Goal: Transaction & Acquisition: Download file/media

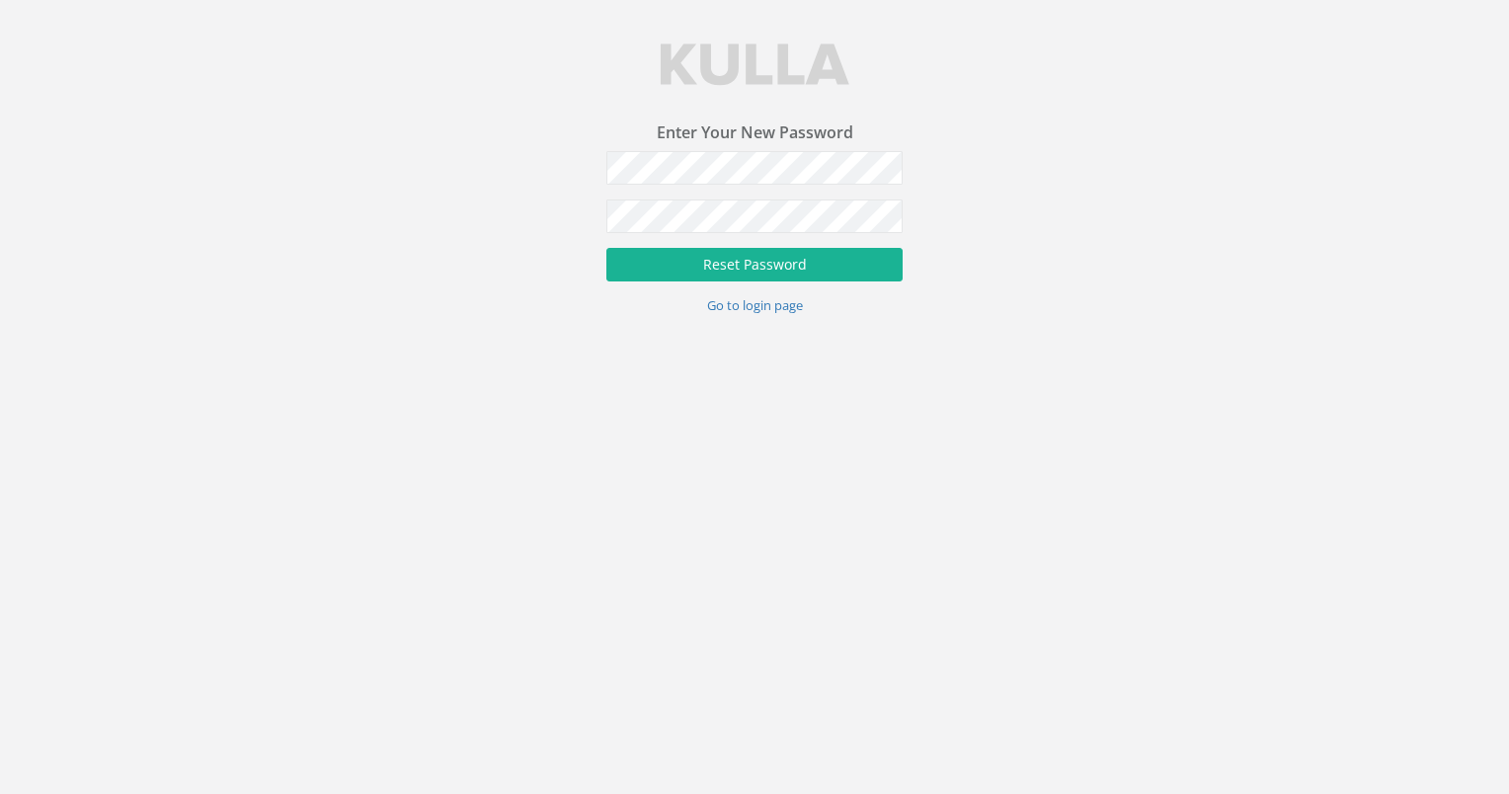
drag, startPoint x: 1205, startPoint y: 275, endPoint x: 1181, endPoint y: 273, distance: 23.8
click at [1205, 275] on div "Enter Your New Password Password Verify Password Reset Password Go to login page" at bounding box center [754, 157] width 1509 height 315
click at [844, 253] on form "Password Verify Password Reset Password Go to login page" at bounding box center [754, 233] width 296 height 164
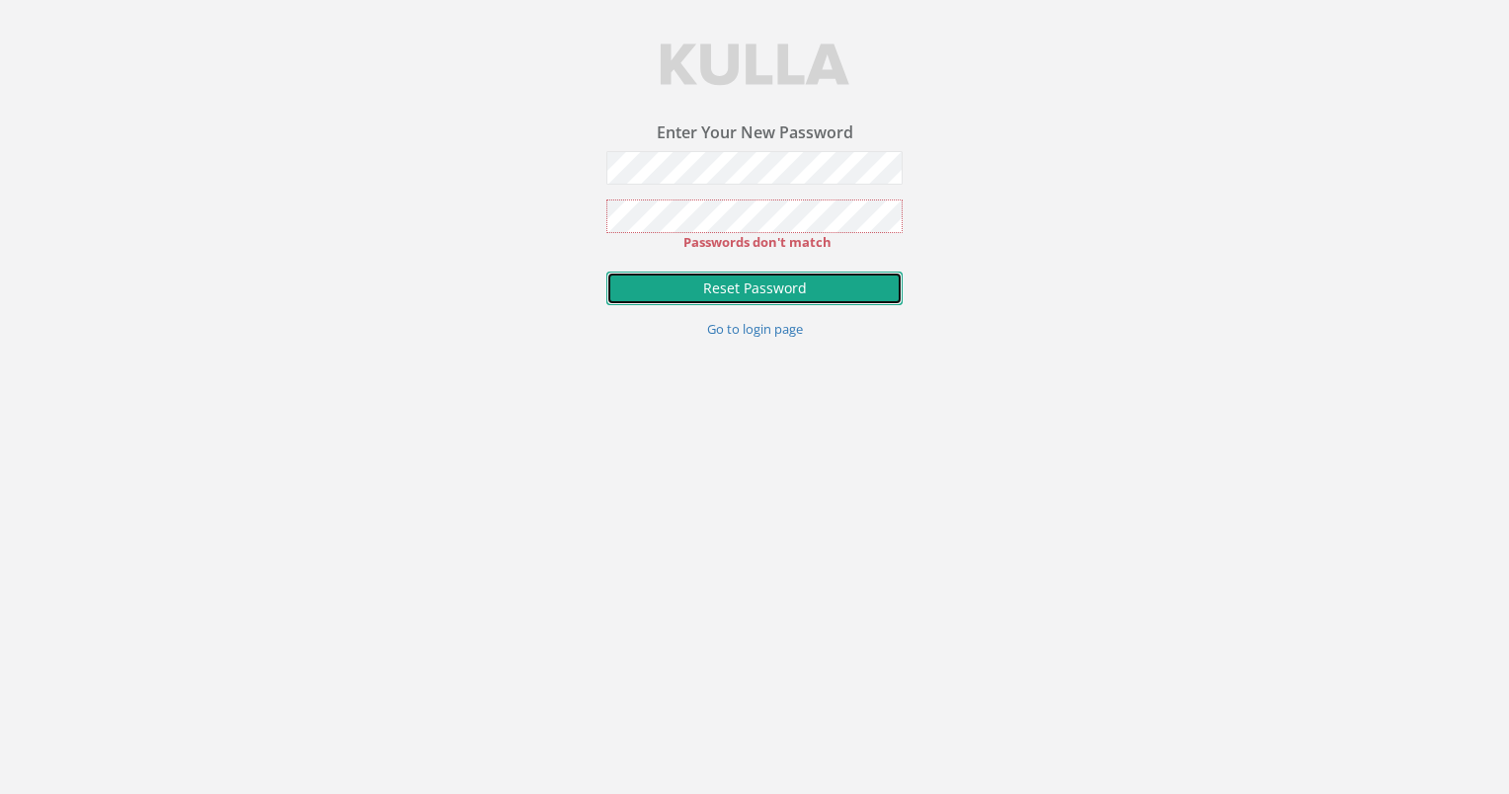
click at [836, 272] on button "Reset Password" at bounding box center [754, 289] width 296 height 34
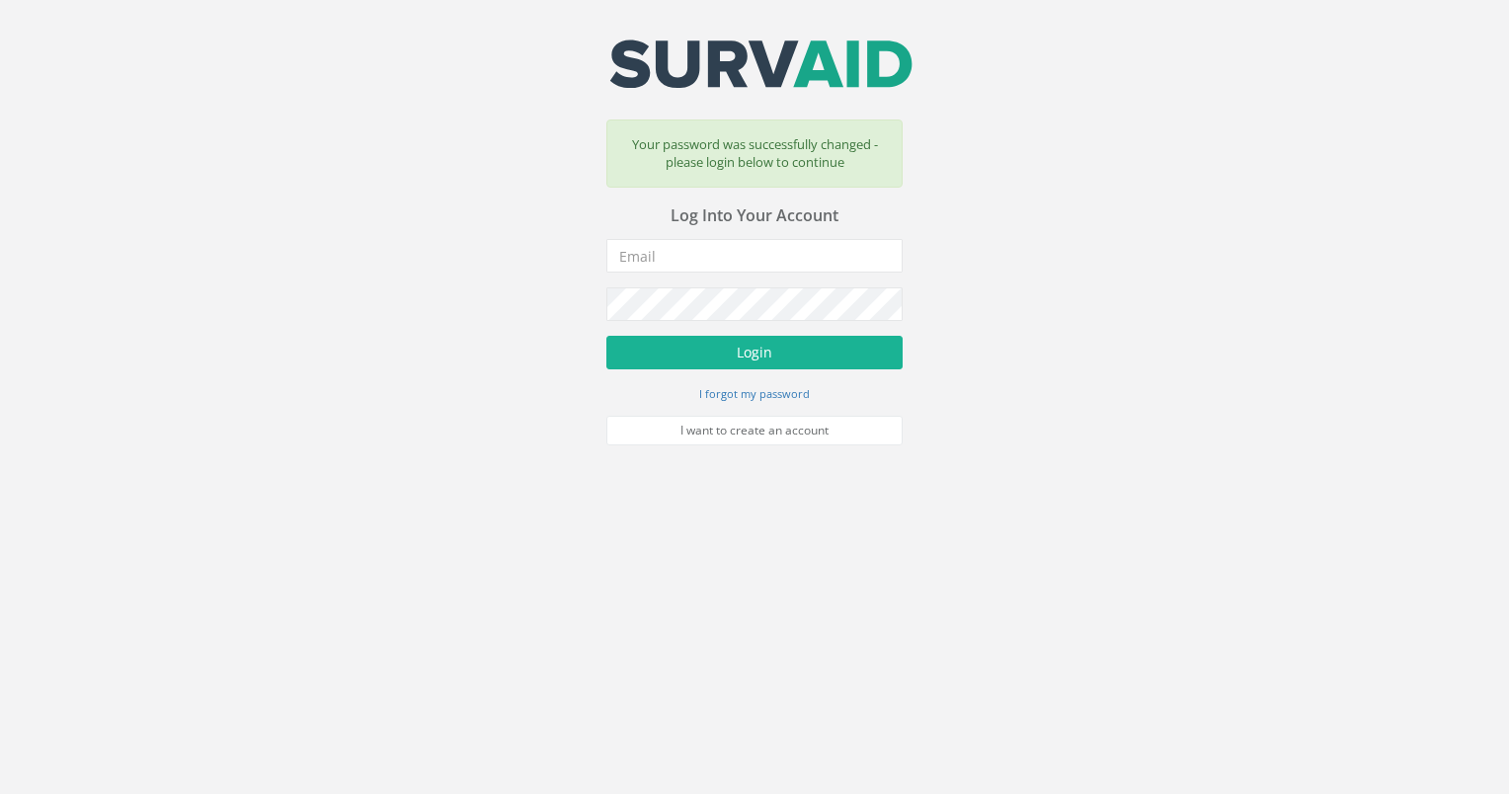
drag, startPoint x: 702, startPoint y: 146, endPoint x: 762, endPoint y: 178, distance: 68.0
click at [762, 178] on div "Your email address was sucessfully verified - please login below to continue Yo…" at bounding box center [754, 242] width 296 height 406
type input "[EMAIL_ADDRESS][DOMAIN_NAME]"
click at [795, 353] on button "Login" at bounding box center [754, 353] width 296 height 34
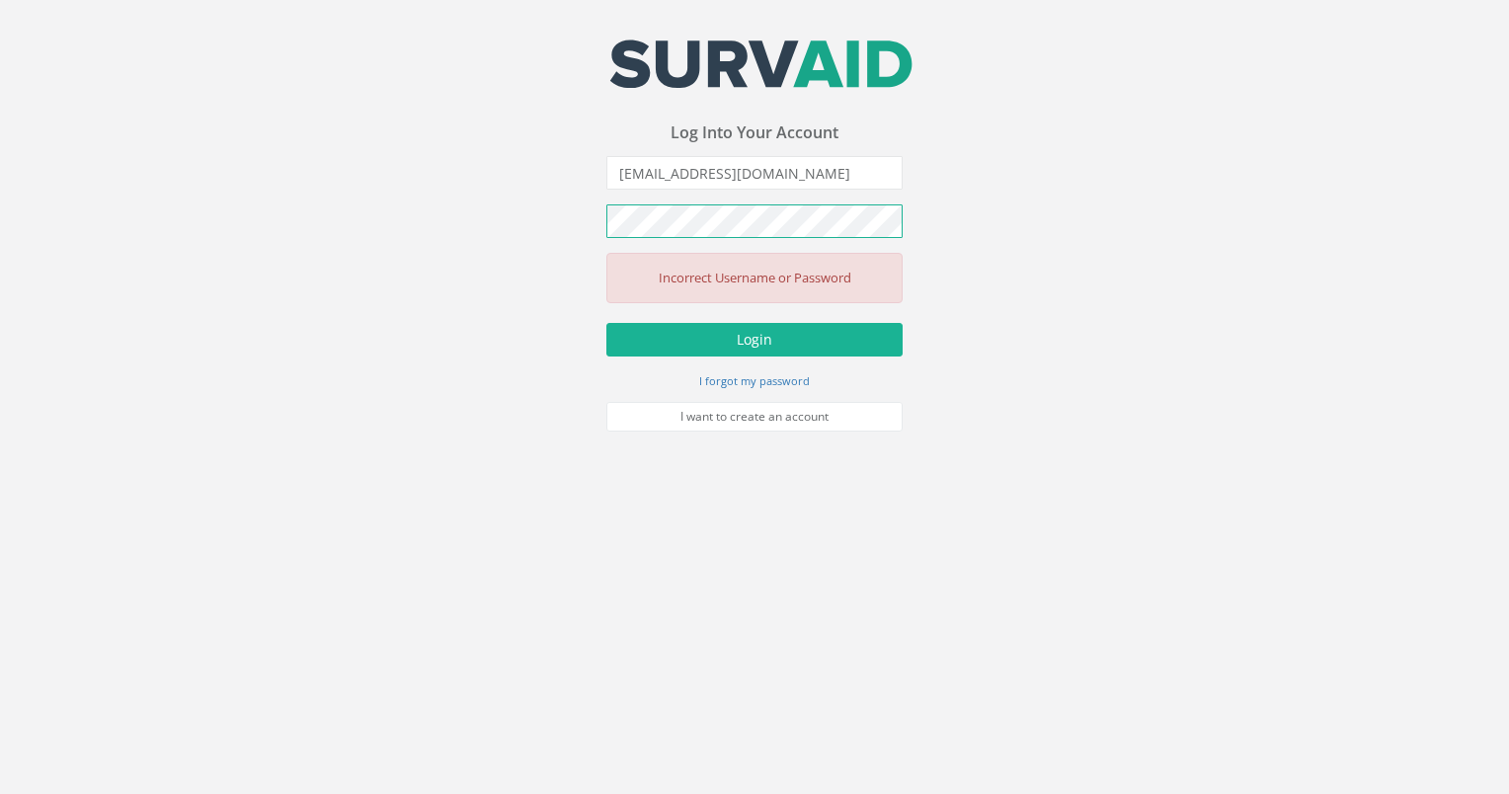
click at [552, 245] on div "Your email address was sucessfully verified - please login below to continue Yo…" at bounding box center [754, 215] width 1509 height 431
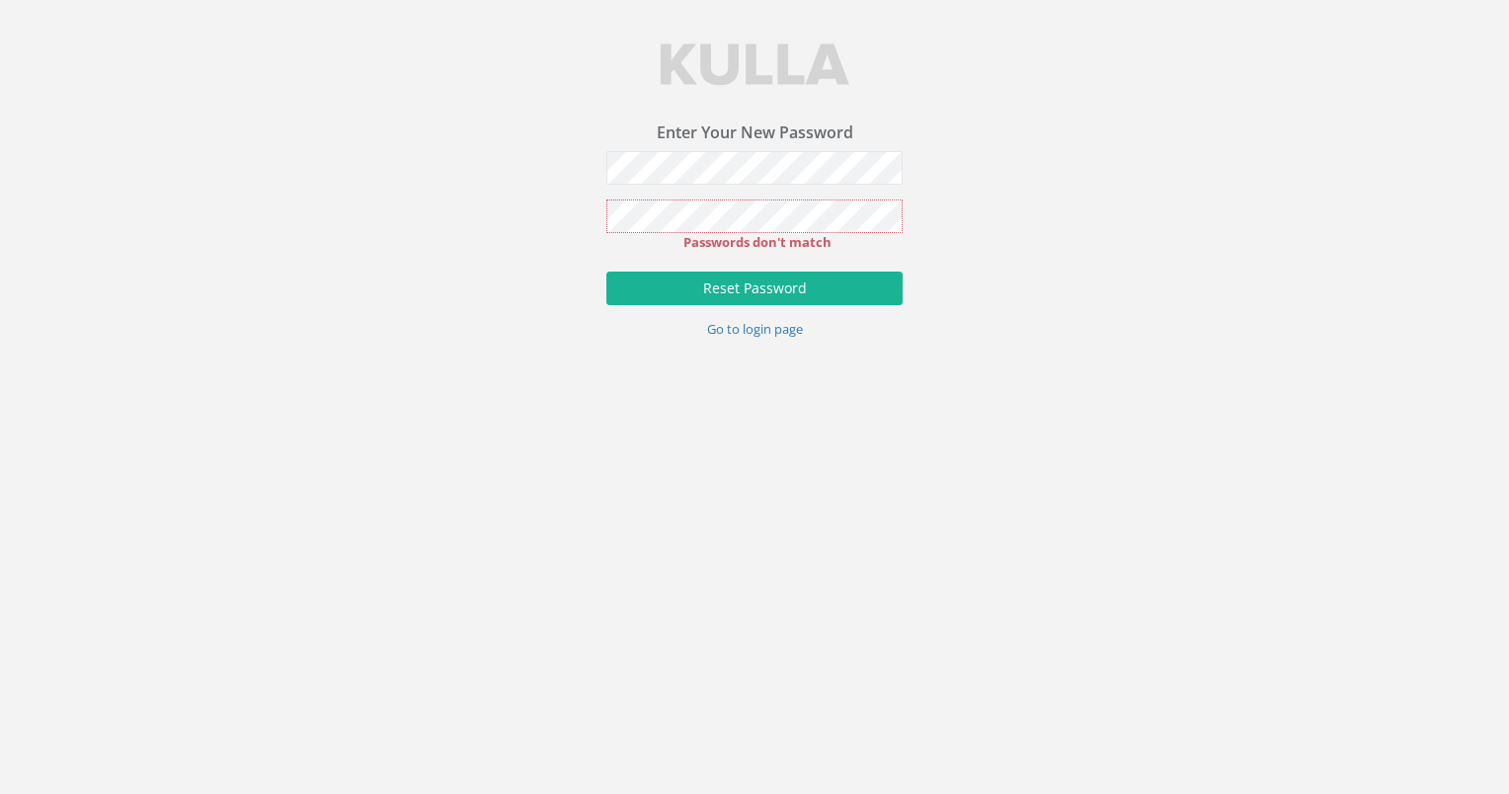
click at [1081, 421] on body "Enter Your New Password Password Verify Password Passwords don't match Reset Pa…" at bounding box center [754, 397] width 1509 height 794
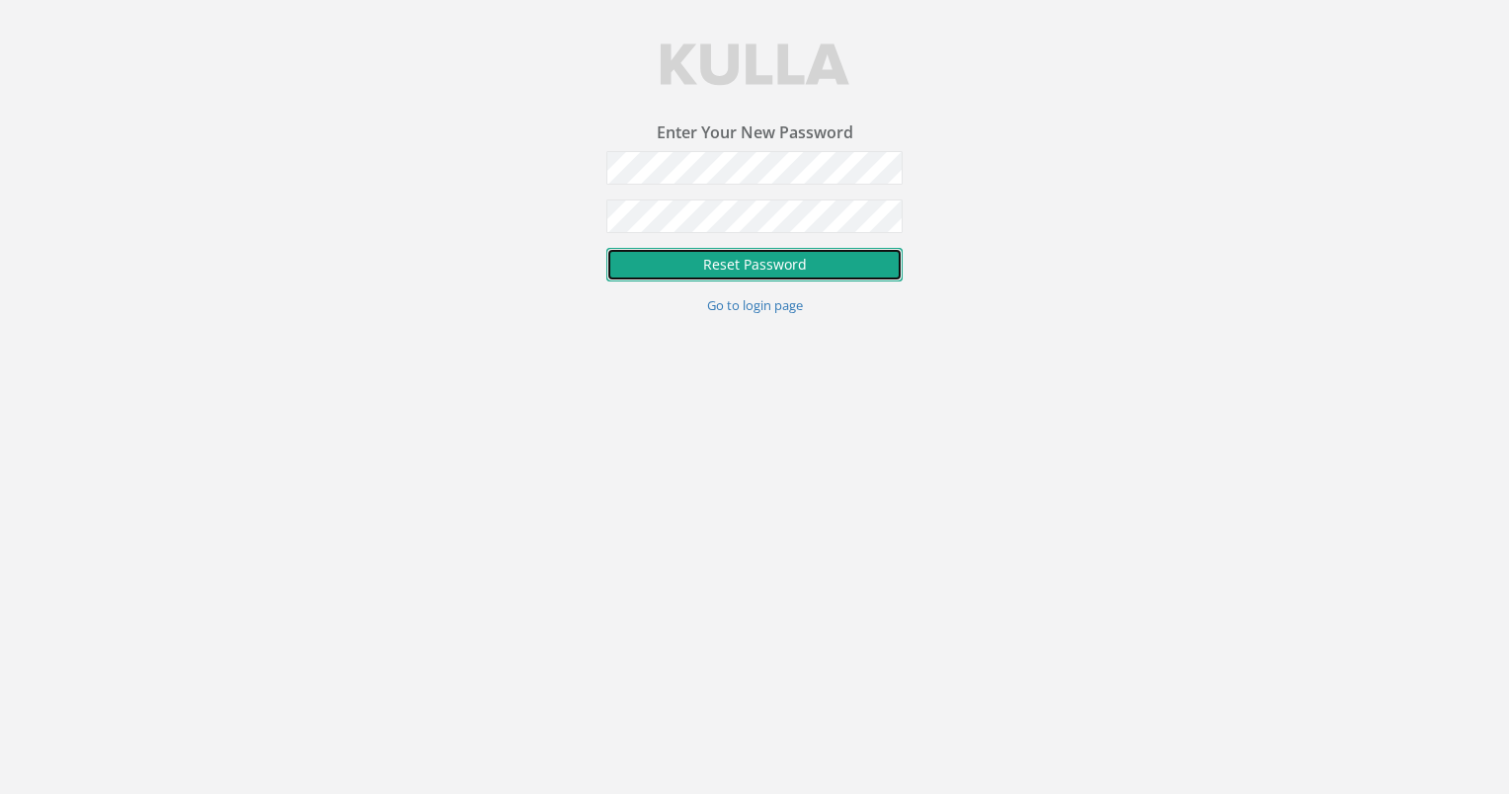
click at [797, 255] on button "Reset Password" at bounding box center [754, 265] width 296 height 34
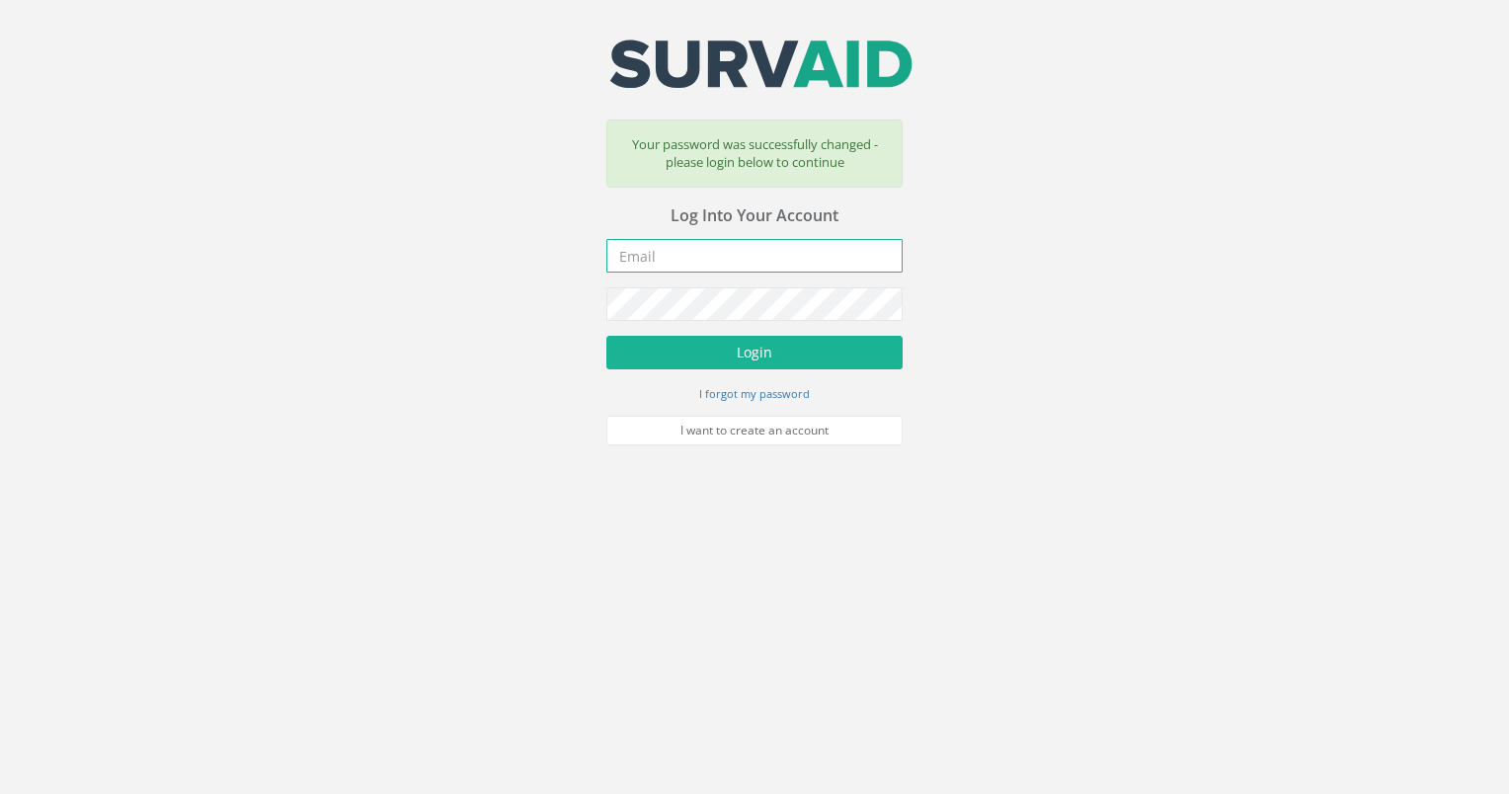
type input "[EMAIL_ADDRESS][DOMAIN_NAME]"
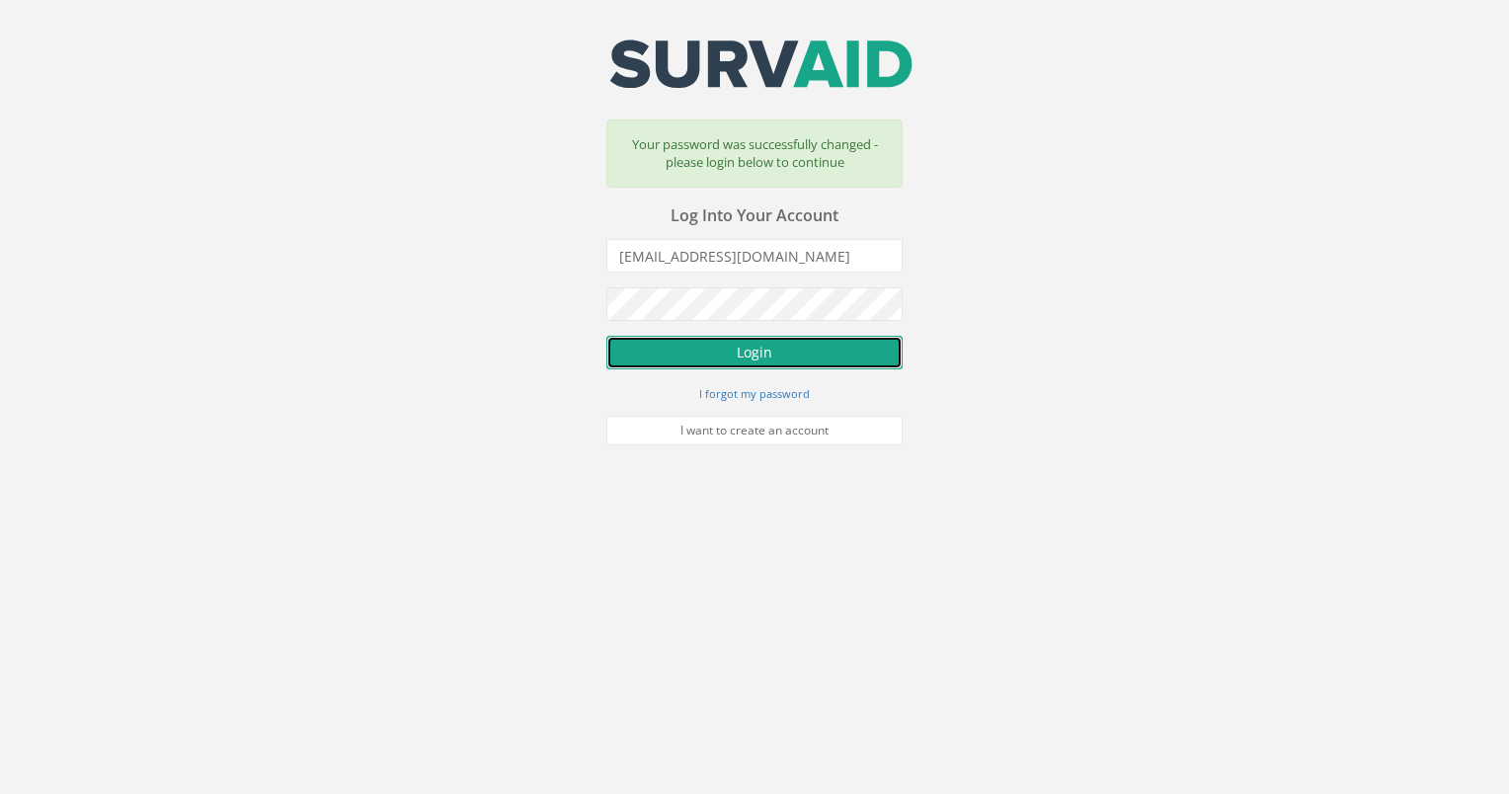
click at [825, 354] on button "Login" at bounding box center [754, 353] width 296 height 34
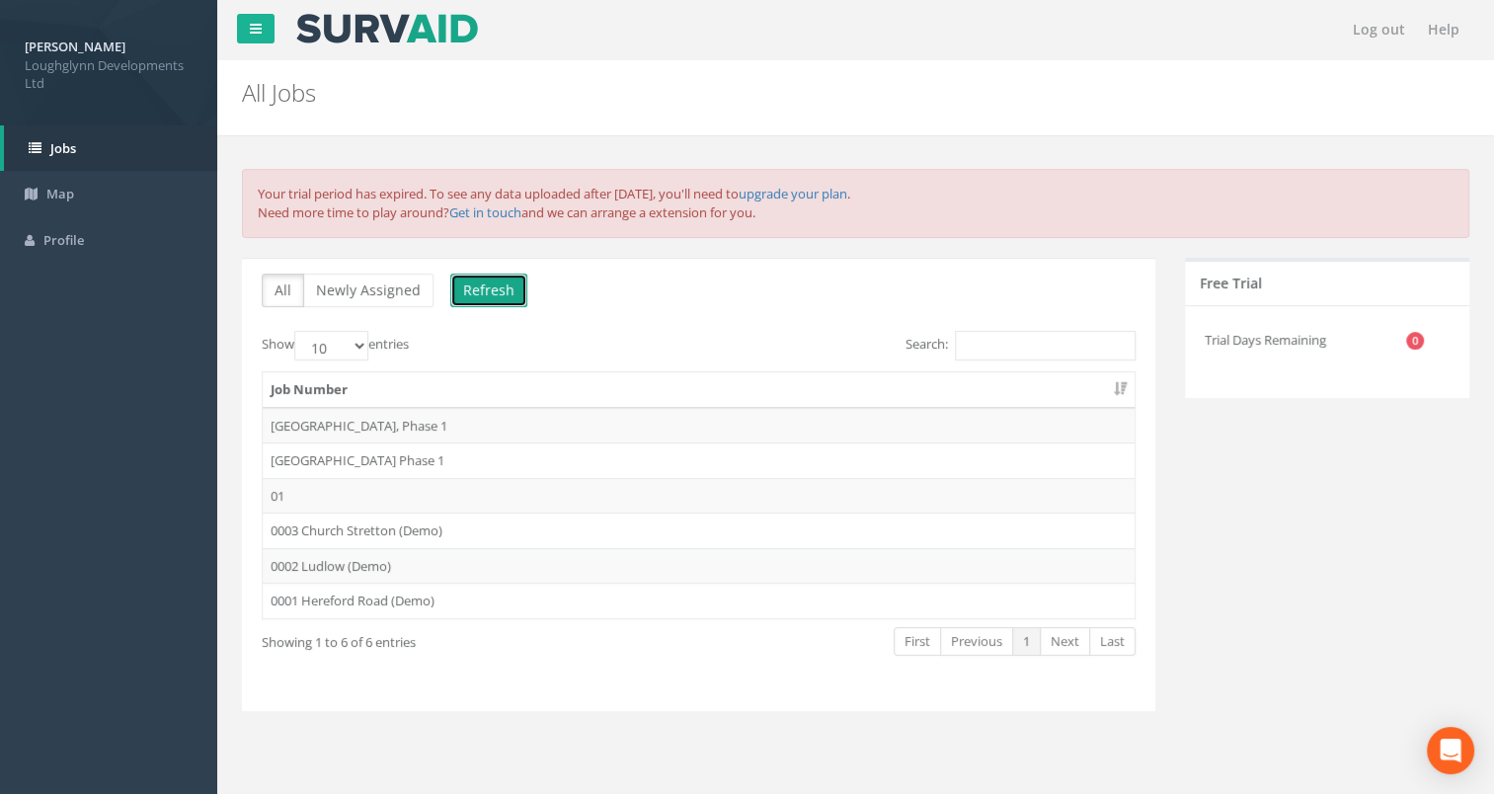
click at [484, 284] on button "Refresh" at bounding box center [488, 290] width 77 height 34
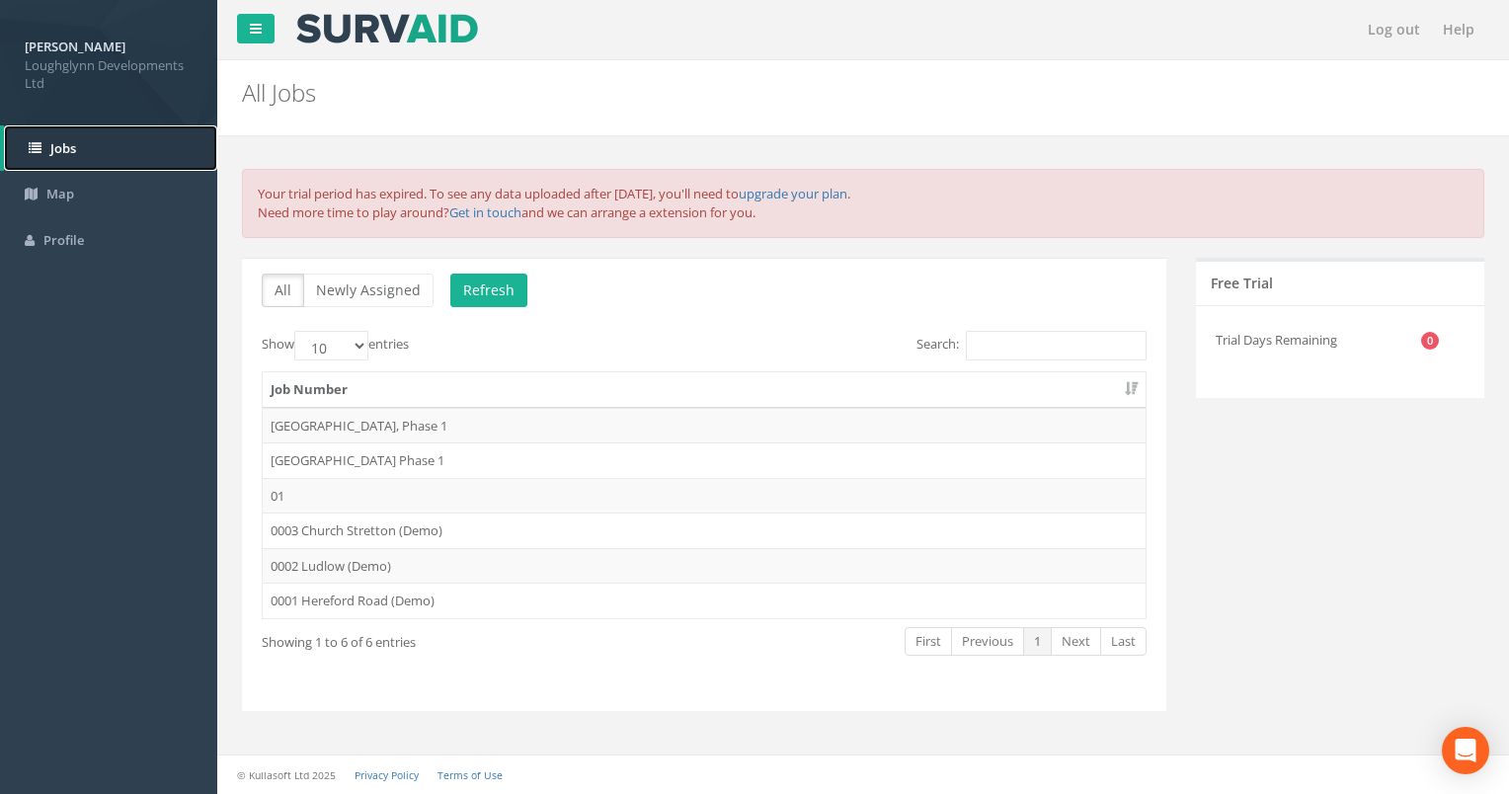
click at [107, 125] on link "Jobs" at bounding box center [110, 148] width 213 height 46
click at [519, 279] on p "All Newly Assigned Refresh" at bounding box center [704, 292] width 885 height 39
click at [409, 284] on button "Newly Assigned" at bounding box center [368, 290] width 130 height 34
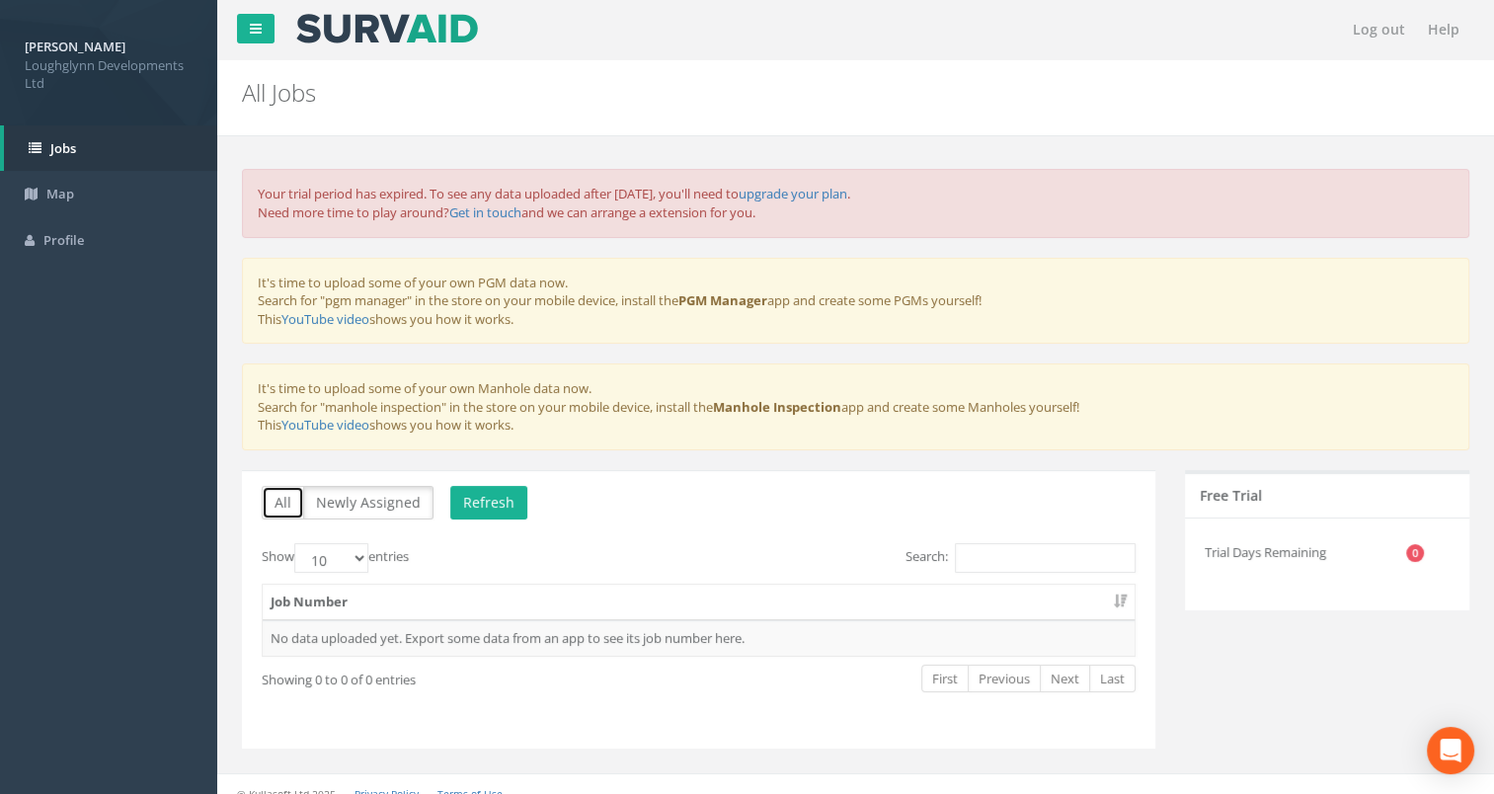
click at [272, 486] on button "All" at bounding box center [283, 503] width 42 height 34
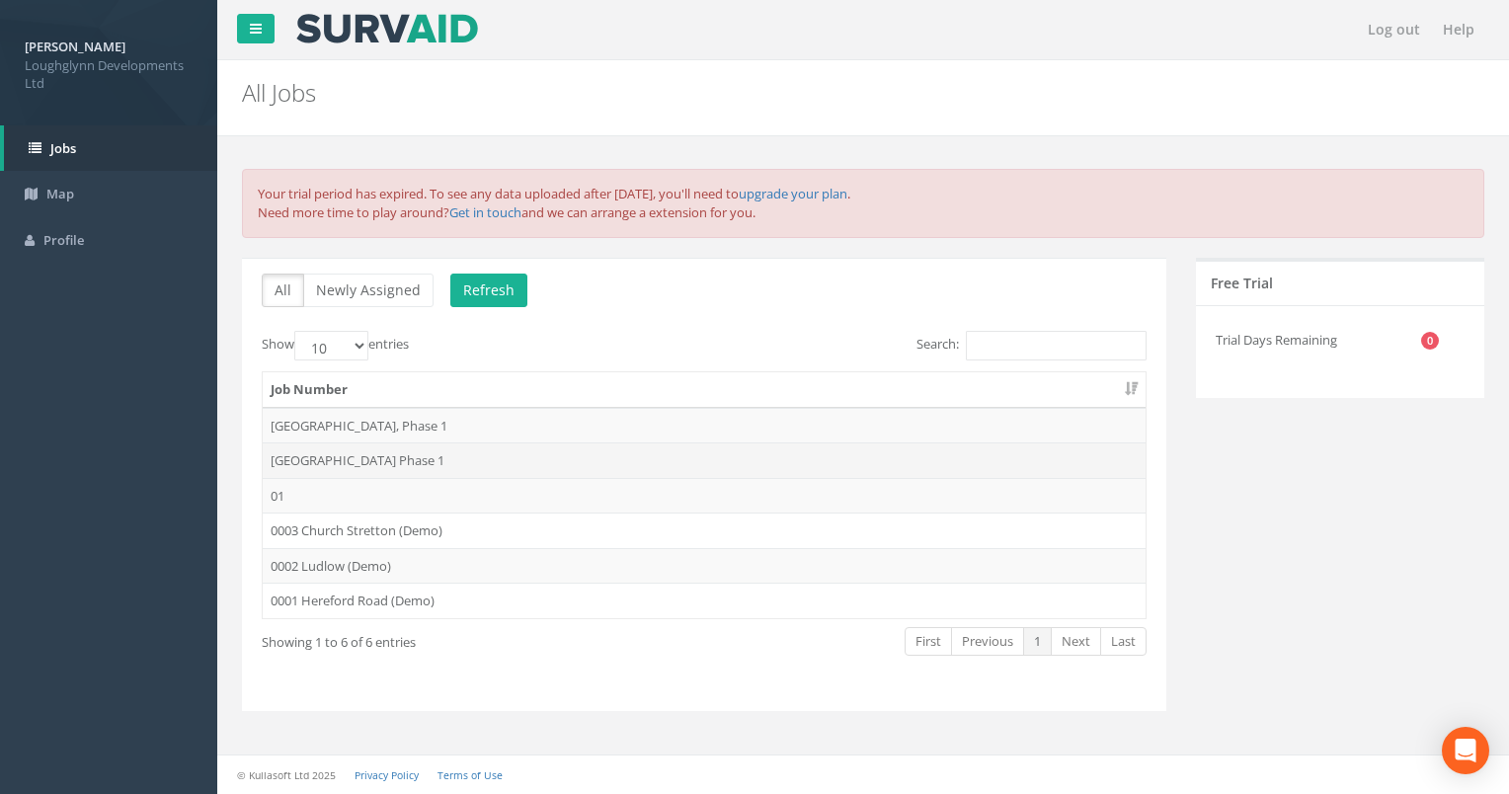
click at [638, 442] on td "Grange park place Phase 1" at bounding box center [704, 460] width 883 height 36
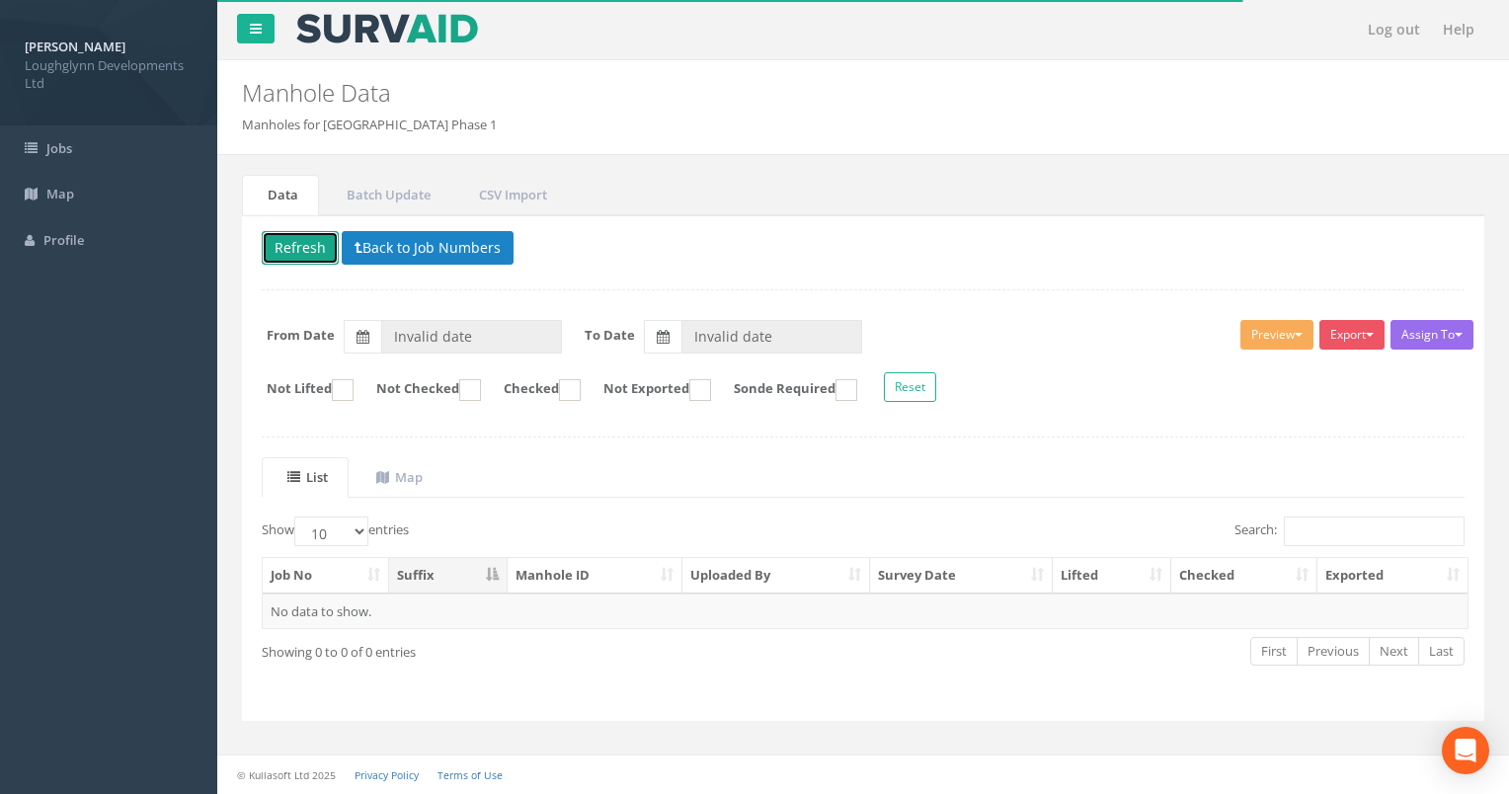
click at [296, 240] on button "Refresh" at bounding box center [300, 248] width 77 height 34
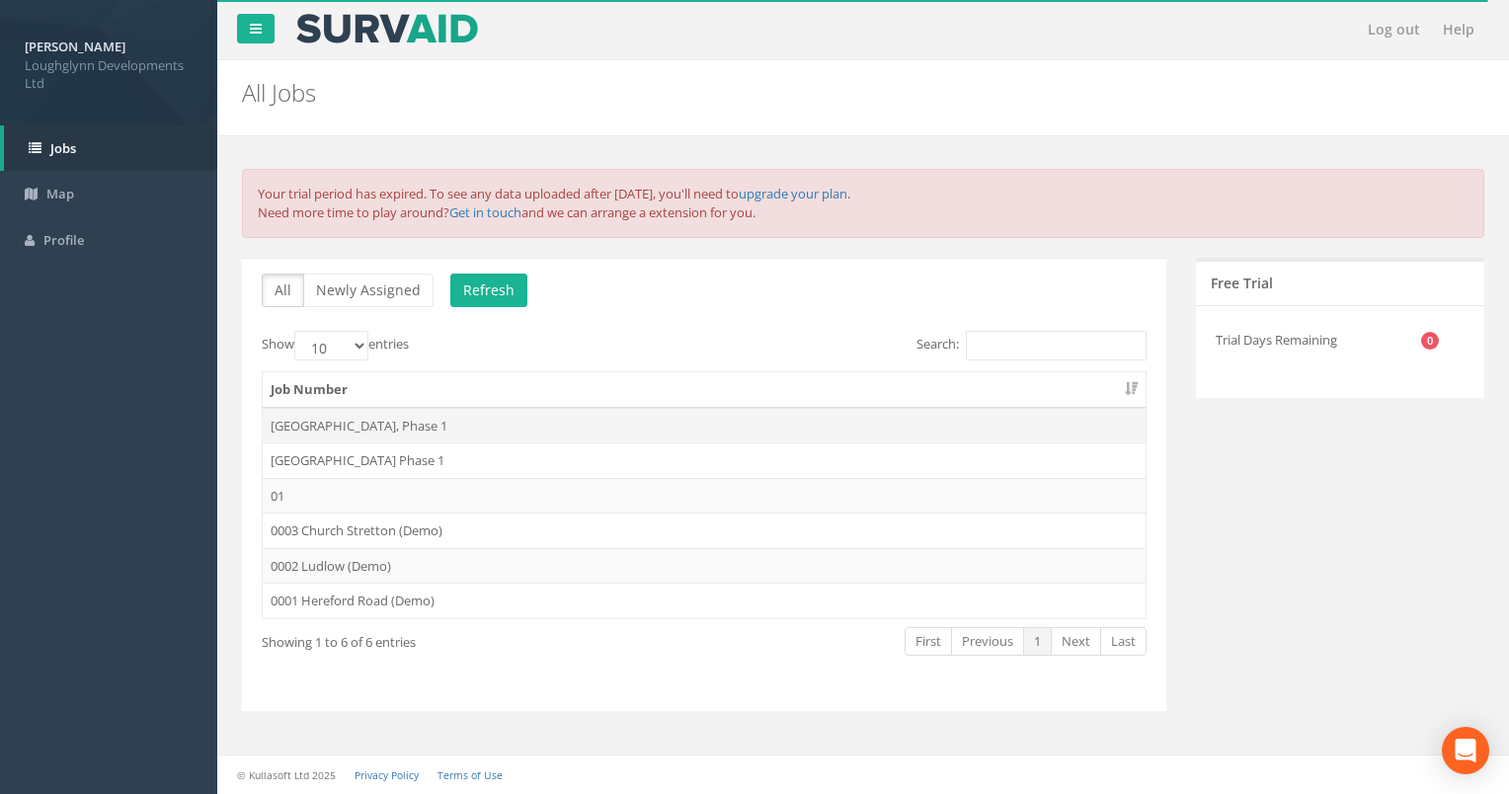
click at [340, 418] on td "[GEOGRAPHIC_DATA], Phase 1" at bounding box center [704, 426] width 883 height 36
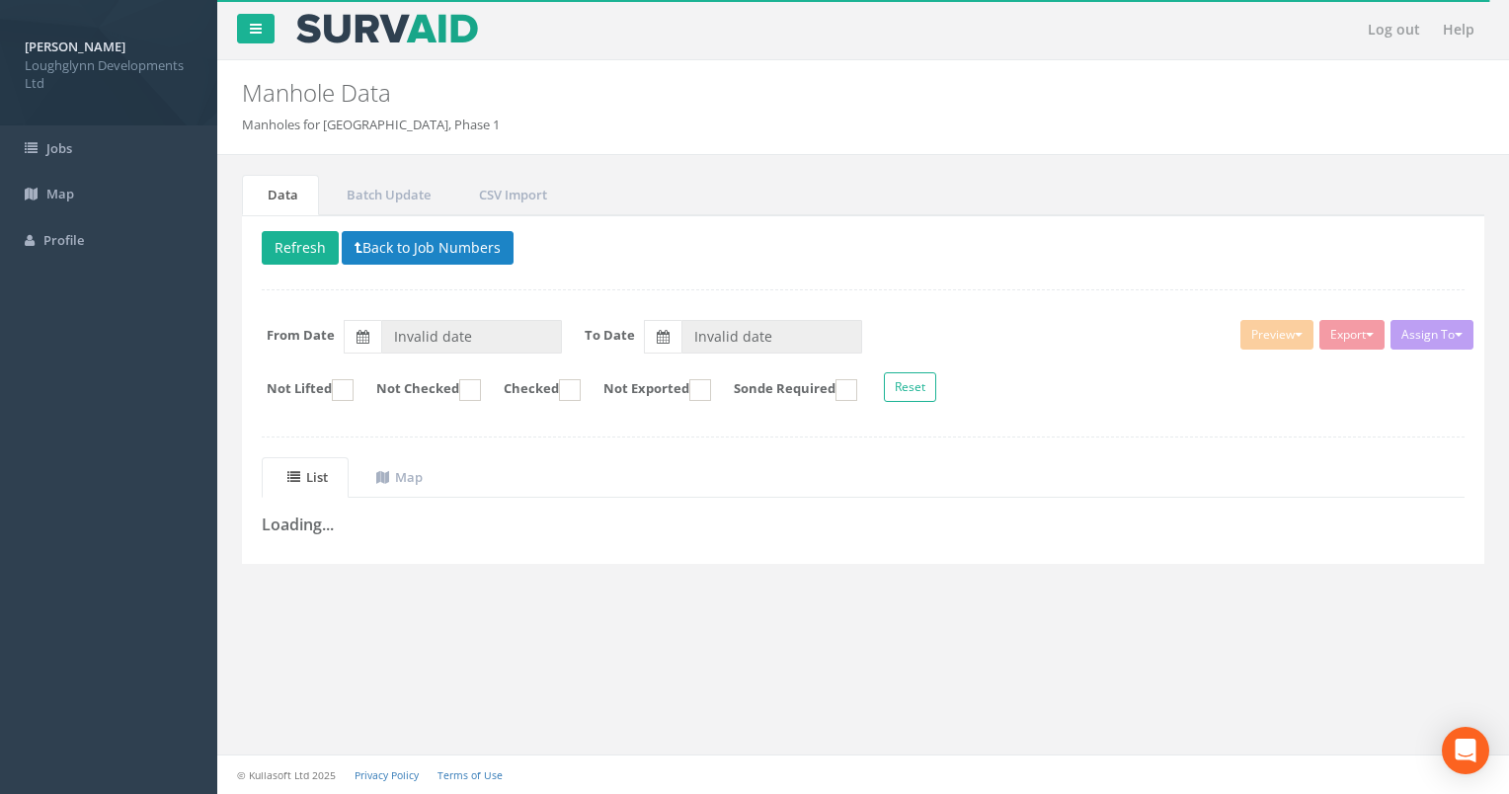
type input "15/08/2025"
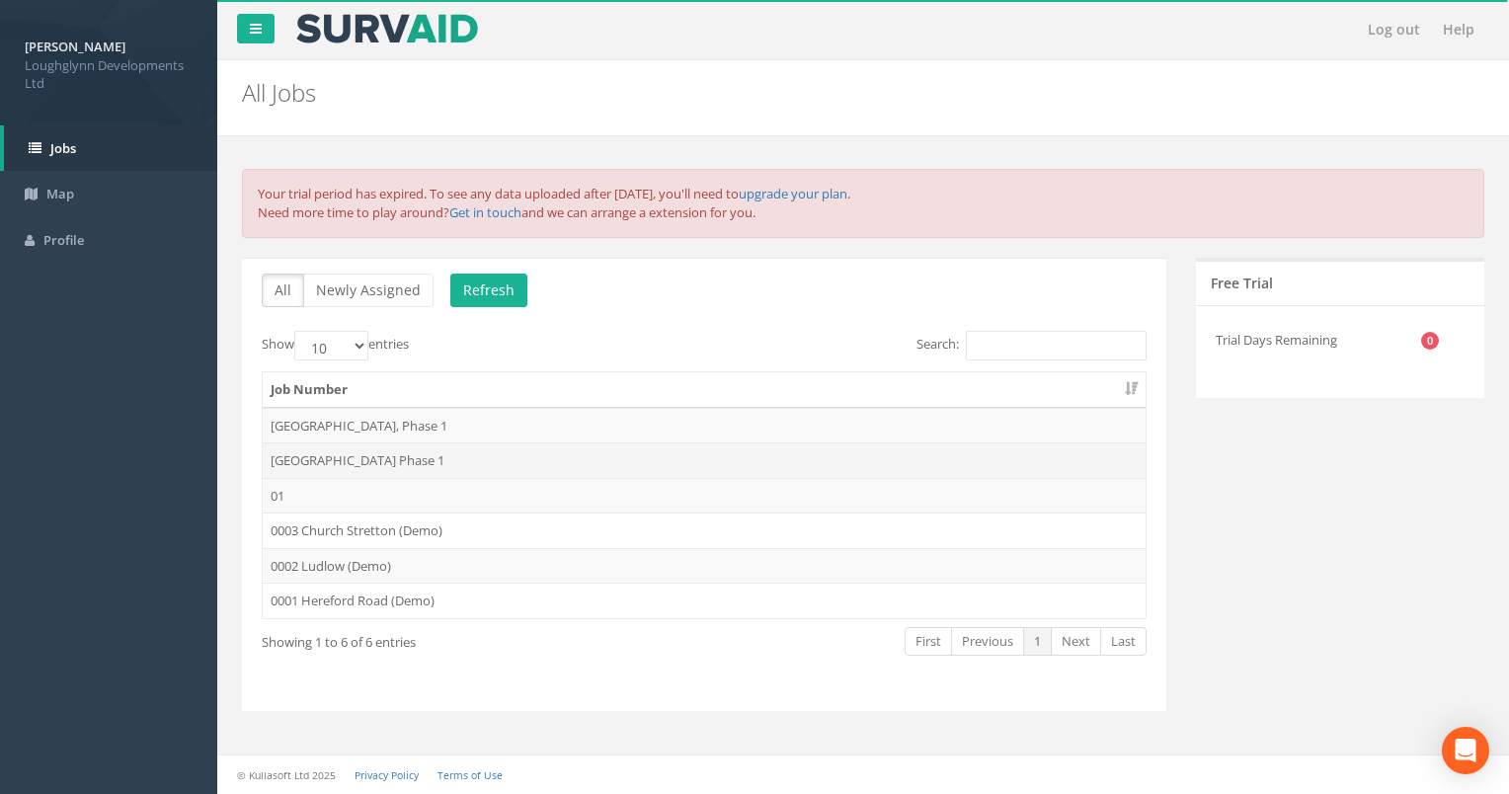
click at [368, 459] on td "[GEOGRAPHIC_DATA] Phase 1" at bounding box center [704, 460] width 883 height 36
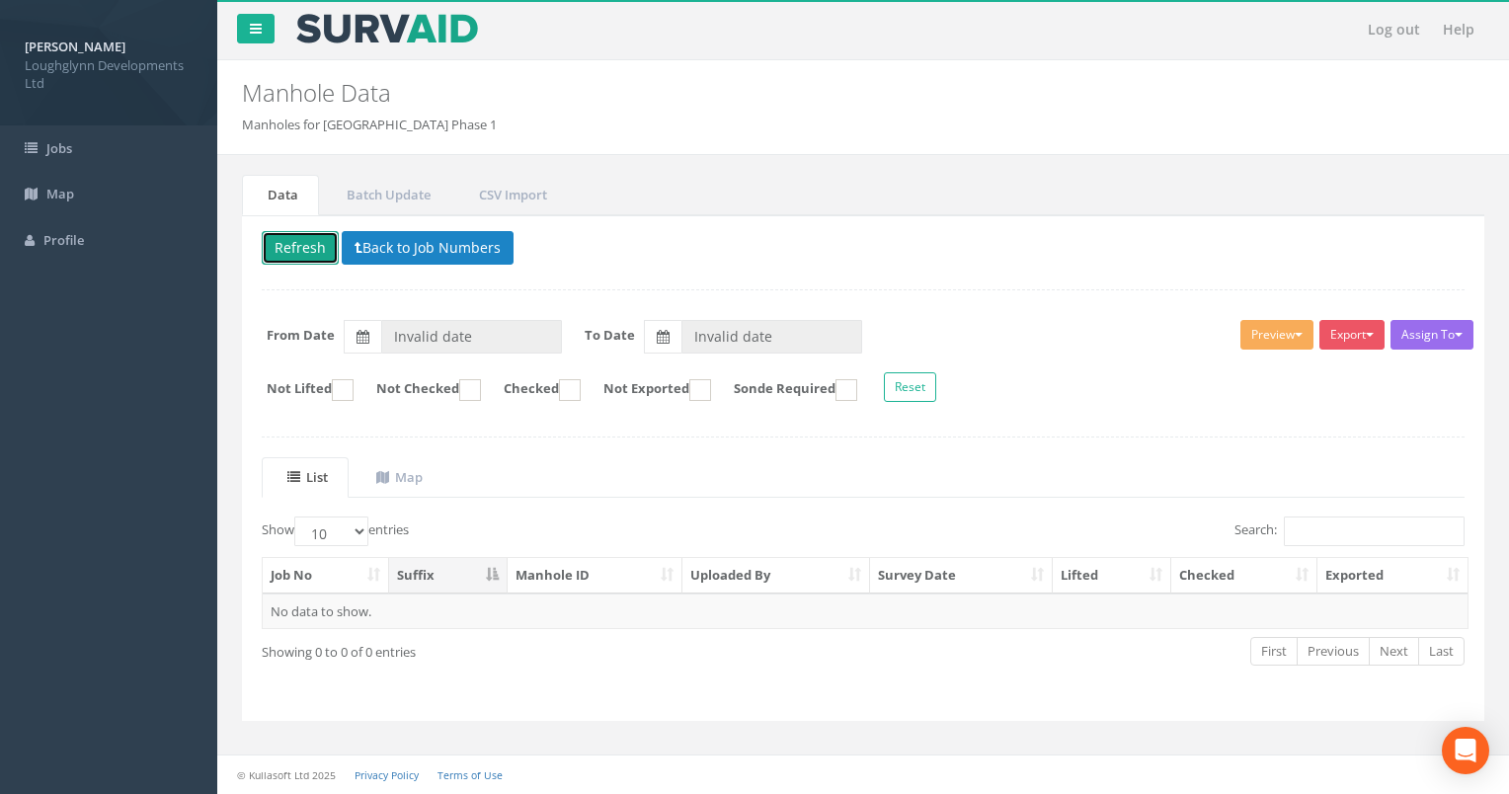
click at [316, 243] on button "Refresh" at bounding box center [300, 248] width 77 height 34
click at [1378, 561] on th "Exported" at bounding box center [1392, 576] width 150 height 36
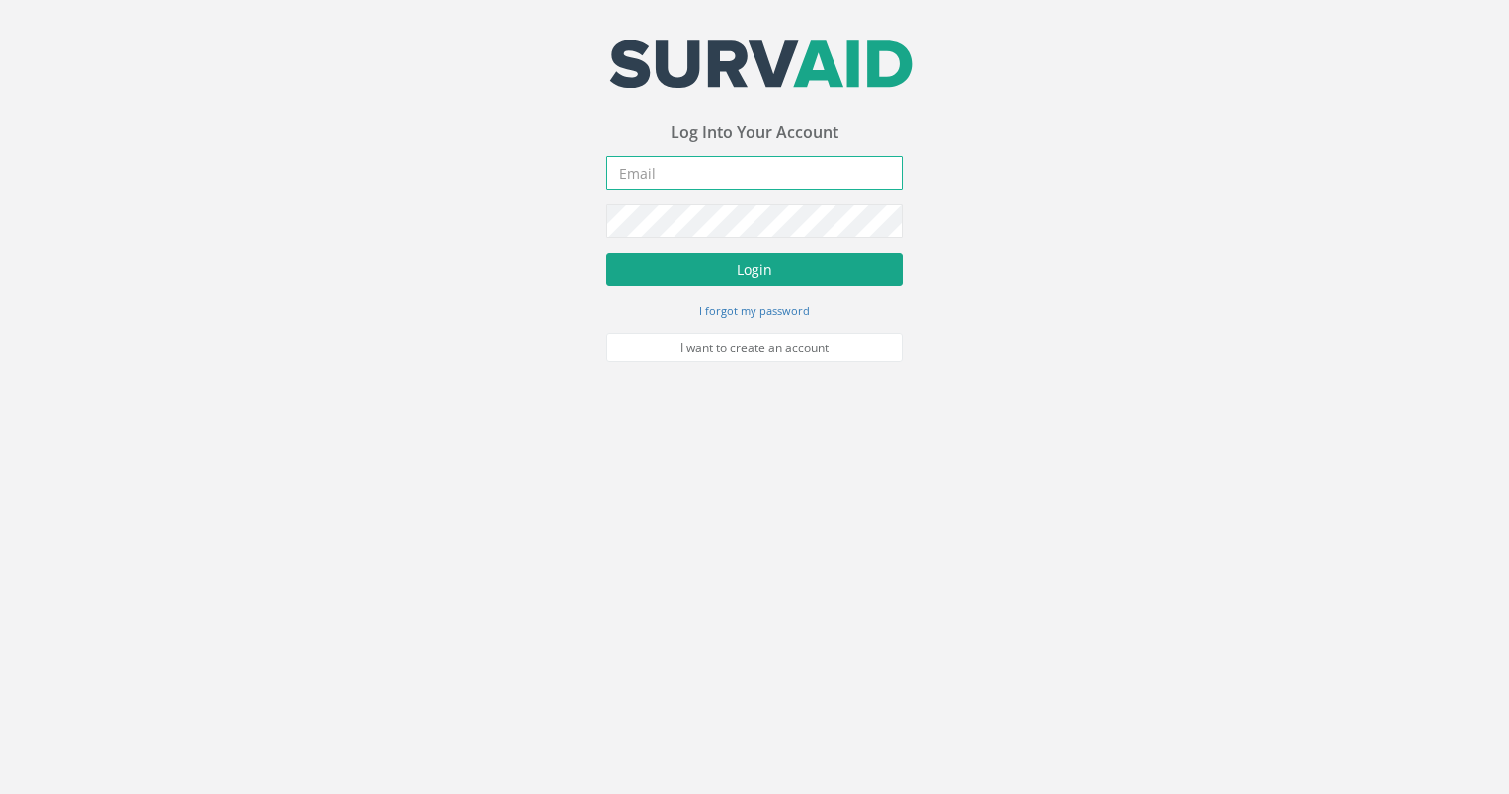
type input "[EMAIL_ADDRESS][DOMAIN_NAME]"
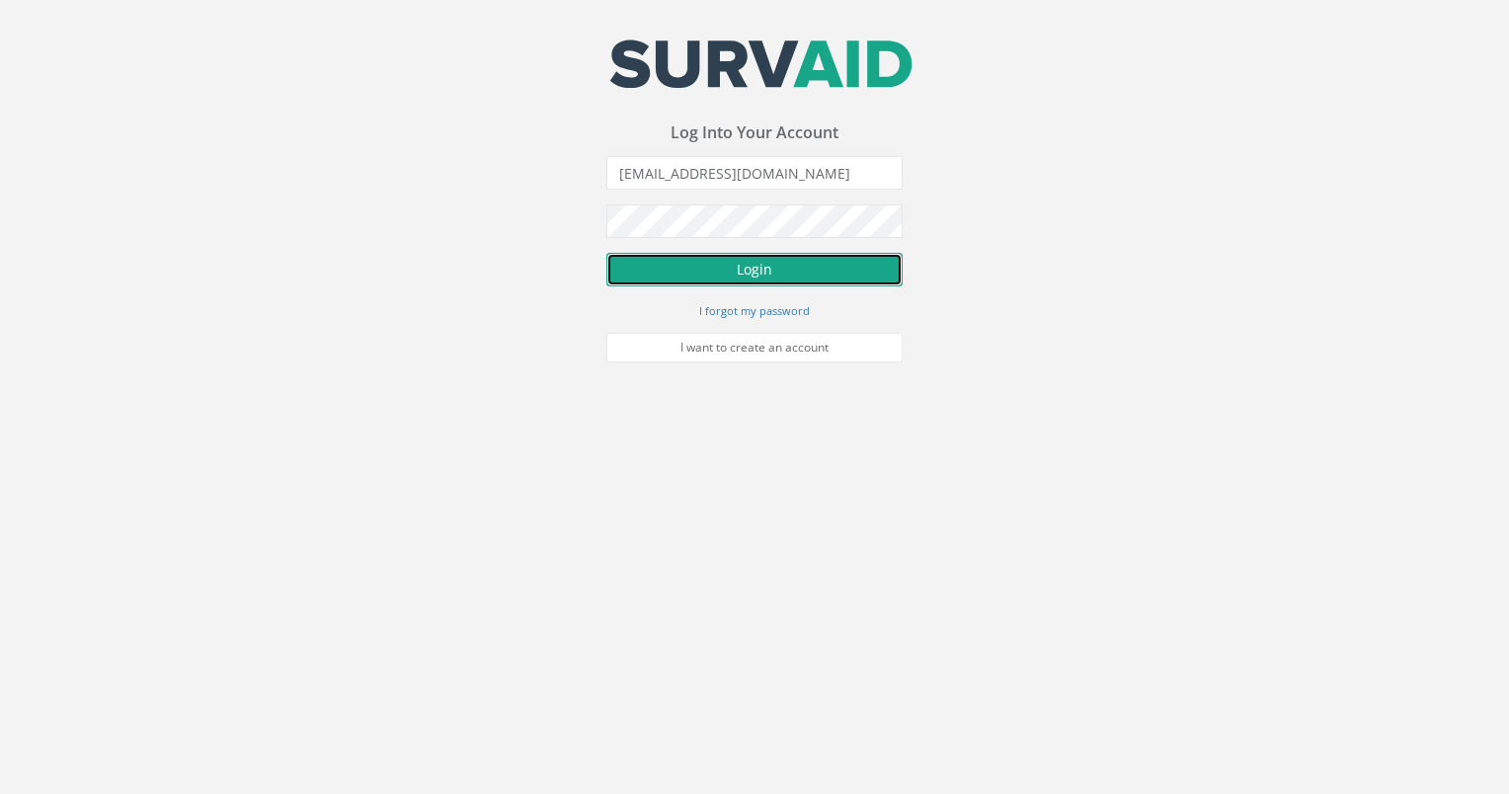
click at [833, 265] on button "Login" at bounding box center [754, 270] width 296 height 34
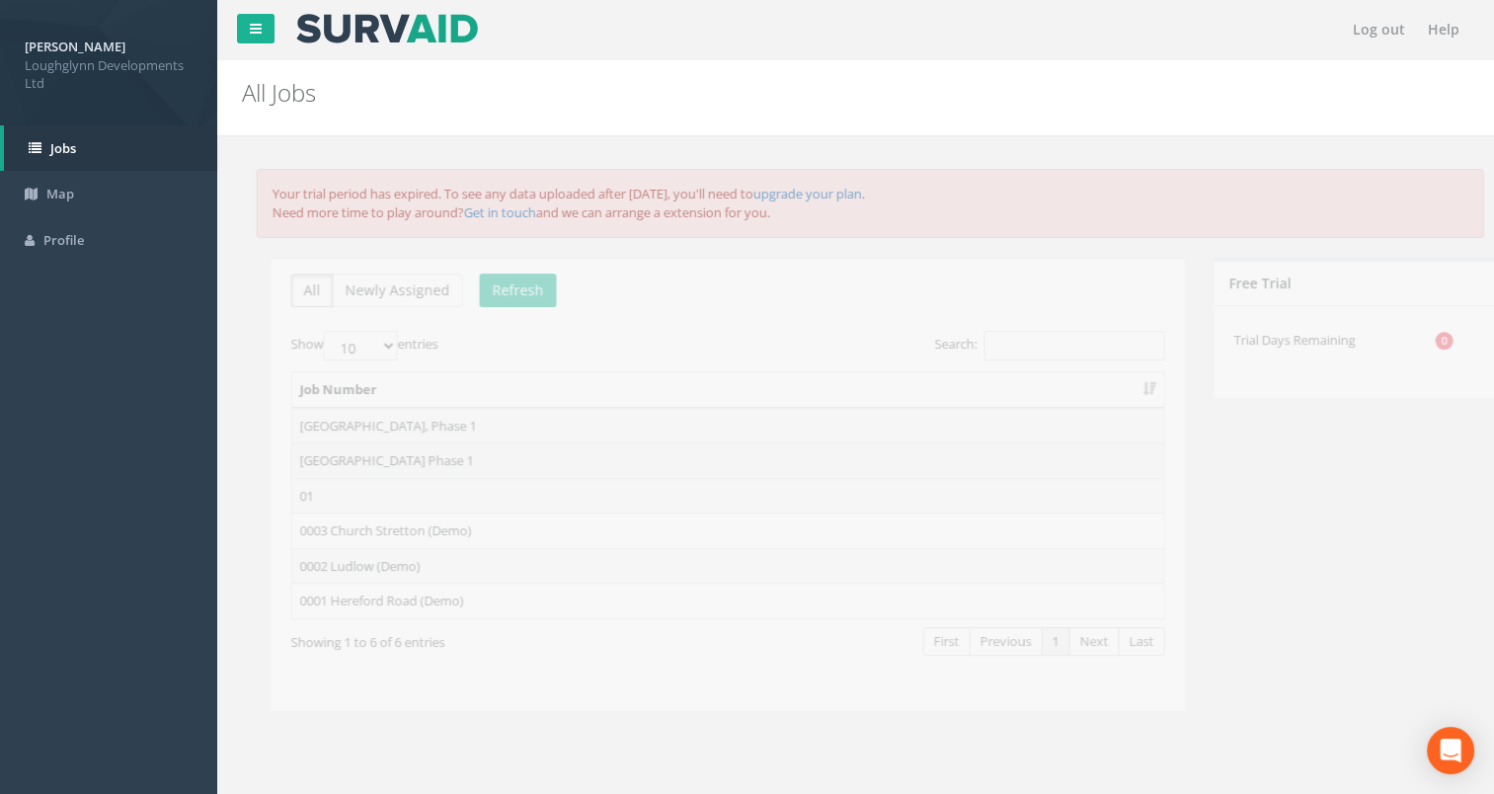
click at [363, 453] on td "[GEOGRAPHIC_DATA] Phase 1" at bounding box center [699, 460] width 872 height 36
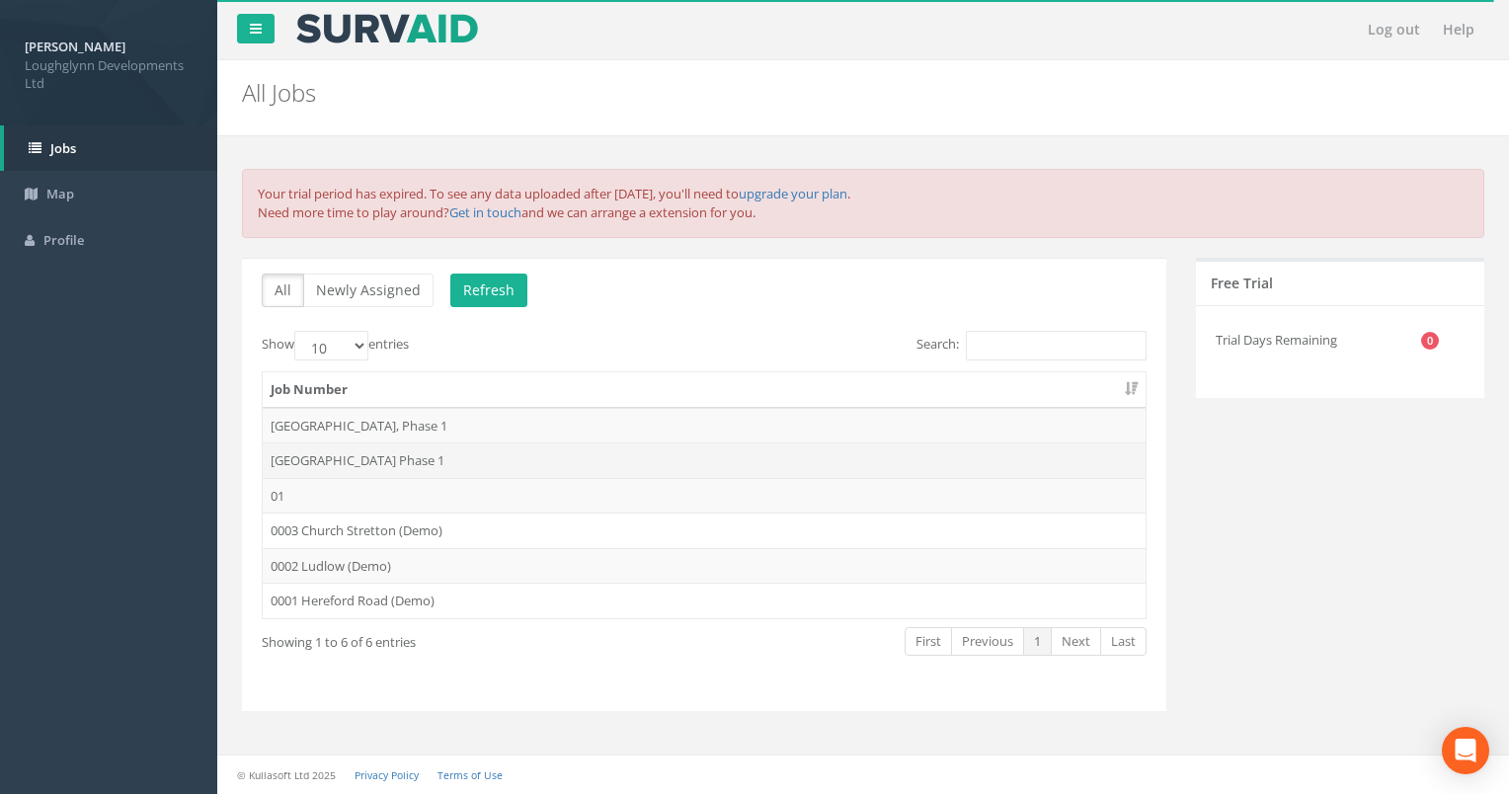
click at [397, 453] on td "[GEOGRAPHIC_DATA] Phase 1" at bounding box center [704, 460] width 883 height 36
click at [472, 288] on button "Refresh" at bounding box center [488, 290] width 77 height 34
click at [449, 454] on td "[GEOGRAPHIC_DATA] Phase 1" at bounding box center [704, 460] width 883 height 36
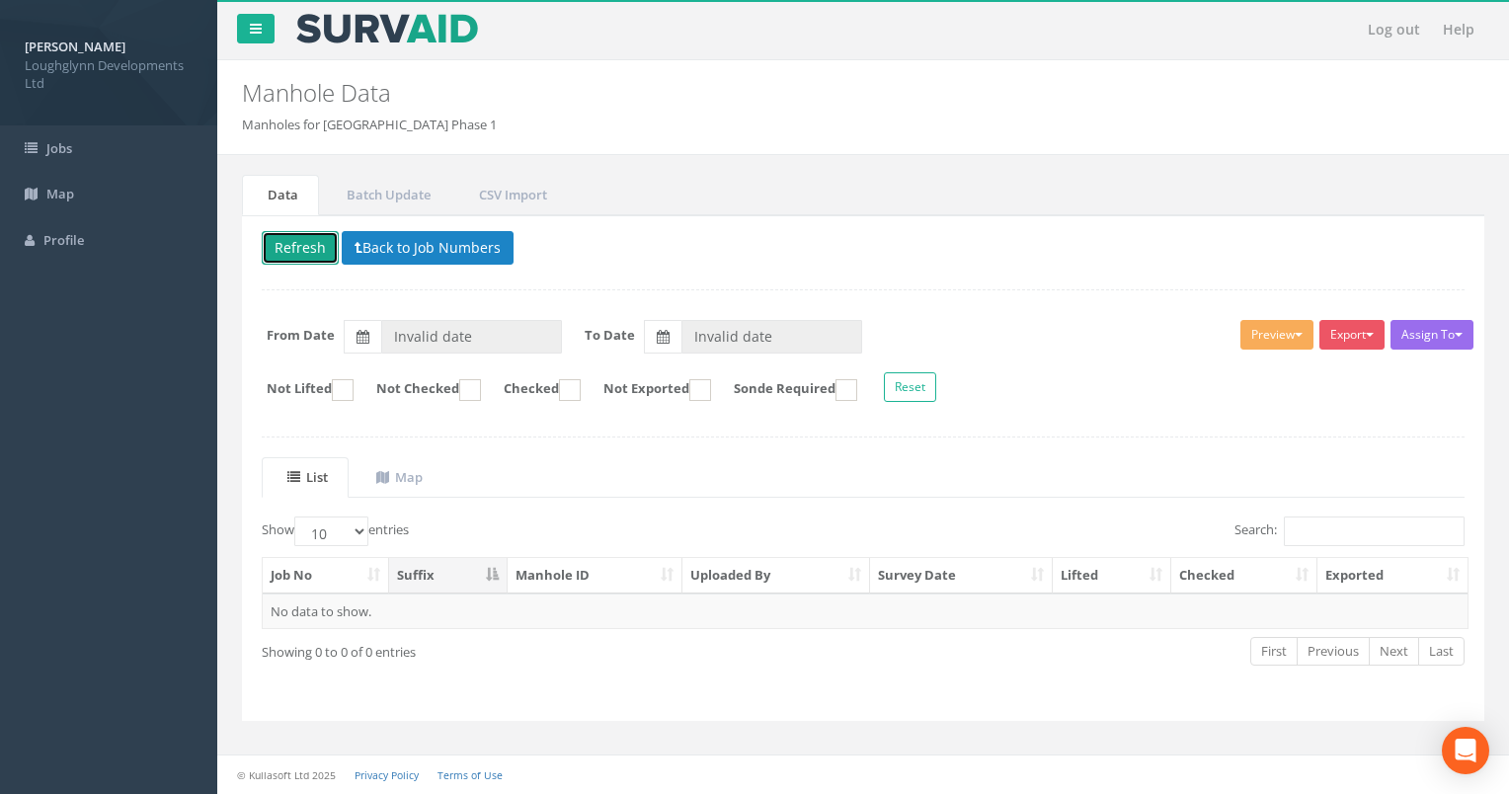
click at [288, 240] on button "Refresh" at bounding box center [300, 248] width 77 height 34
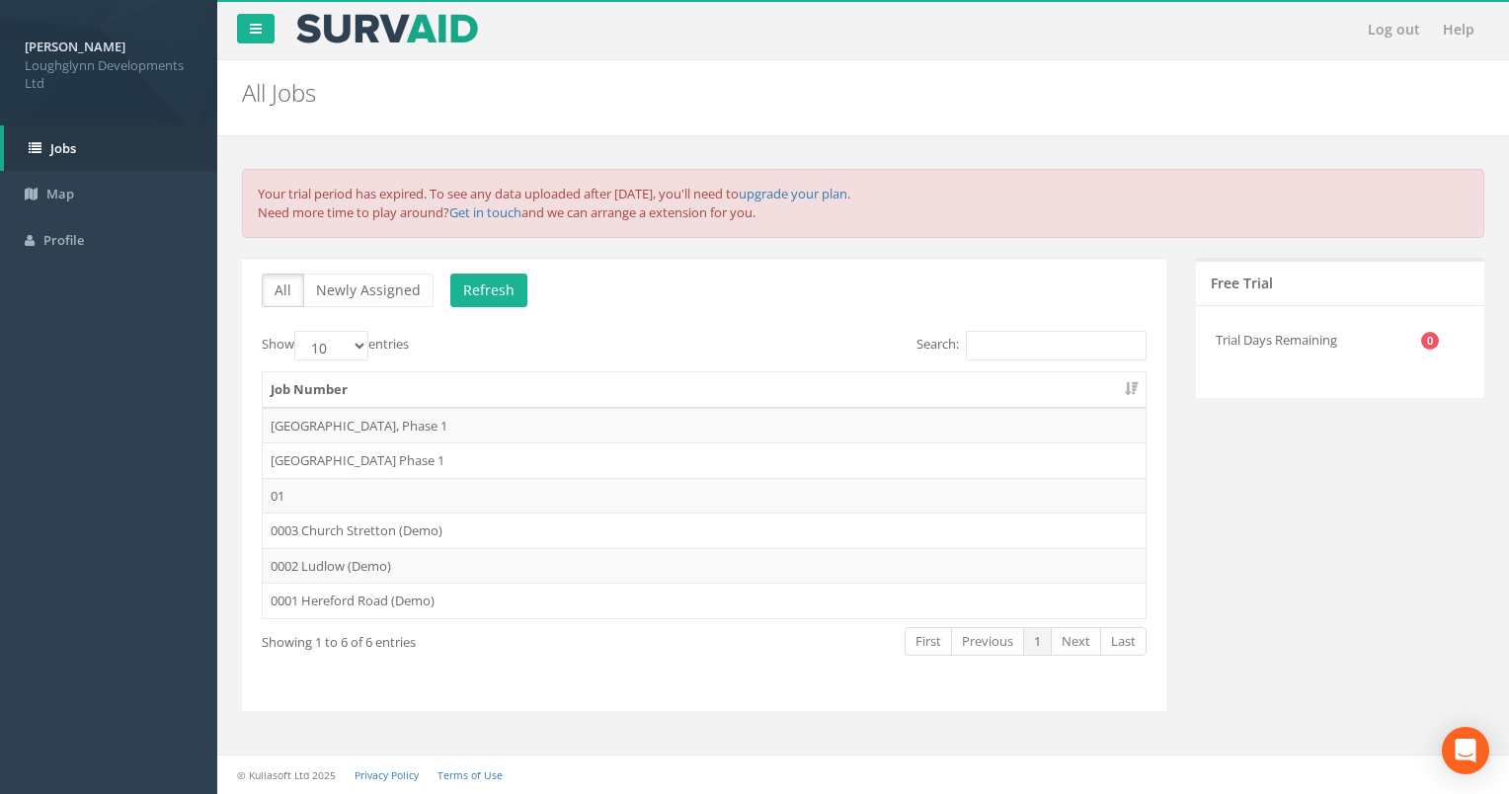
click at [80, 47] on strong "[PERSON_NAME]" at bounding box center [75, 47] width 101 height 18
click at [92, 237] on link "Profile" at bounding box center [108, 240] width 217 height 46
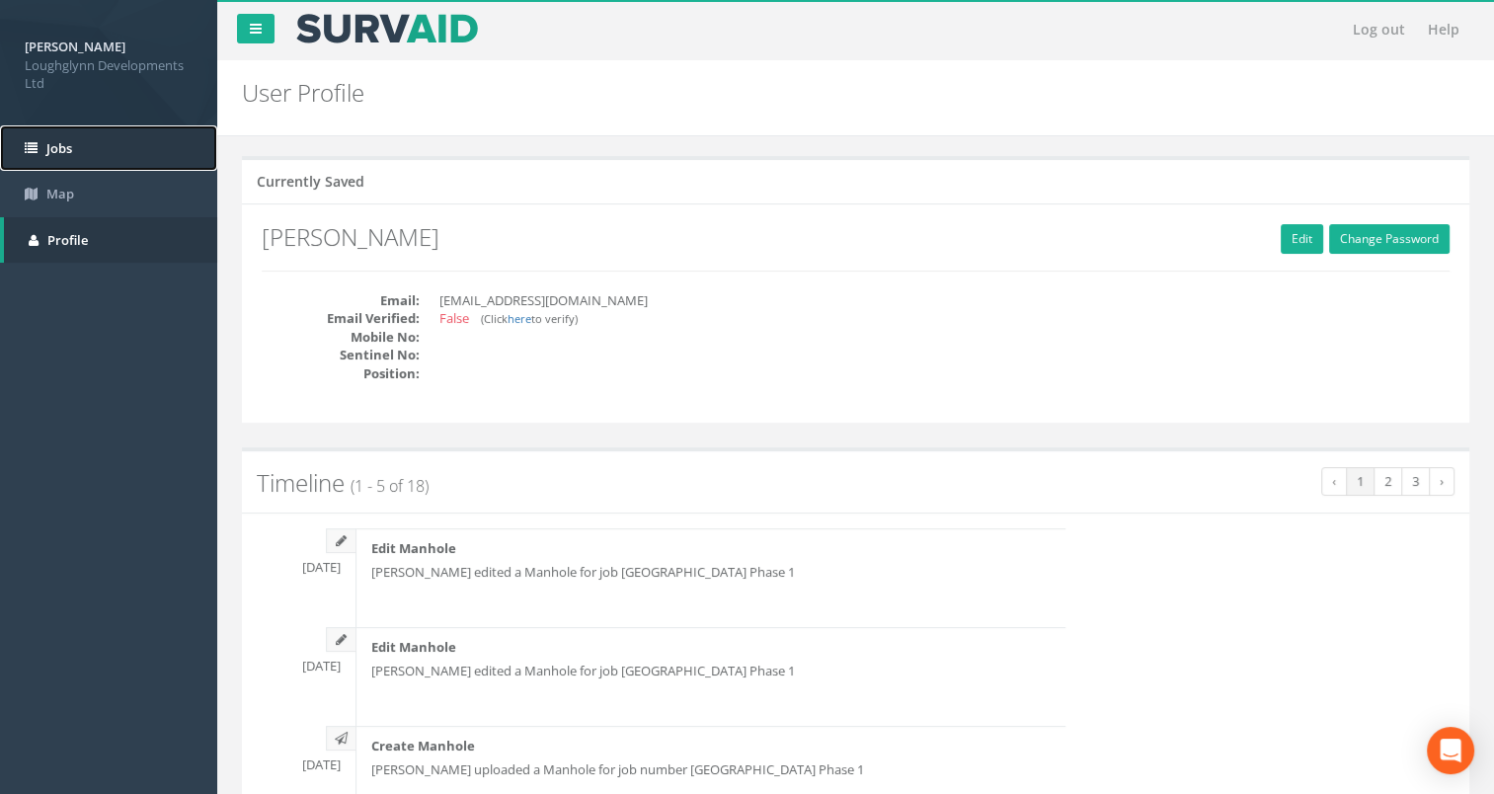
click at [154, 152] on link "Jobs" at bounding box center [108, 148] width 217 height 46
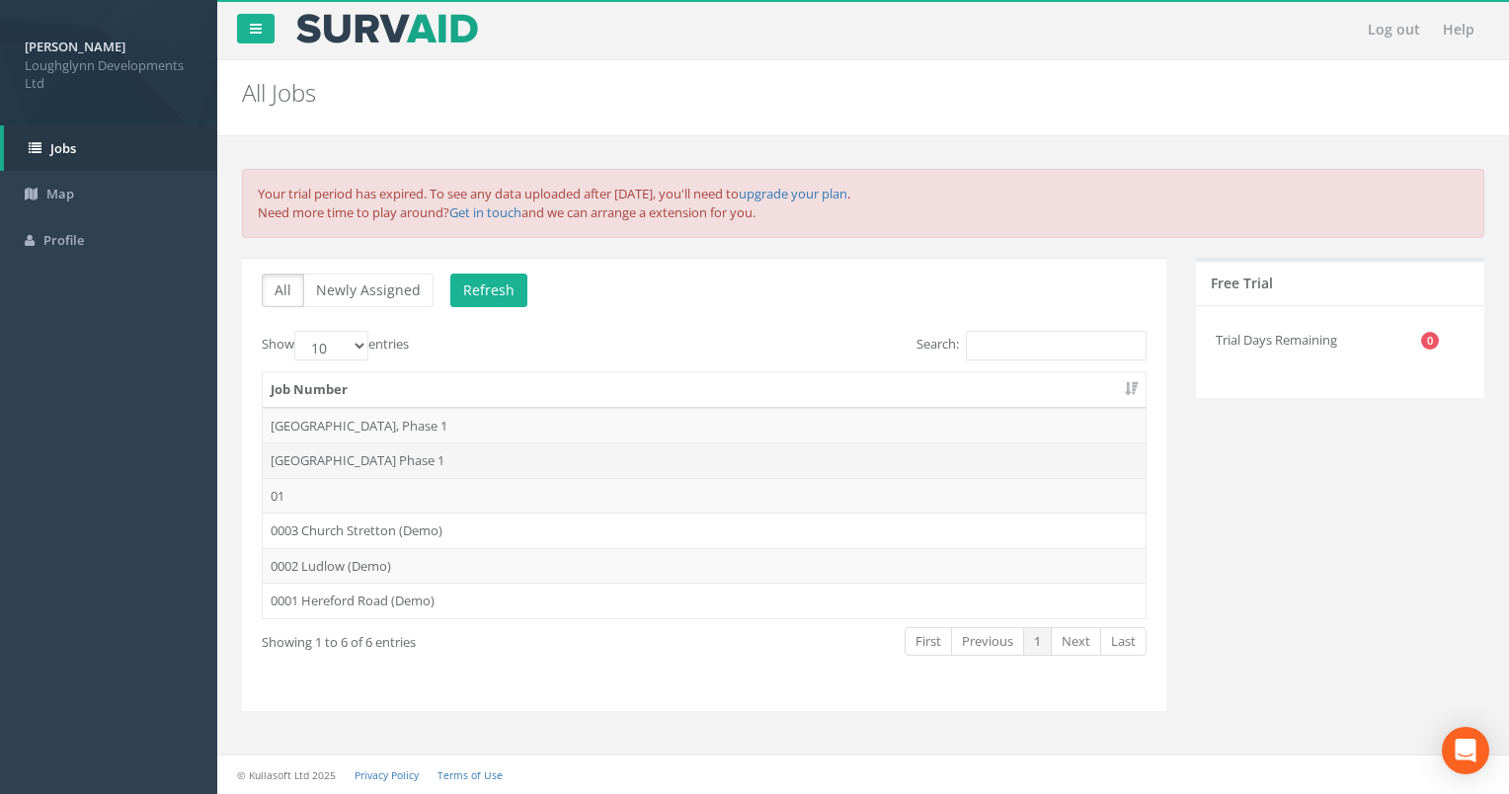
click at [392, 450] on td "[GEOGRAPHIC_DATA] Phase 1" at bounding box center [704, 460] width 883 height 36
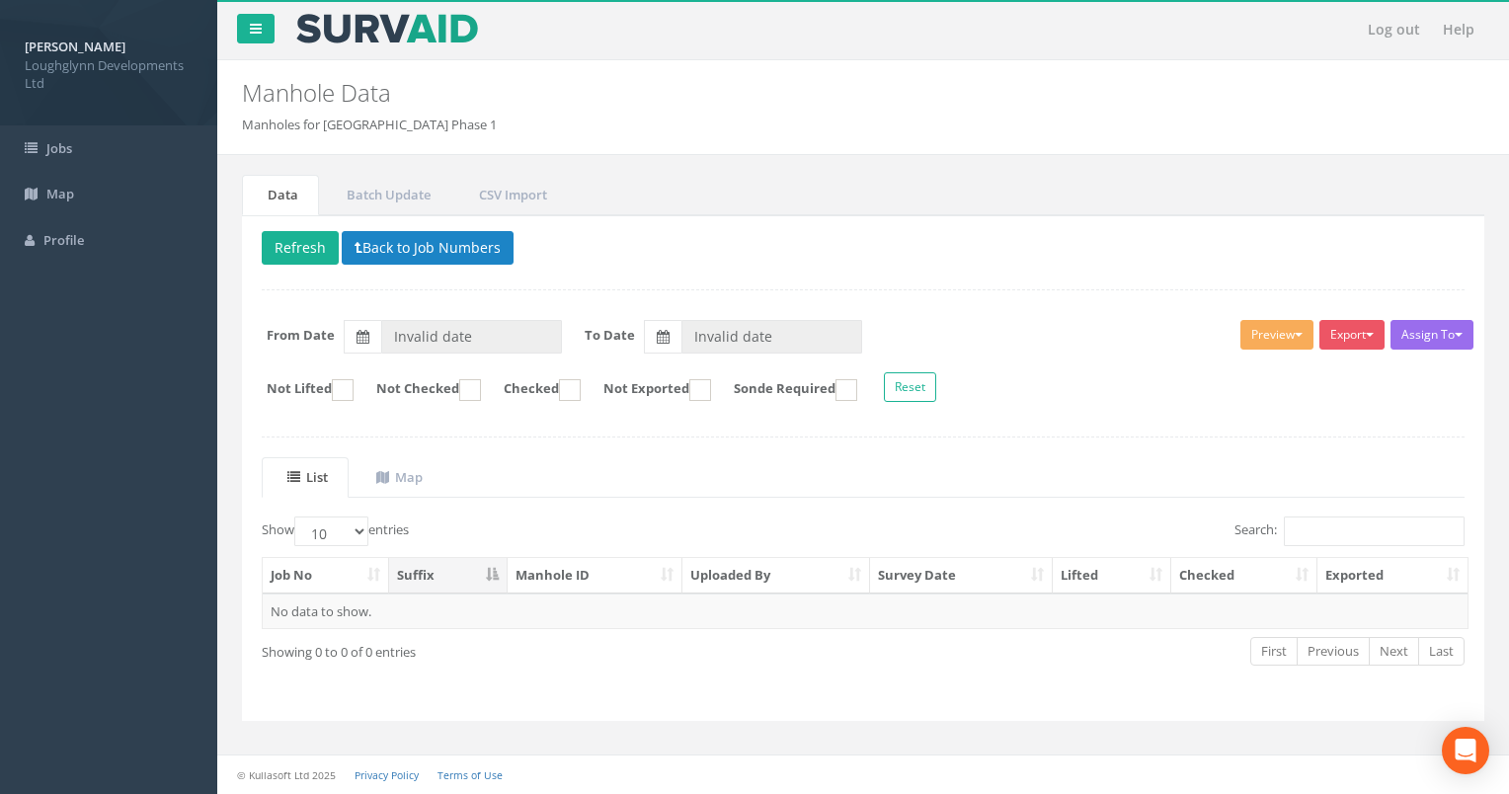
click at [323, 570] on th "Job No" at bounding box center [326, 576] width 126 height 36
click at [588, 574] on th "Manhole ID" at bounding box center [595, 576] width 176 height 36
click at [301, 572] on th "Job No" at bounding box center [326, 576] width 126 height 36
click at [360, 527] on select "10 25 50 100" at bounding box center [331, 531] width 74 height 30
select select "25"
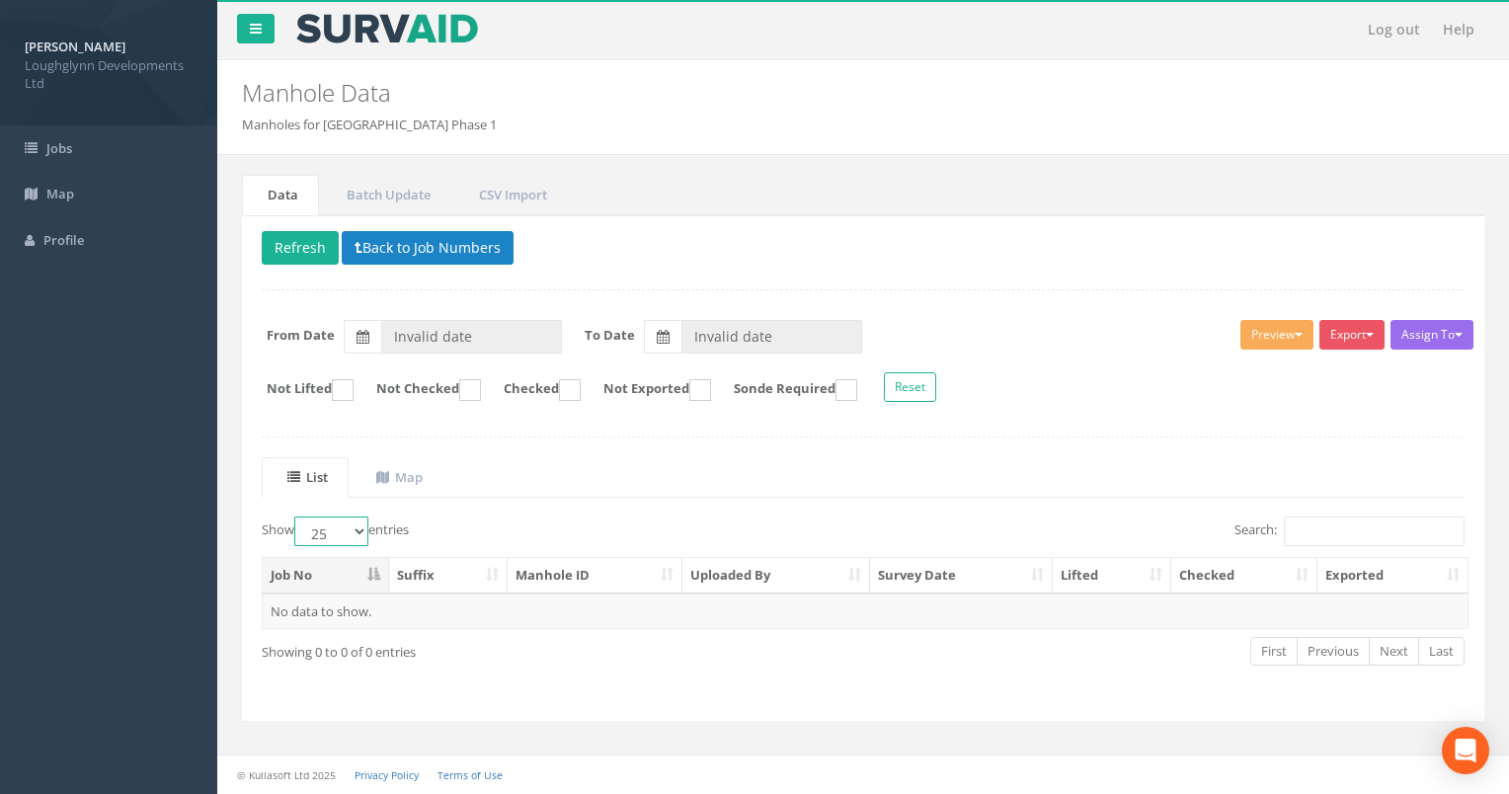
click at [297, 516] on select "10 25 50 100" at bounding box center [331, 531] width 74 height 30
click at [423, 327] on input "Invalid date" at bounding box center [471, 337] width 181 height 34
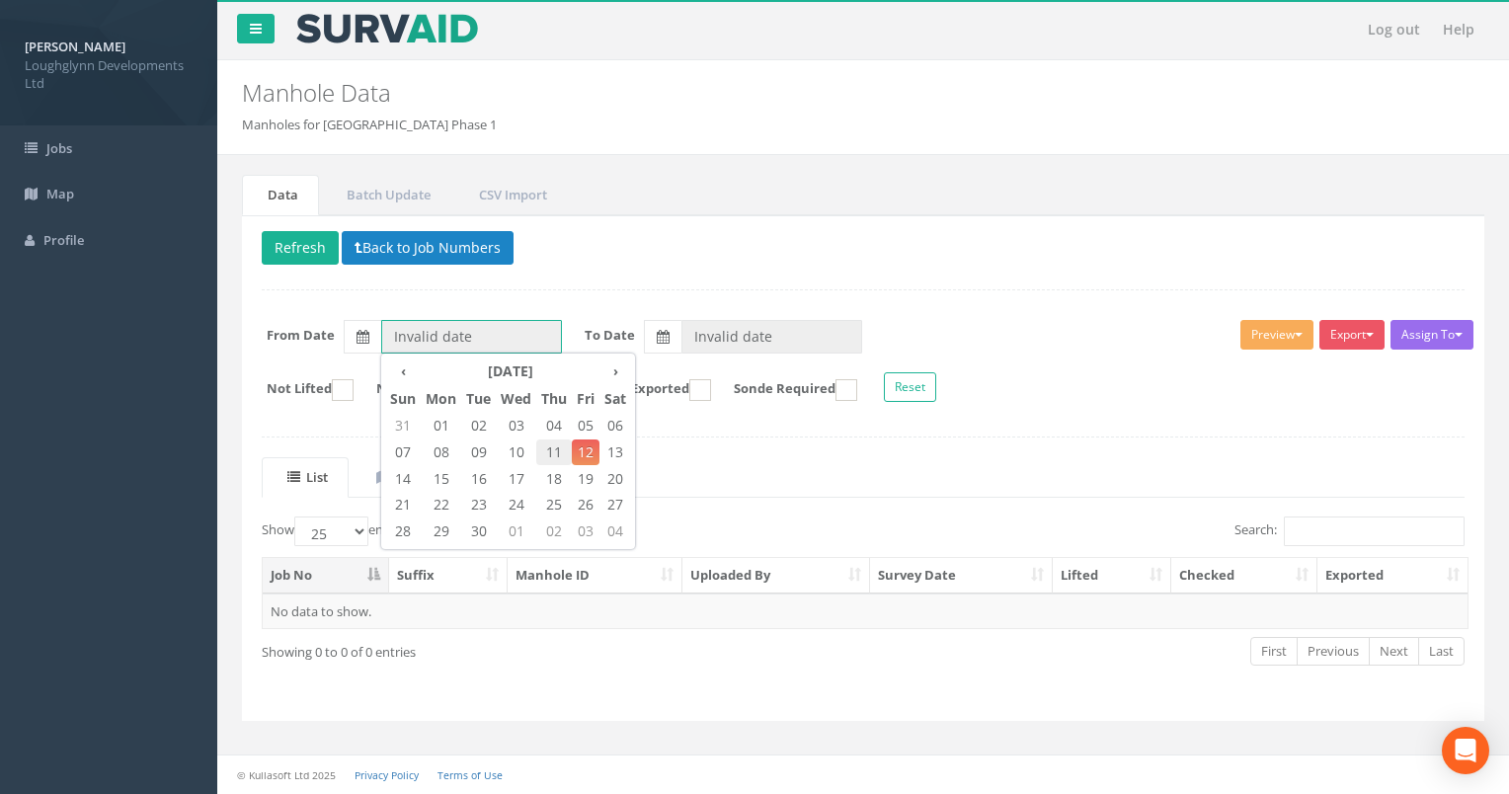
click at [552, 452] on span "11" at bounding box center [554, 452] width 36 height 26
type input "11/09/2025"
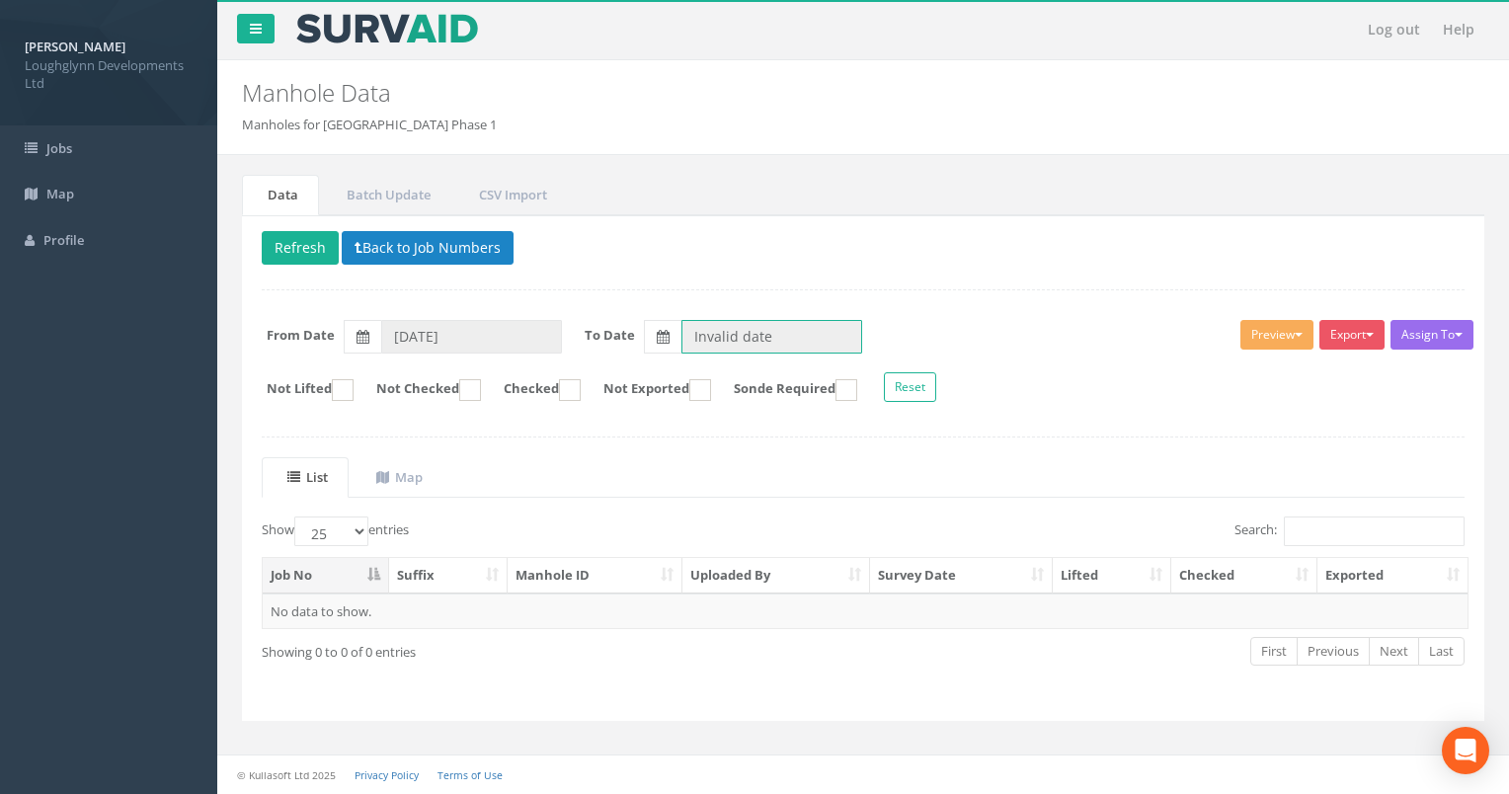
click at [736, 329] on input "Invalid date" at bounding box center [771, 337] width 181 height 34
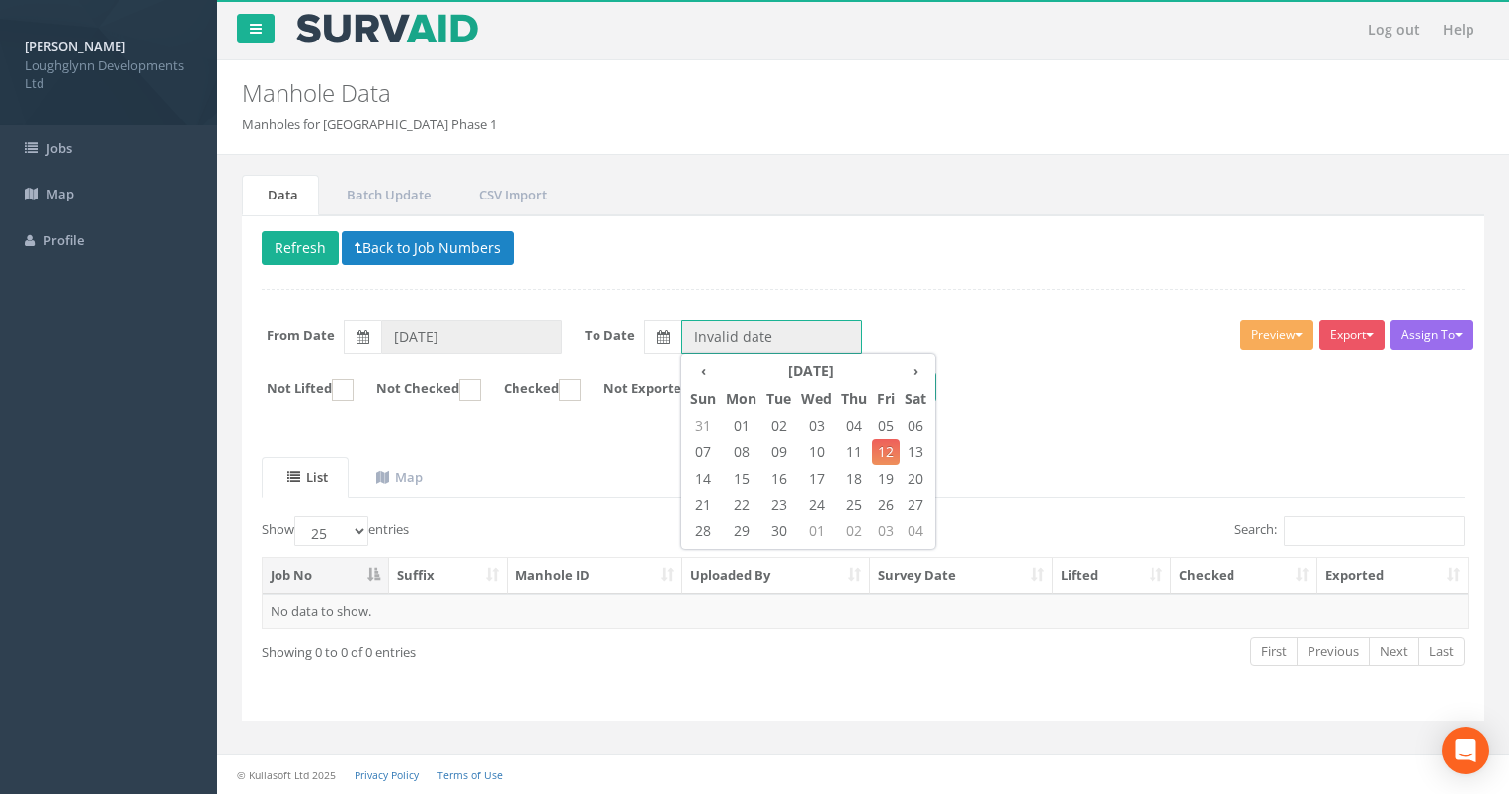
click at [890, 449] on span "12" at bounding box center [886, 452] width 28 height 26
type input "[DATE]"
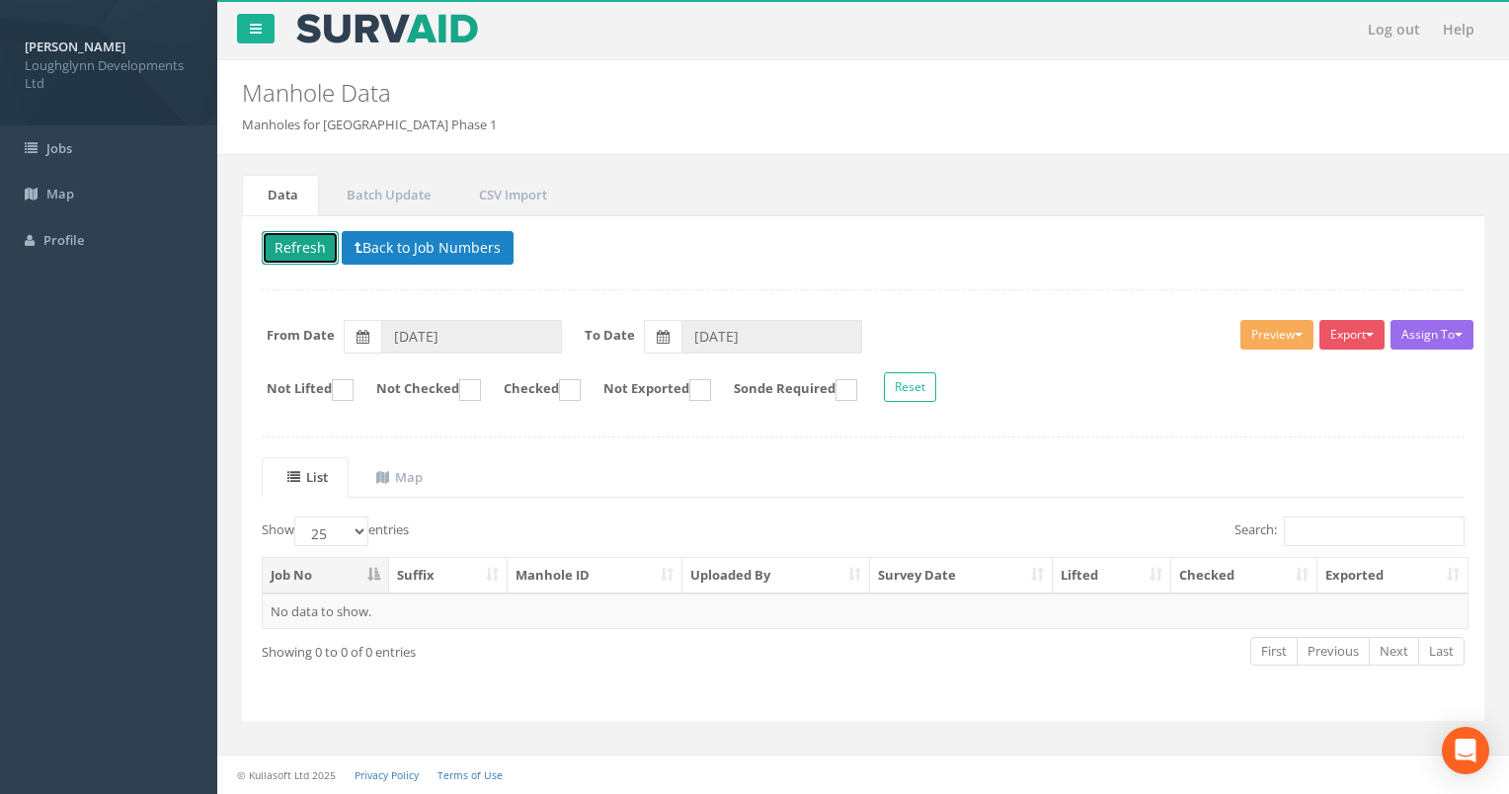
click at [280, 245] on button "Refresh" at bounding box center [300, 248] width 77 height 34
click at [1058, 271] on div "Delete Loading Back to Job Numbers Assign To No Companies Added Export Heathrow…" at bounding box center [863, 468] width 1242 height 506
click at [1370, 331] on button "Export" at bounding box center [1351, 335] width 65 height 30
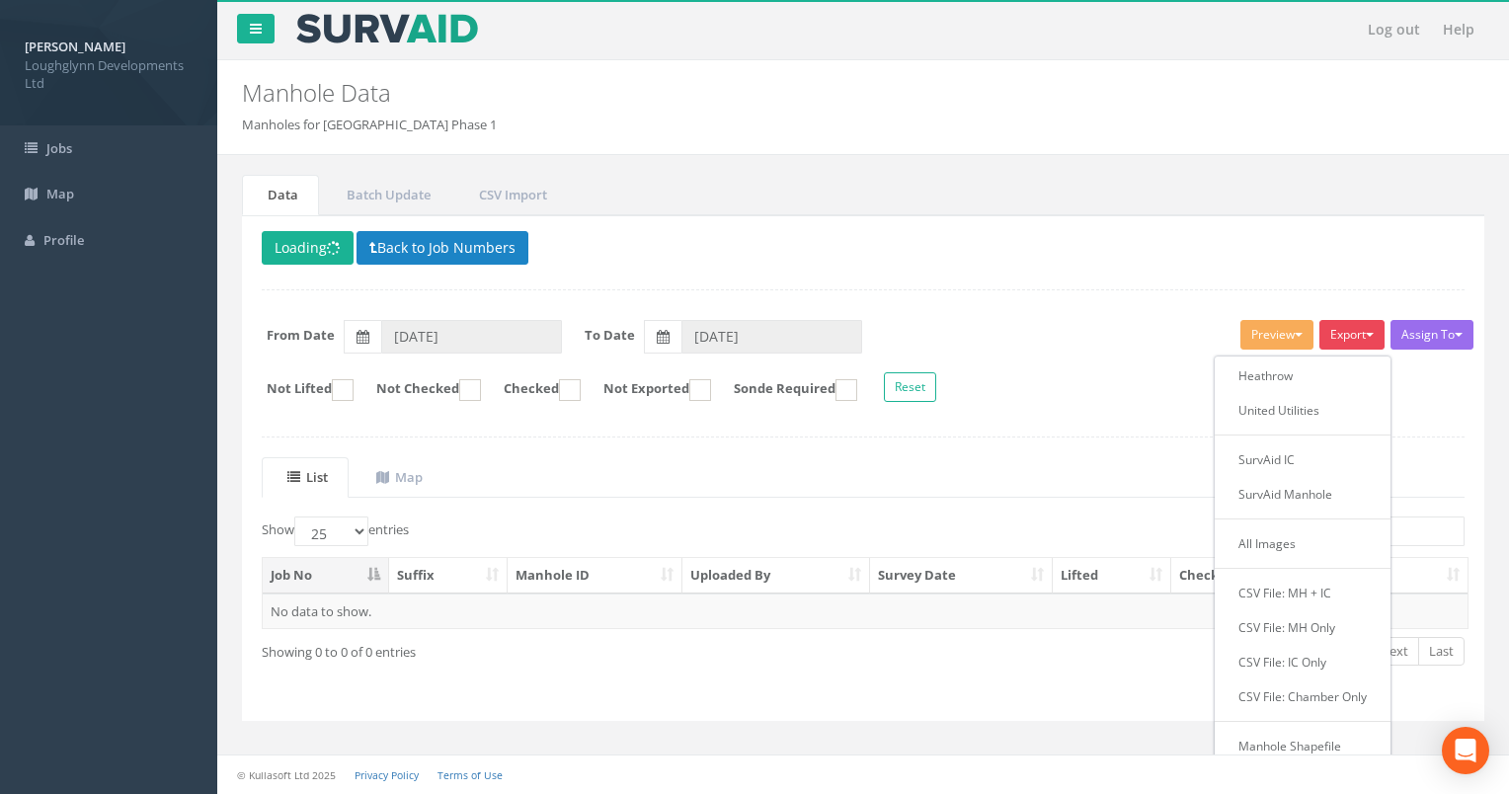
click at [1315, 221] on div "Delete Loading Back to Job Numbers Assign To No Companies Added Export Heathrow…" at bounding box center [863, 468] width 1242 height 506
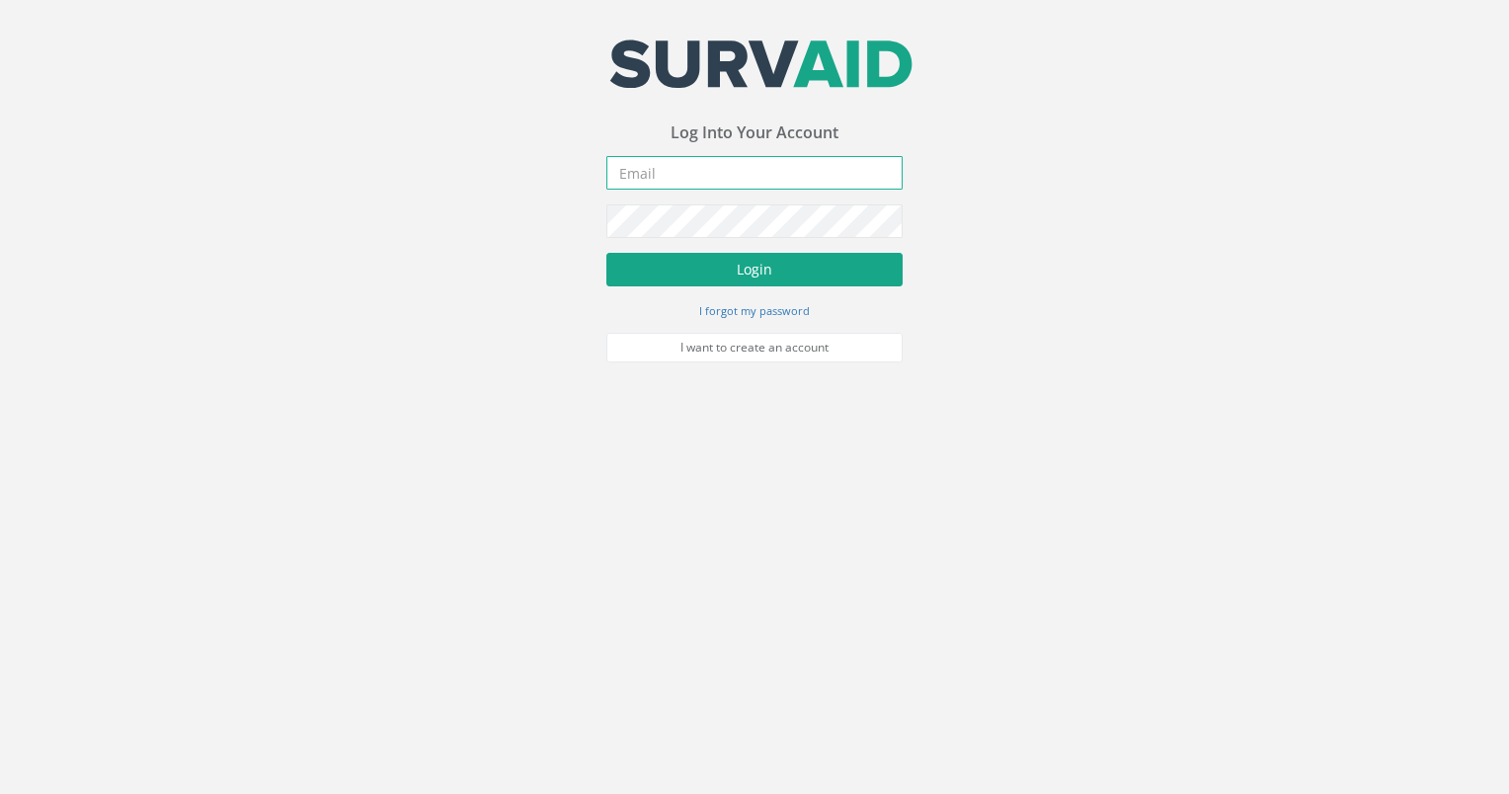
type input "[EMAIL_ADDRESS][DOMAIN_NAME]"
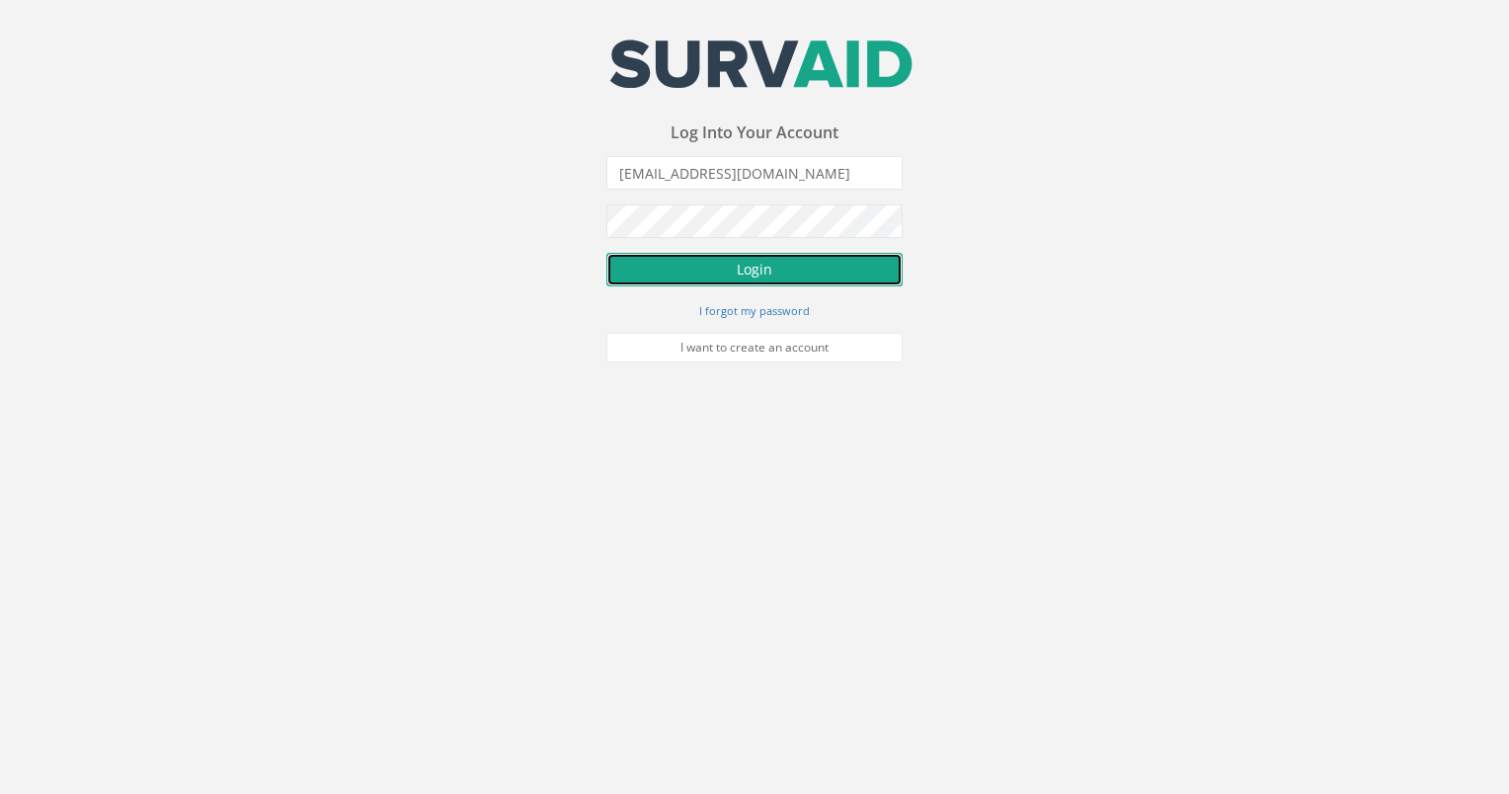
click at [878, 265] on button "Login" at bounding box center [754, 270] width 296 height 34
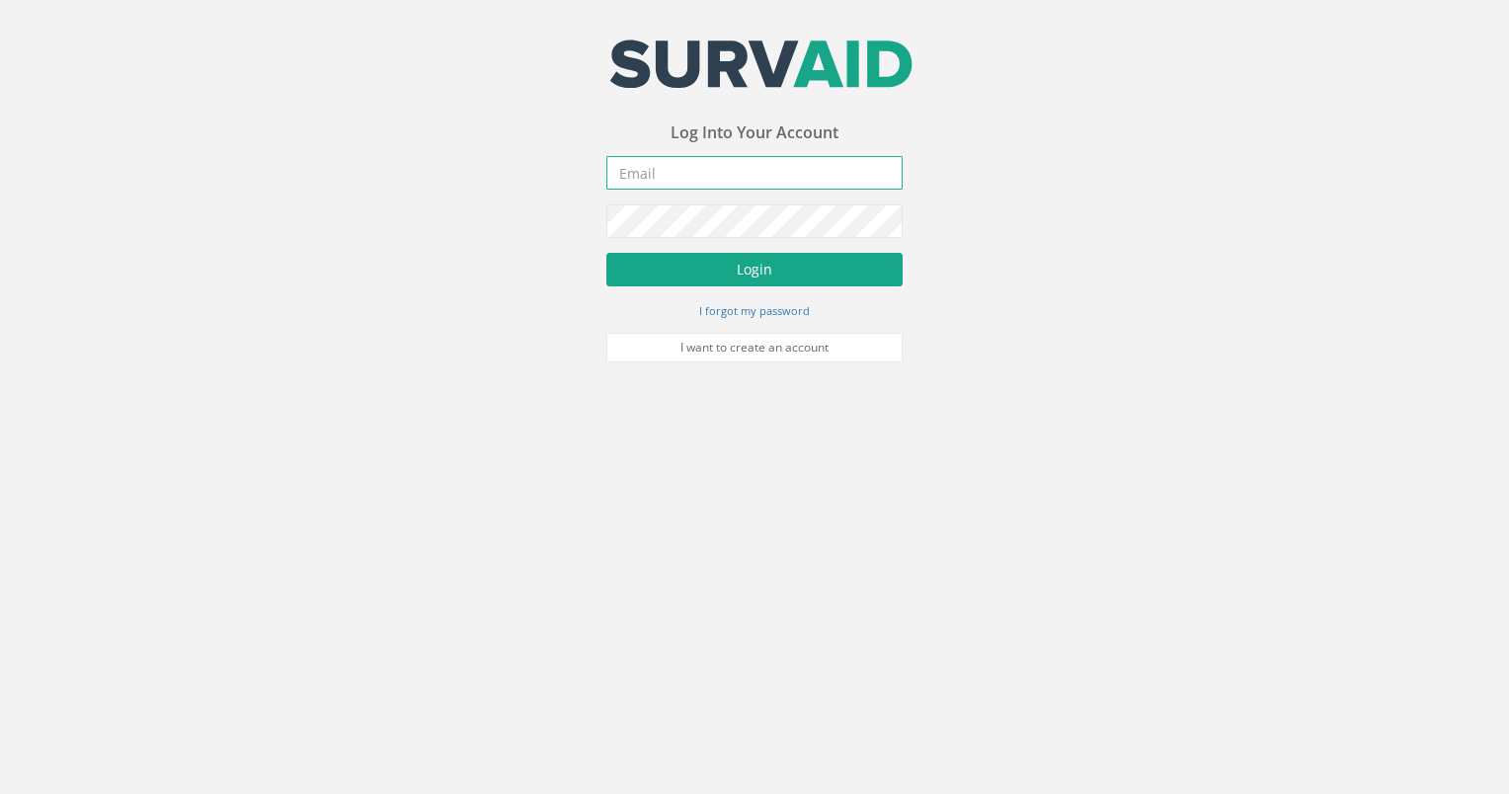
type input "[EMAIL_ADDRESS][DOMAIN_NAME]"
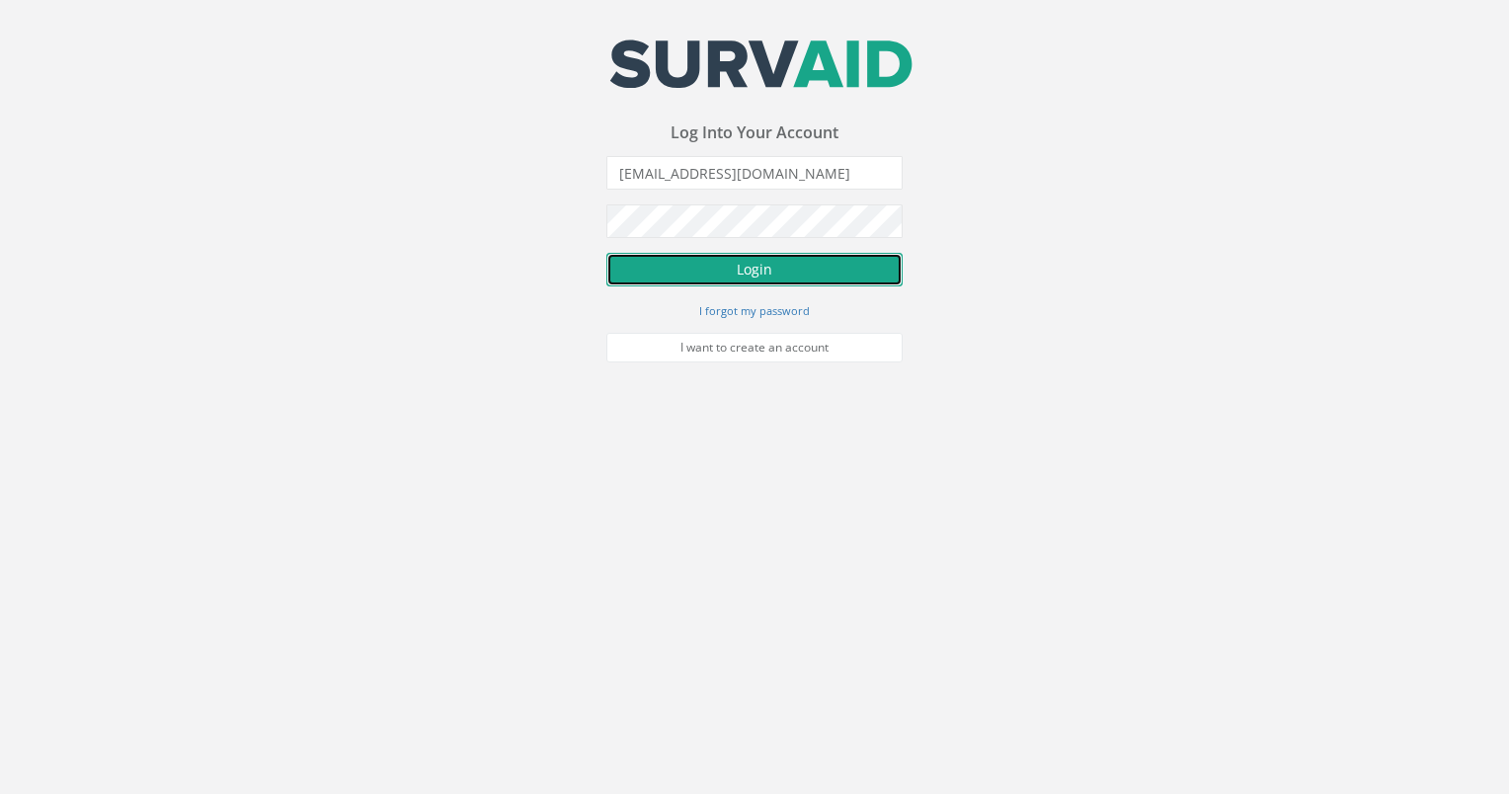
click at [869, 272] on button "Login" at bounding box center [754, 270] width 296 height 34
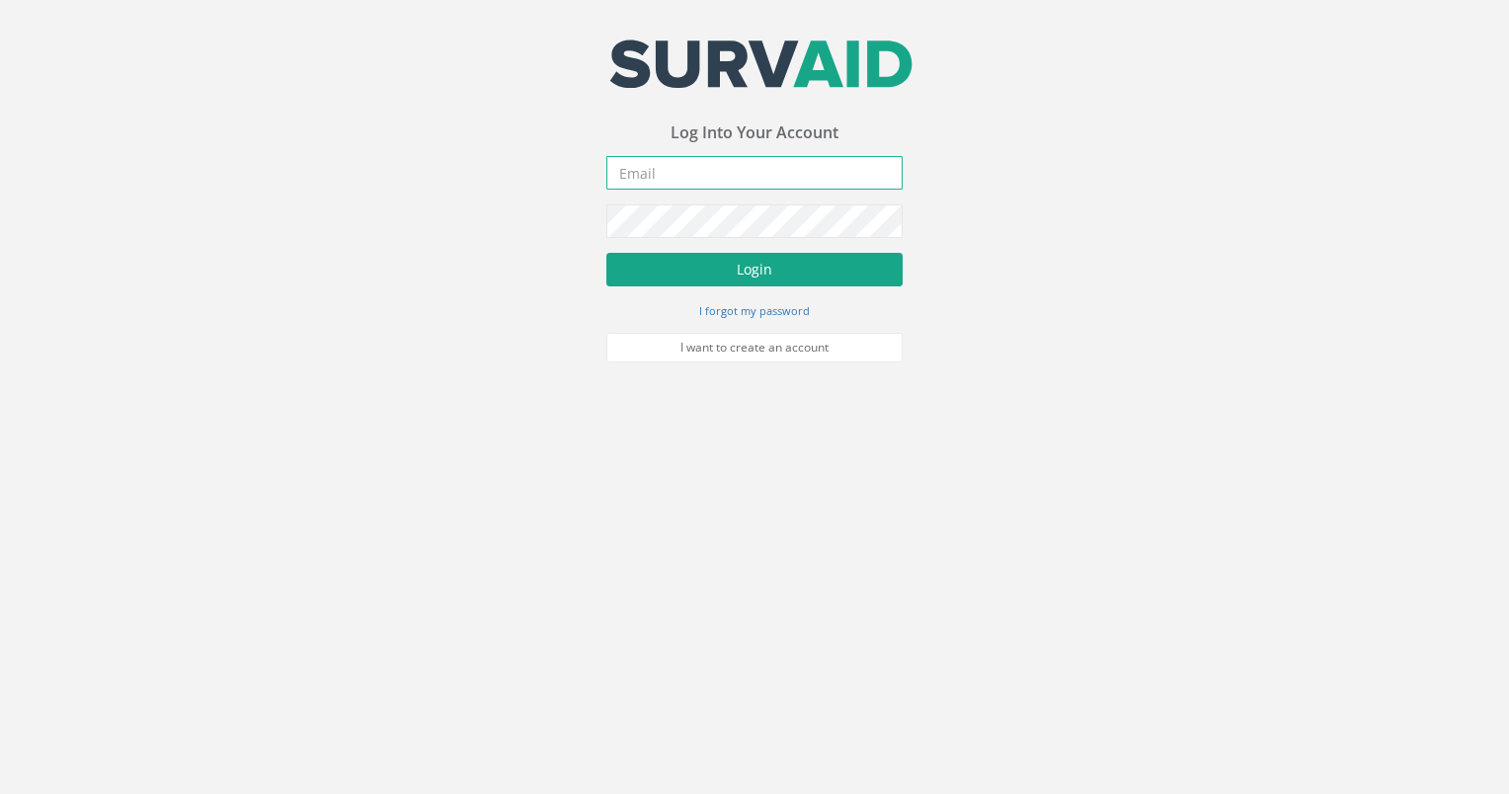
type input "[EMAIL_ADDRESS][DOMAIN_NAME]"
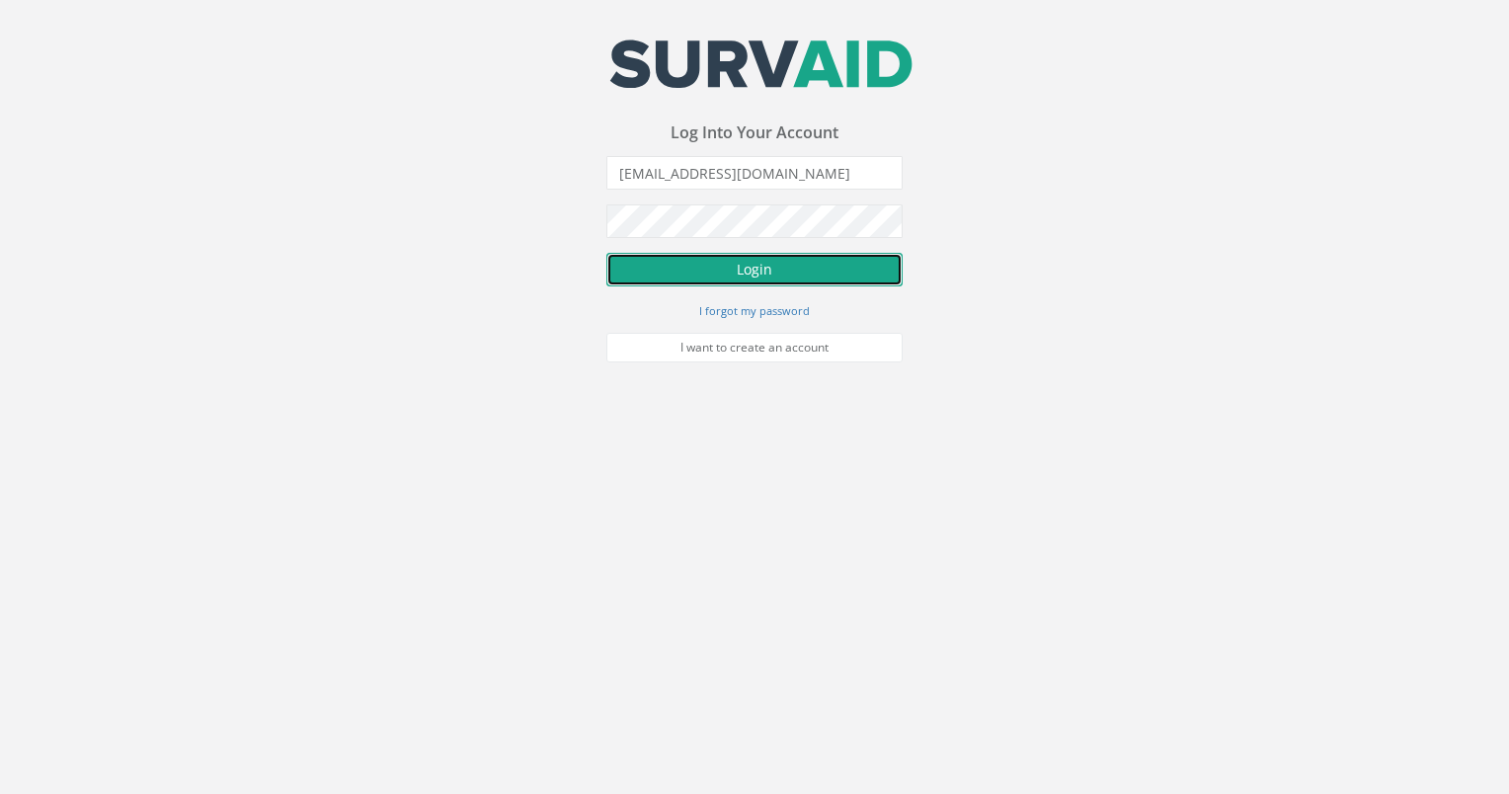
click at [855, 265] on button "Login" at bounding box center [754, 270] width 296 height 34
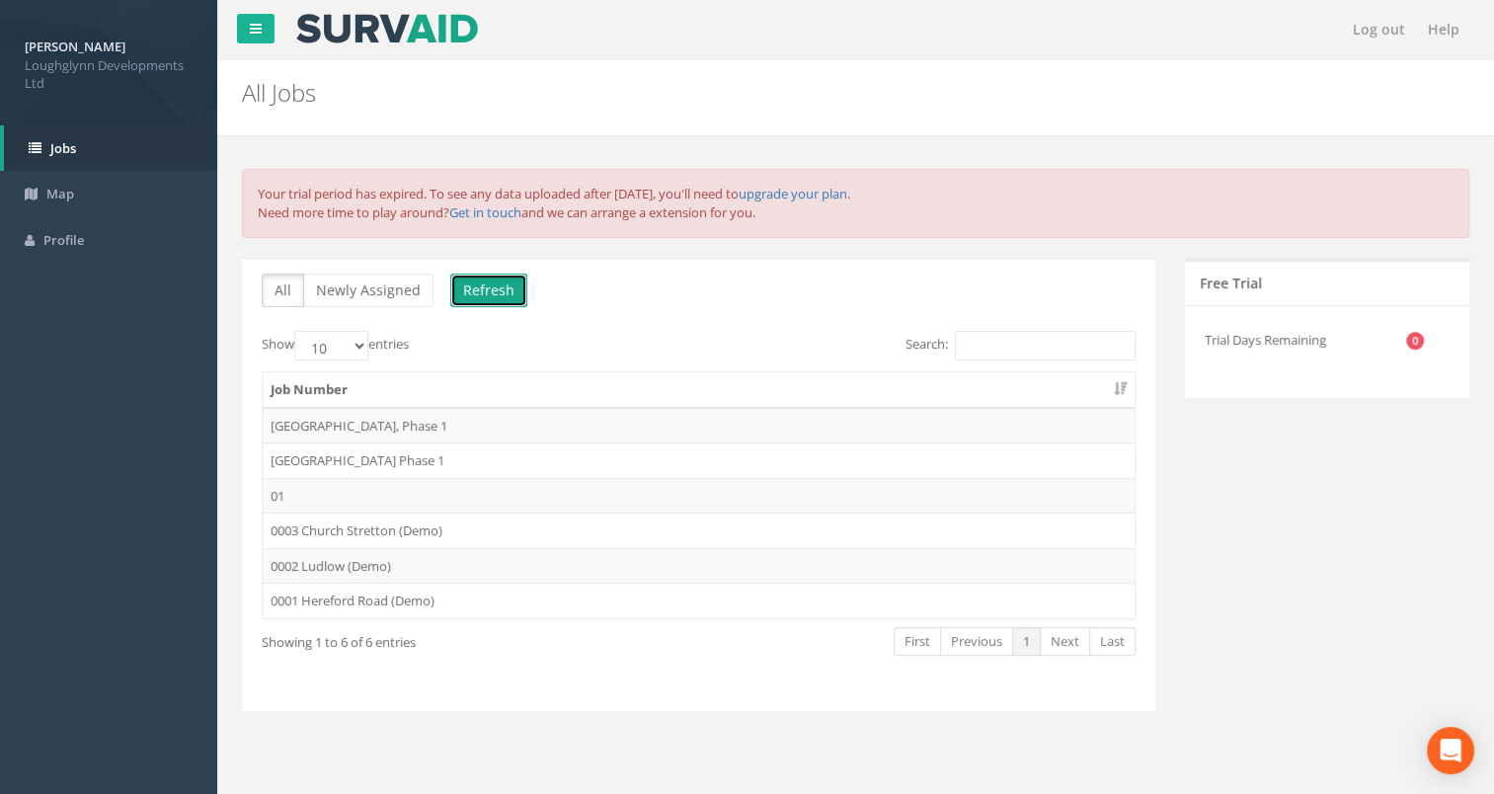
click at [497, 296] on button "Refresh" at bounding box center [488, 290] width 77 height 34
click at [424, 442] on td "[GEOGRAPHIC_DATA] Phase 1" at bounding box center [699, 460] width 872 height 36
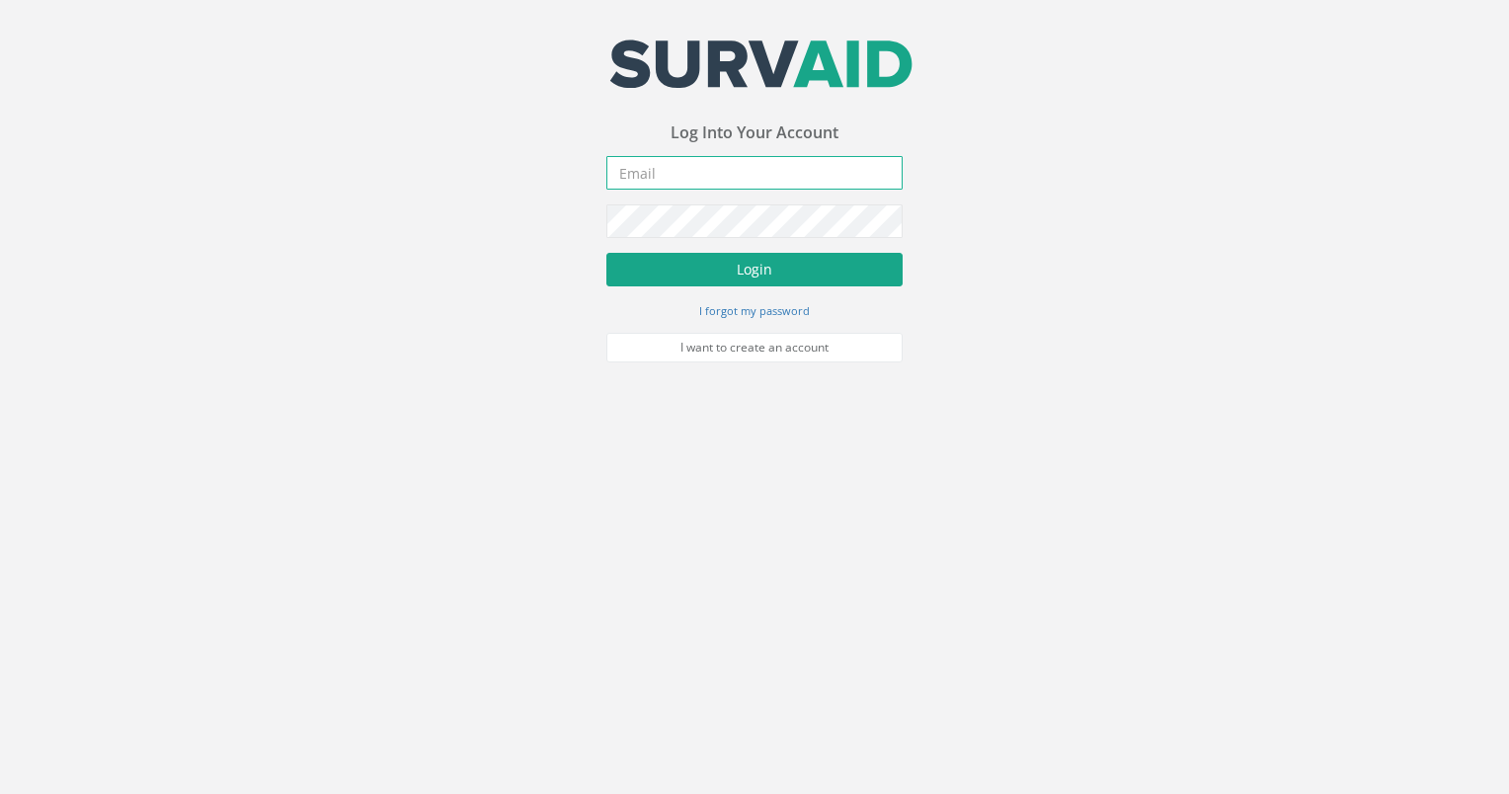
type input "[EMAIL_ADDRESS][DOMAIN_NAME]"
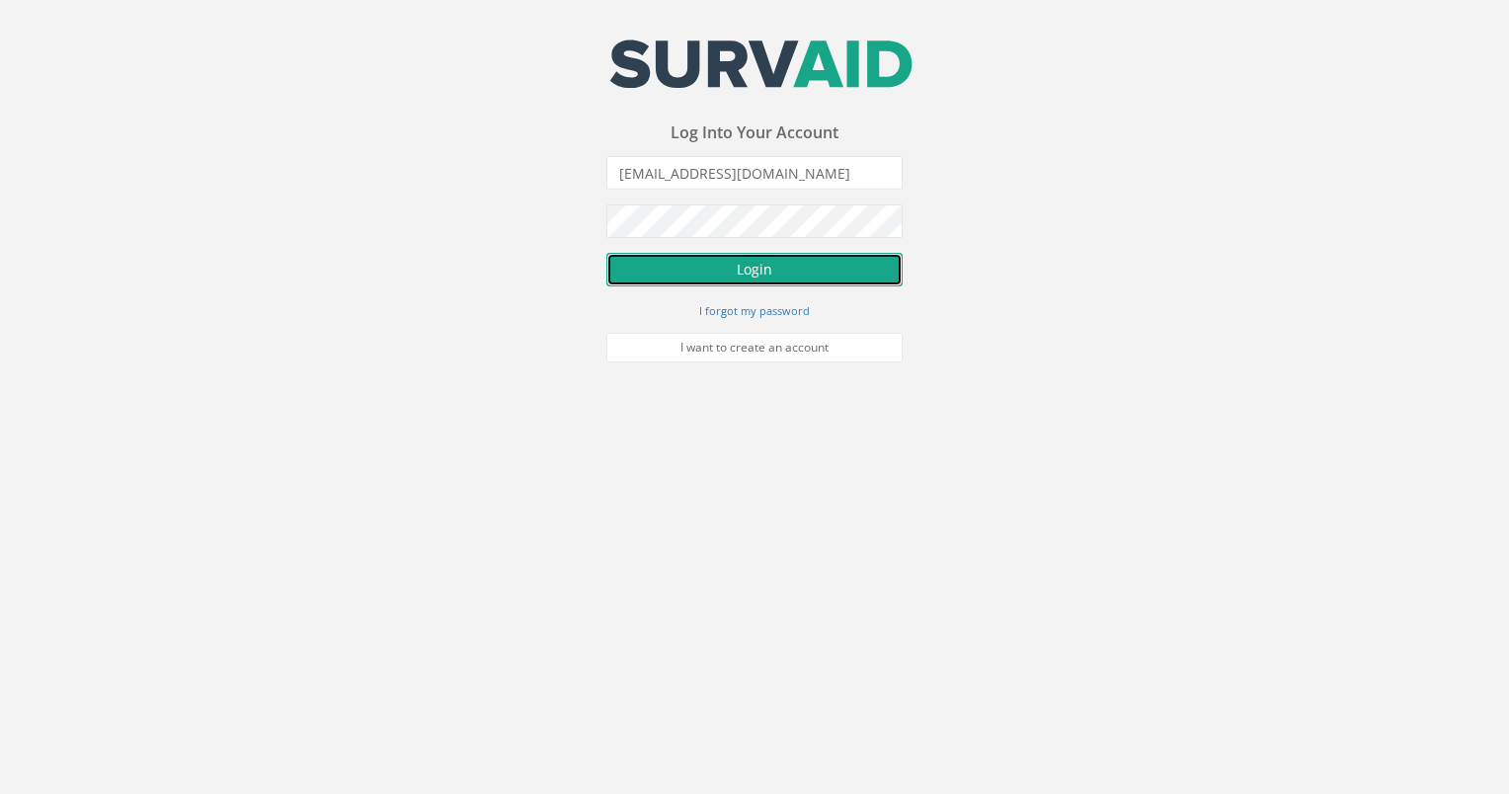
click at [861, 276] on button "Login" at bounding box center [754, 270] width 296 height 34
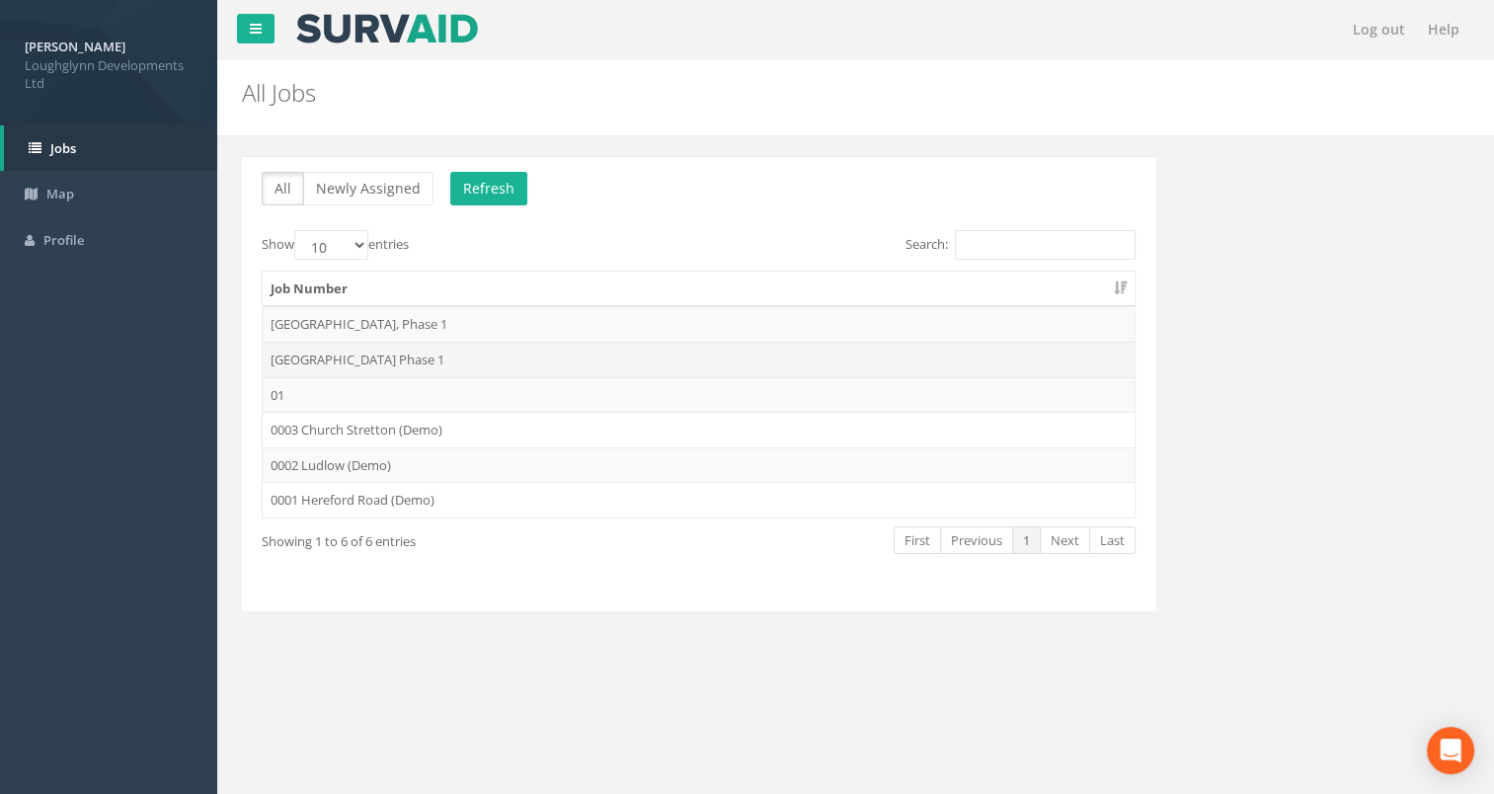
click at [550, 357] on td "[GEOGRAPHIC_DATA] Phase 1" at bounding box center [699, 360] width 872 height 36
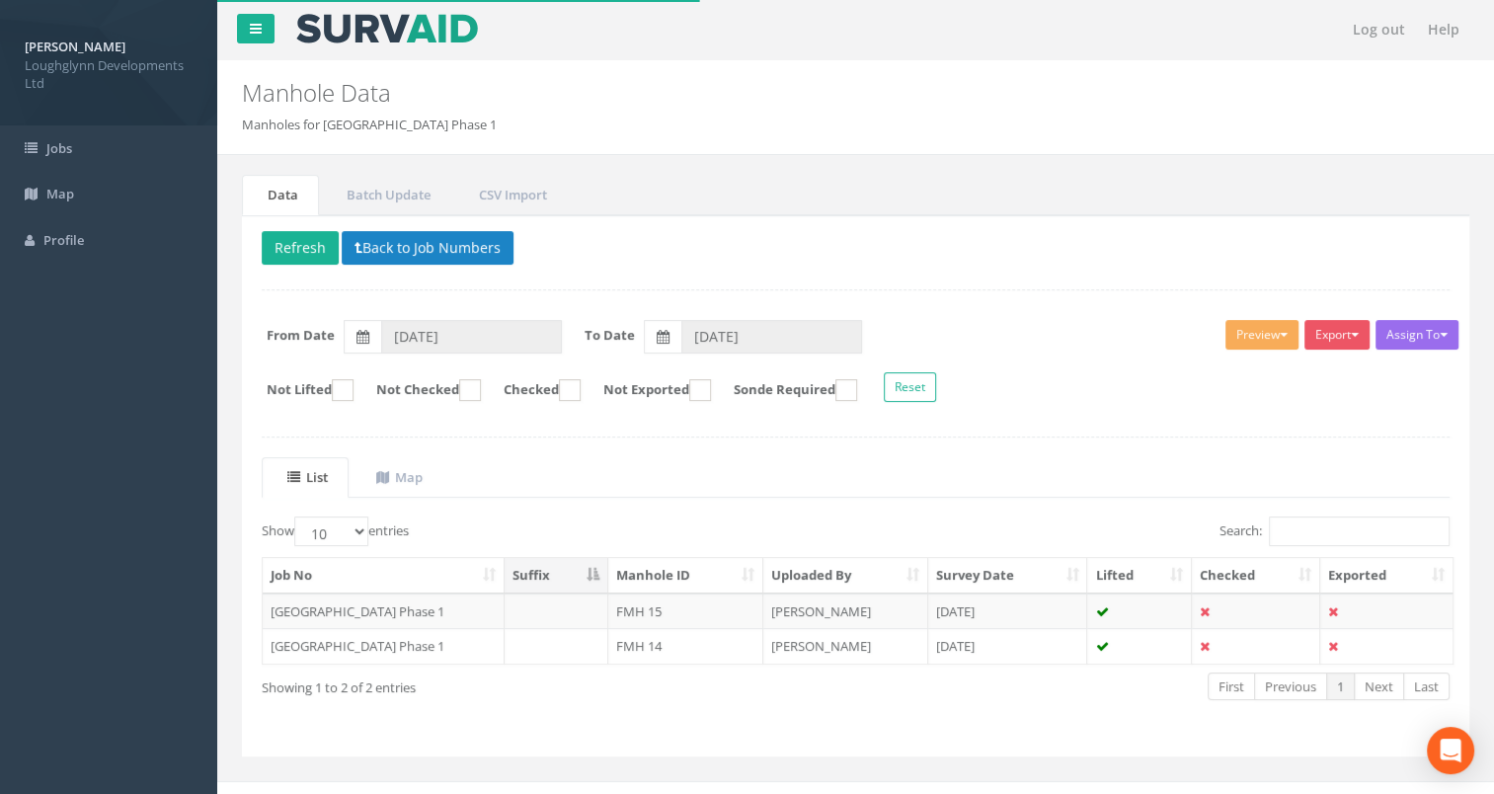
scroll to position [23, 0]
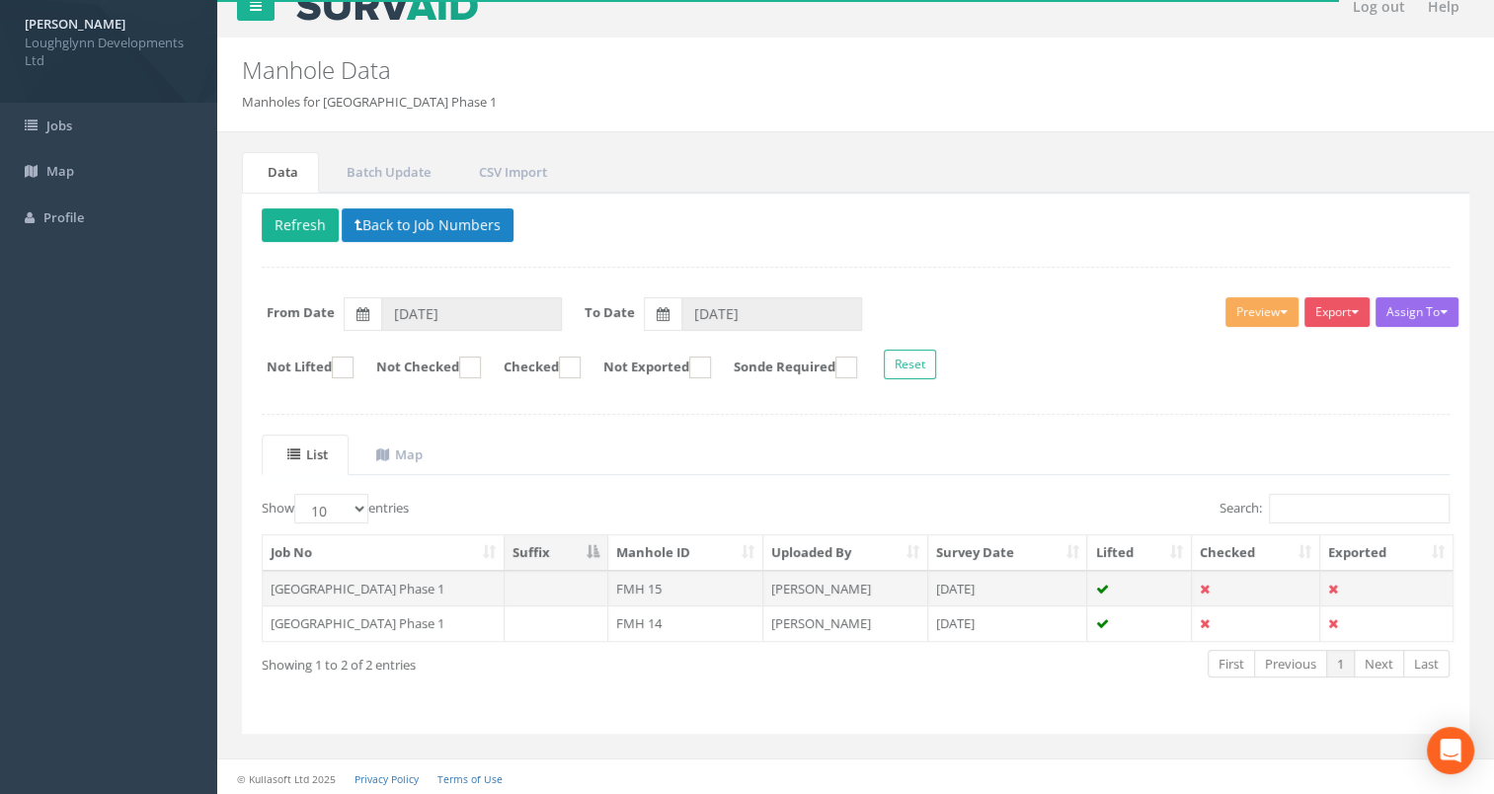
click at [429, 585] on td "[GEOGRAPHIC_DATA] Phase 1" at bounding box center [384, 589] width 242 height 36
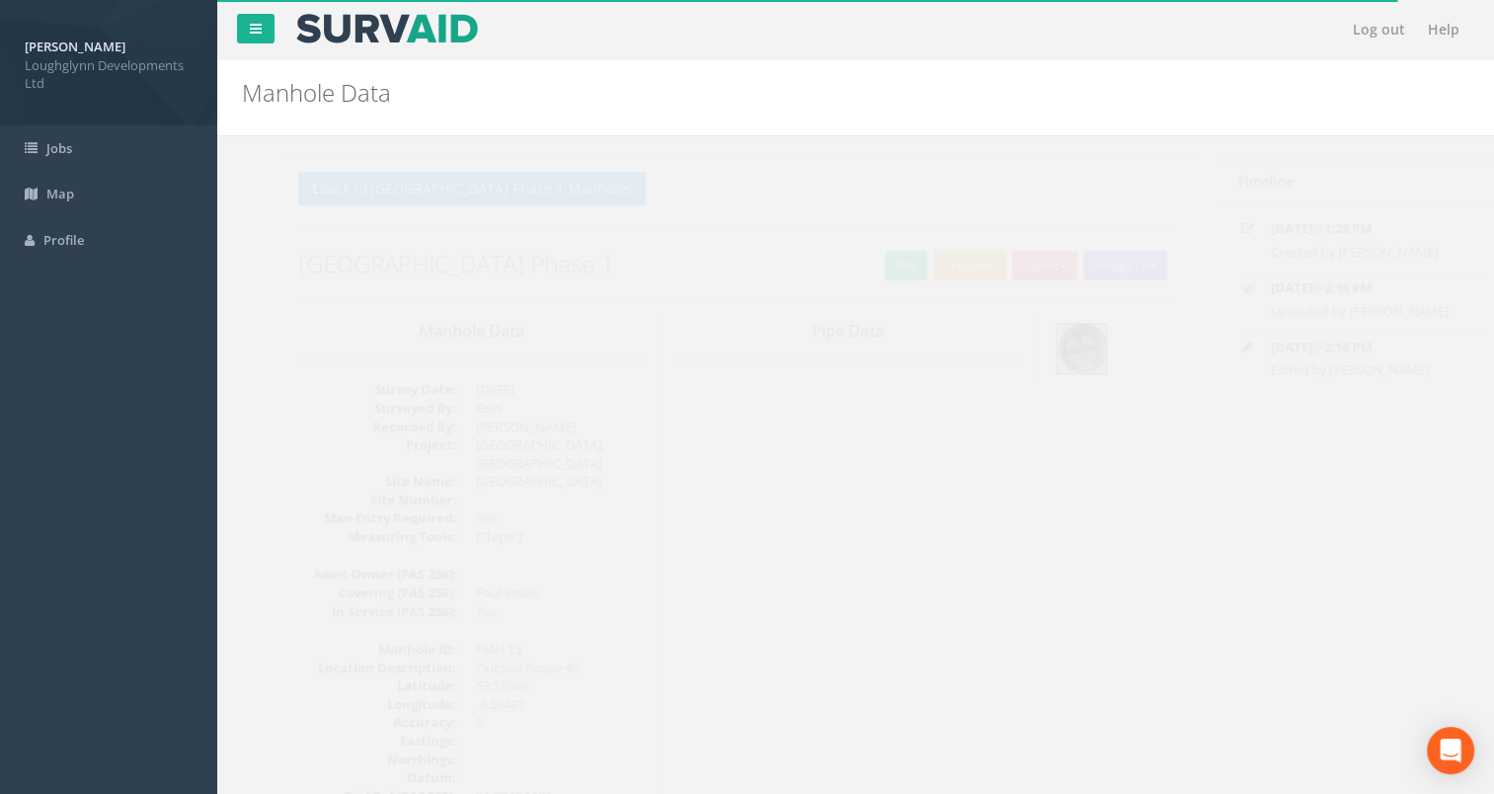
scroll to position [99, 0]
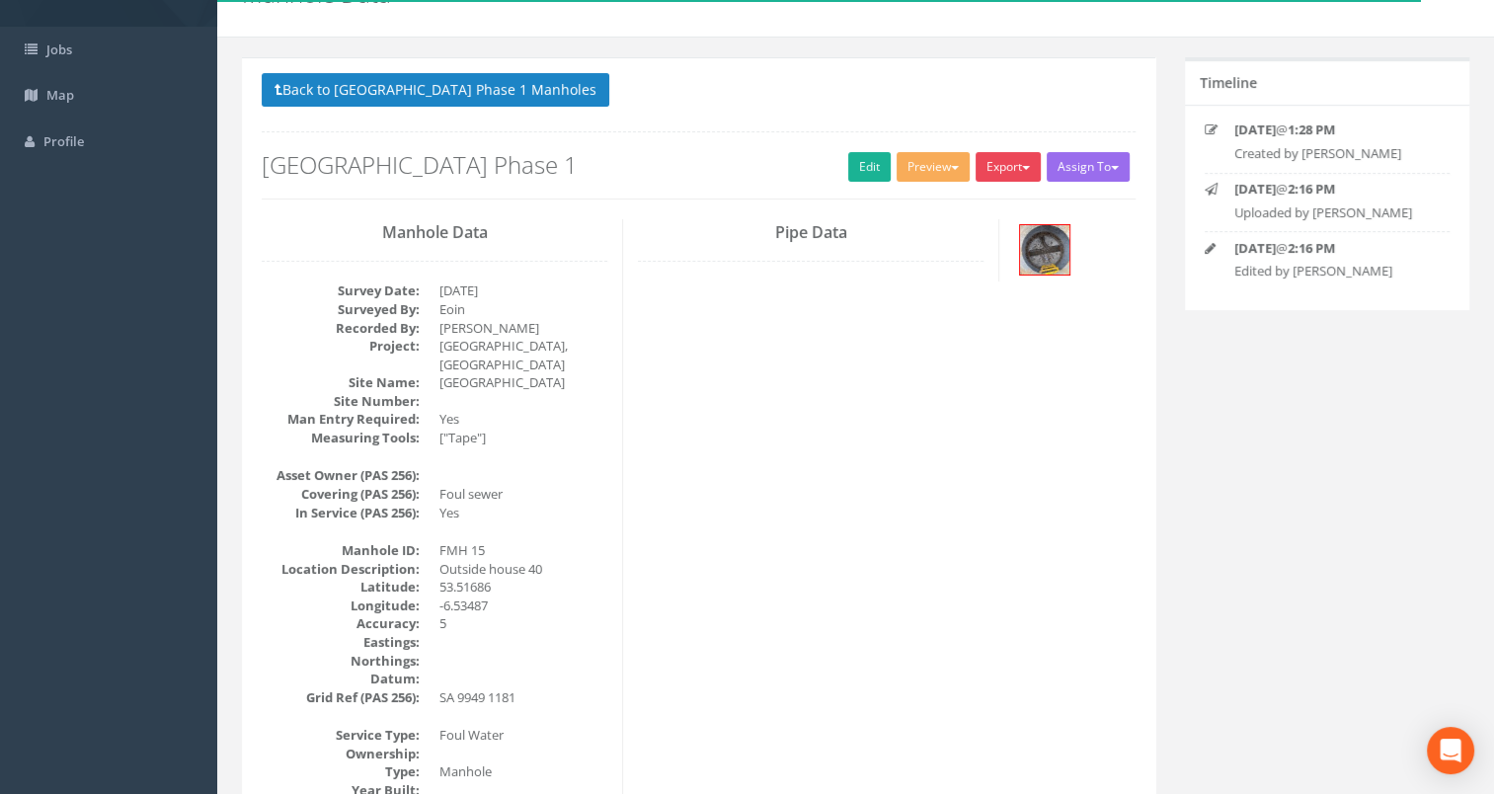
click at [1005, 159] on button "Export" at bounding box center [1007, 167] width 65 height 30
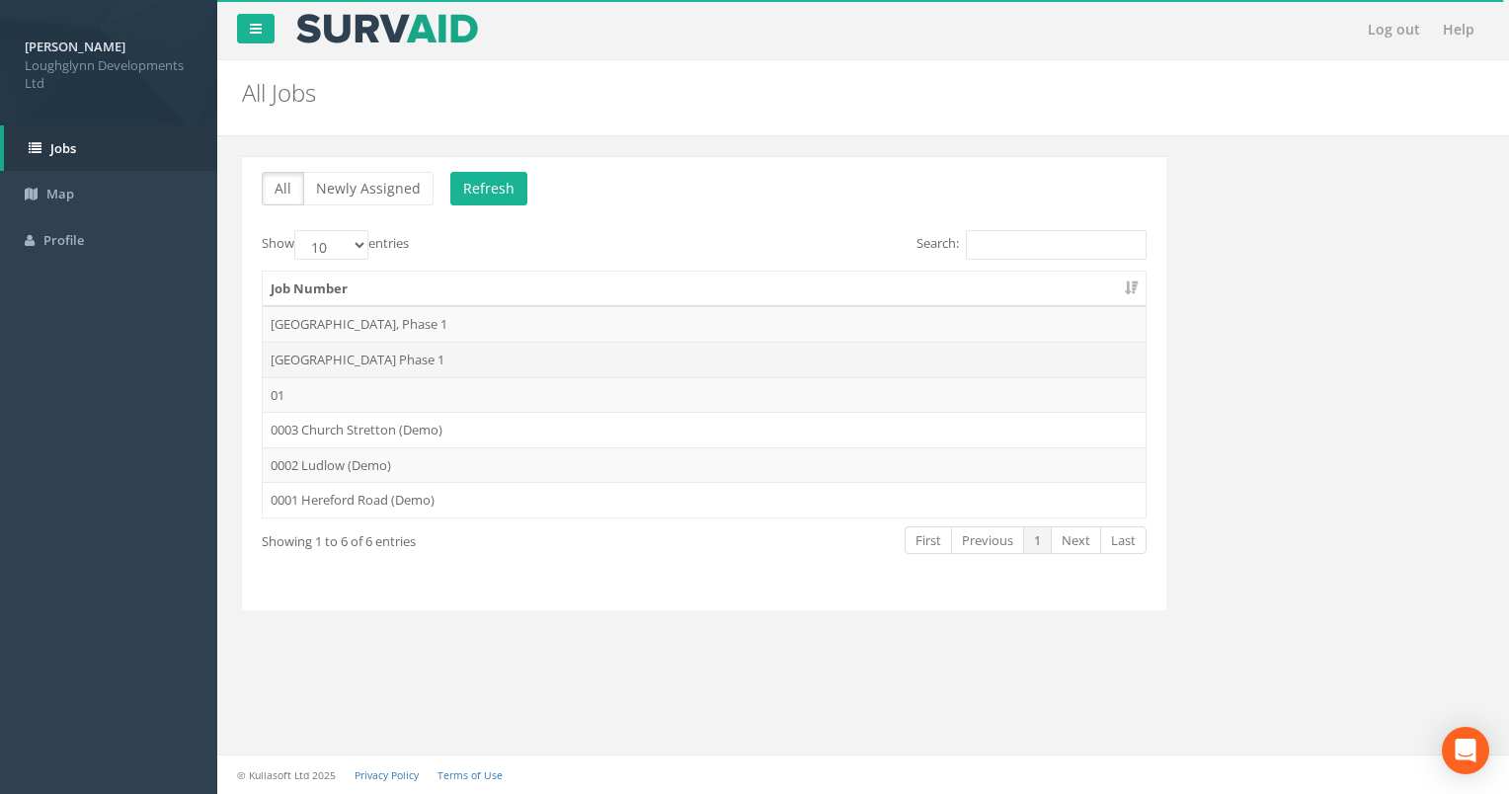
click at [573, 344] on td "[GEOGRAPHIC_DATA] Phase 1" at bounding box center [704, 360] width 883 height 36
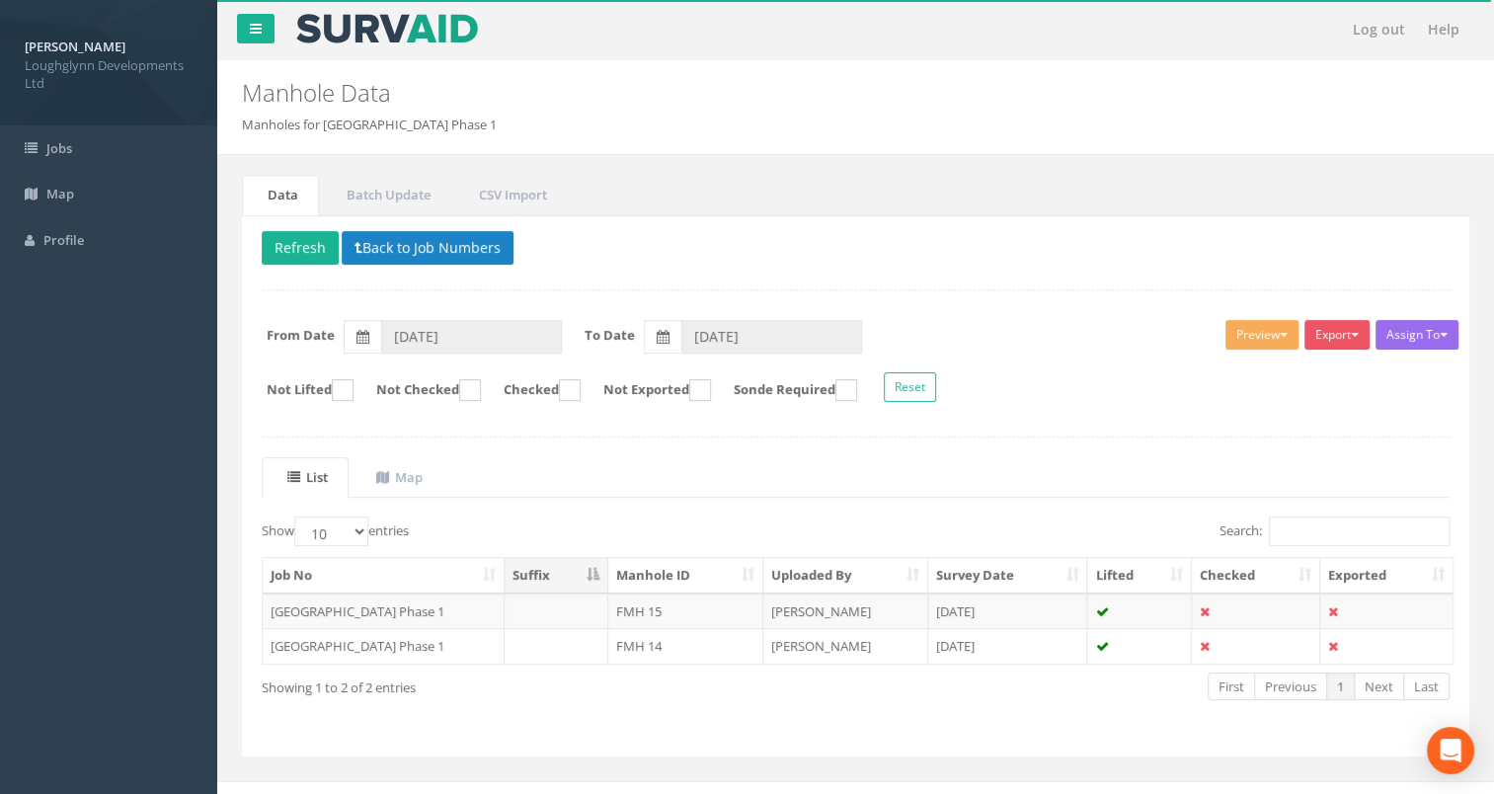
scroll to position [23, 0]
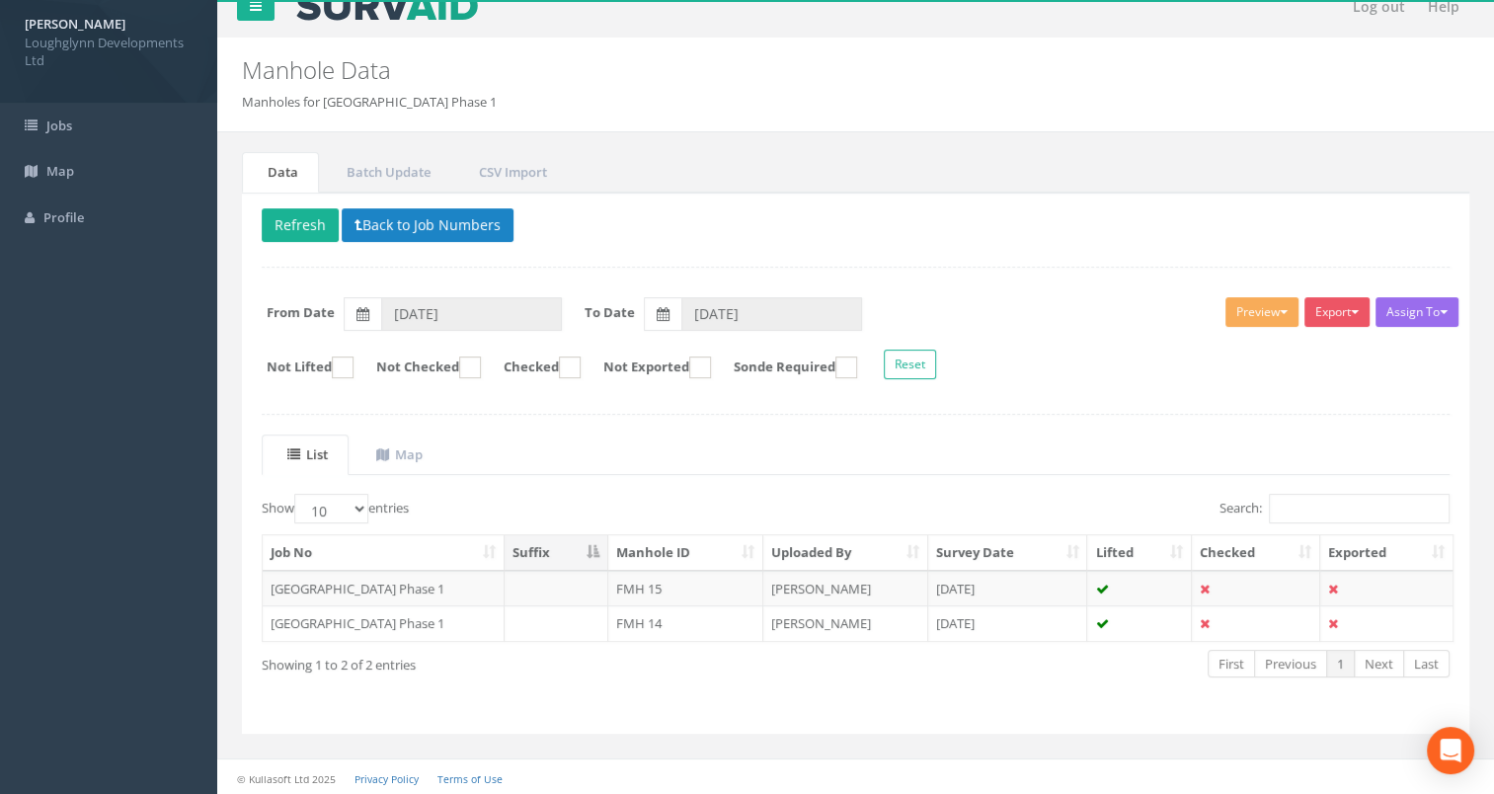
drag, startPoint x: 379, startPoint y: 578, endPoint x: 453, endPoint y: 641, distance: 97.3
click at [453, 641] on div "Job No Suffix Manhole ID Uploaded By Survey Date Lifted Checked Exported [GEOGR…" at bounding box center [855, 587] width 1217 height 119
click at [446, 588] on td "[GEOGRAPHIC_DATA] Phase 1" at bounding box center [384, 589] width 242 height 36
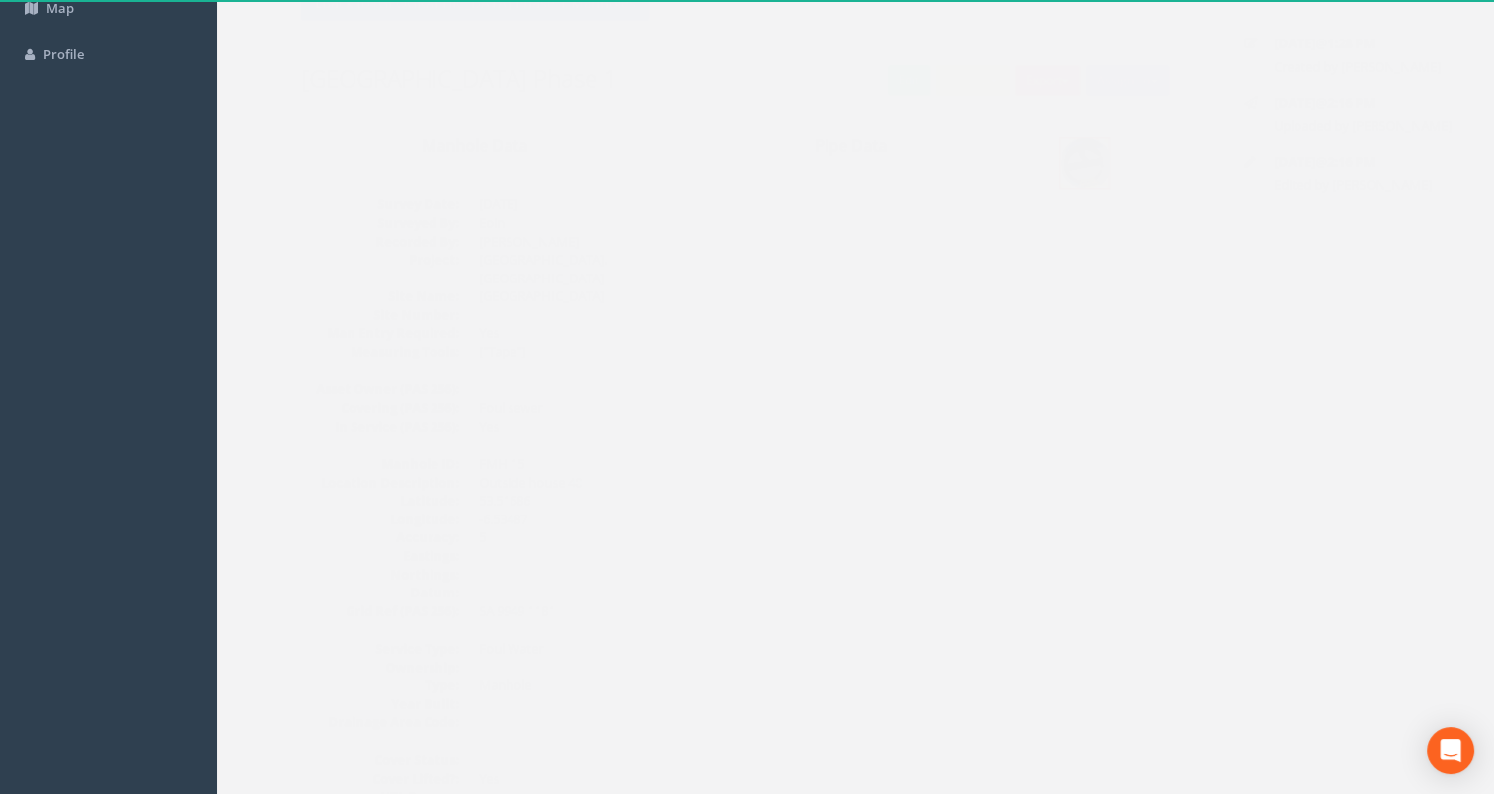
scroll to position [0, 0]
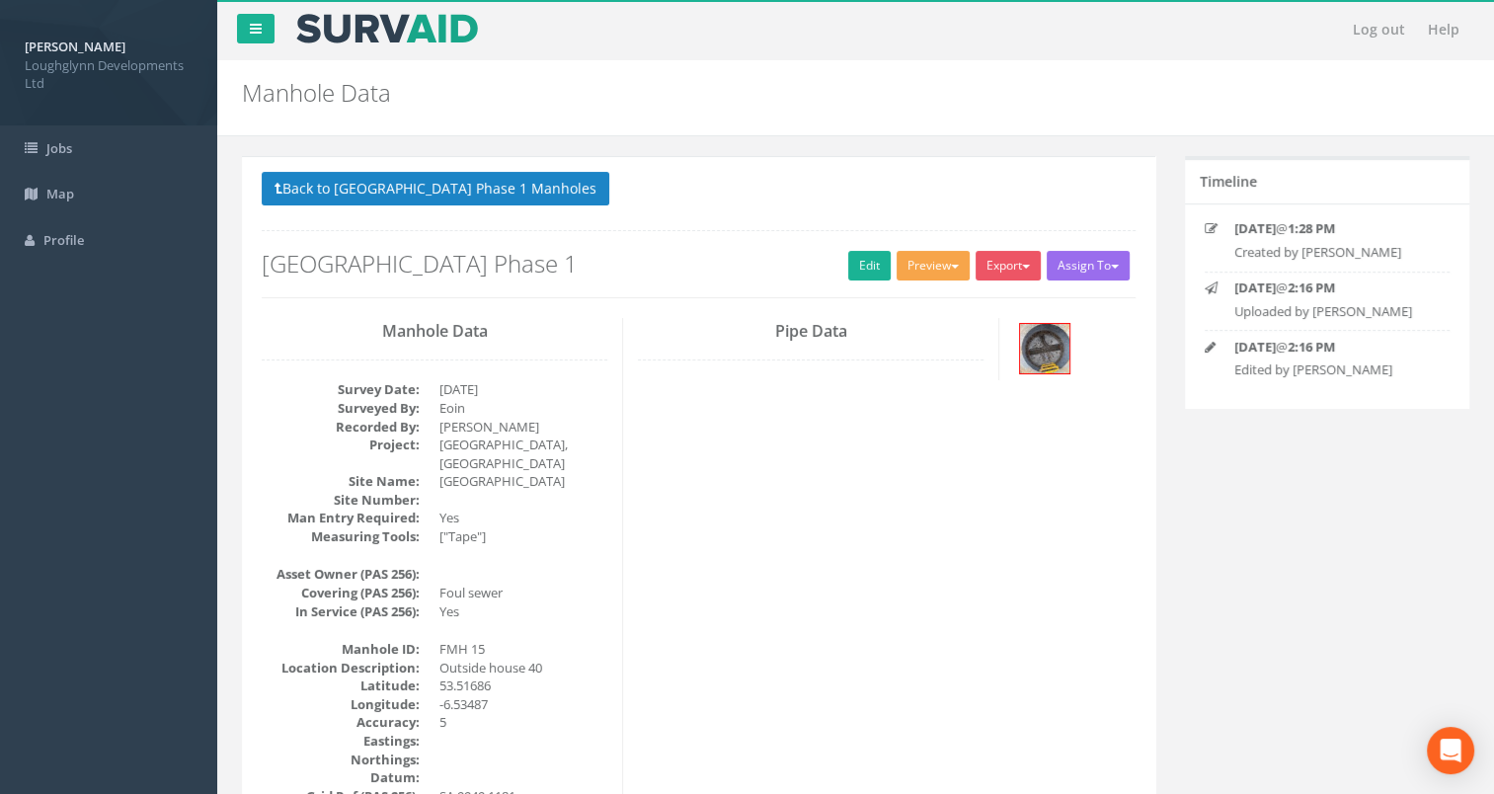
click at [953, 269] on button "Preview" at bounding box center [932, 266] width 73 height 30
click at [1015, 265] on button "Export" at bounding box center [1007, 266] width 65 height 30
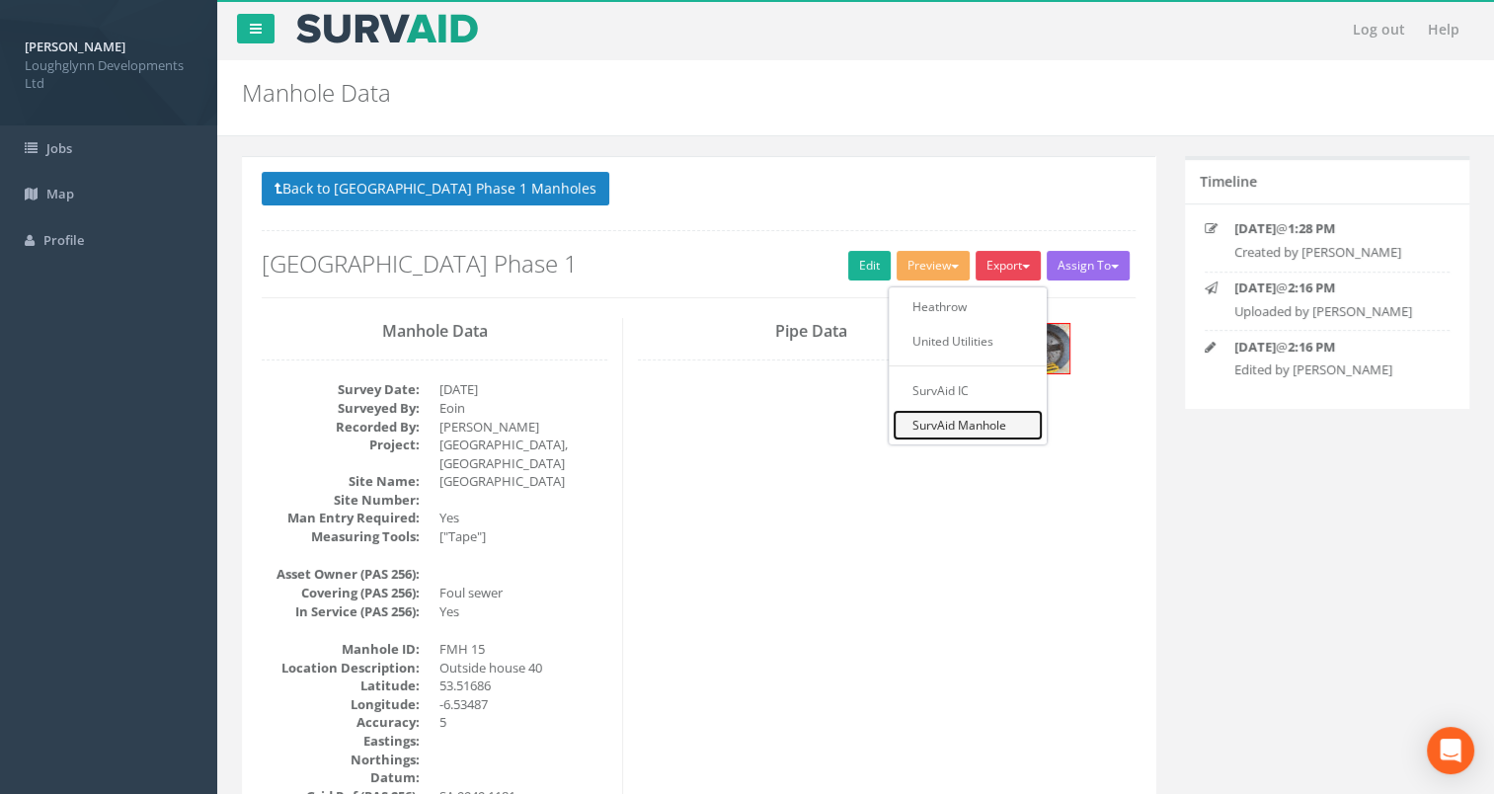
click at [985, 425] on link "SurvAid Manhole" at bounding box center [968, 425] width 150 height 31
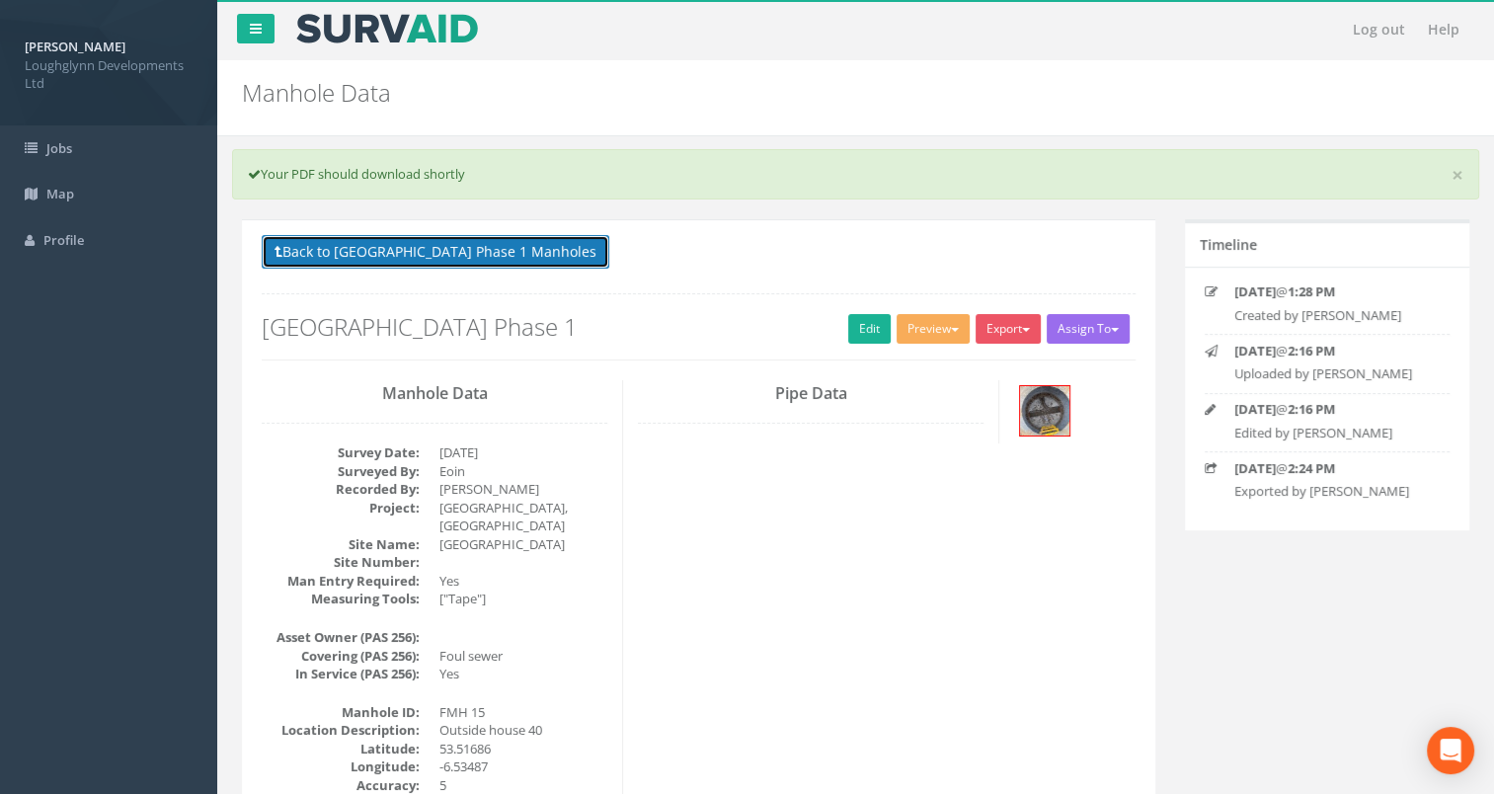
click at [374, 249] on button "Back to [GEOGRAPHIC_DATA] Phase 1 Manholes" at bounding box center [436, 252] width 348 height 34
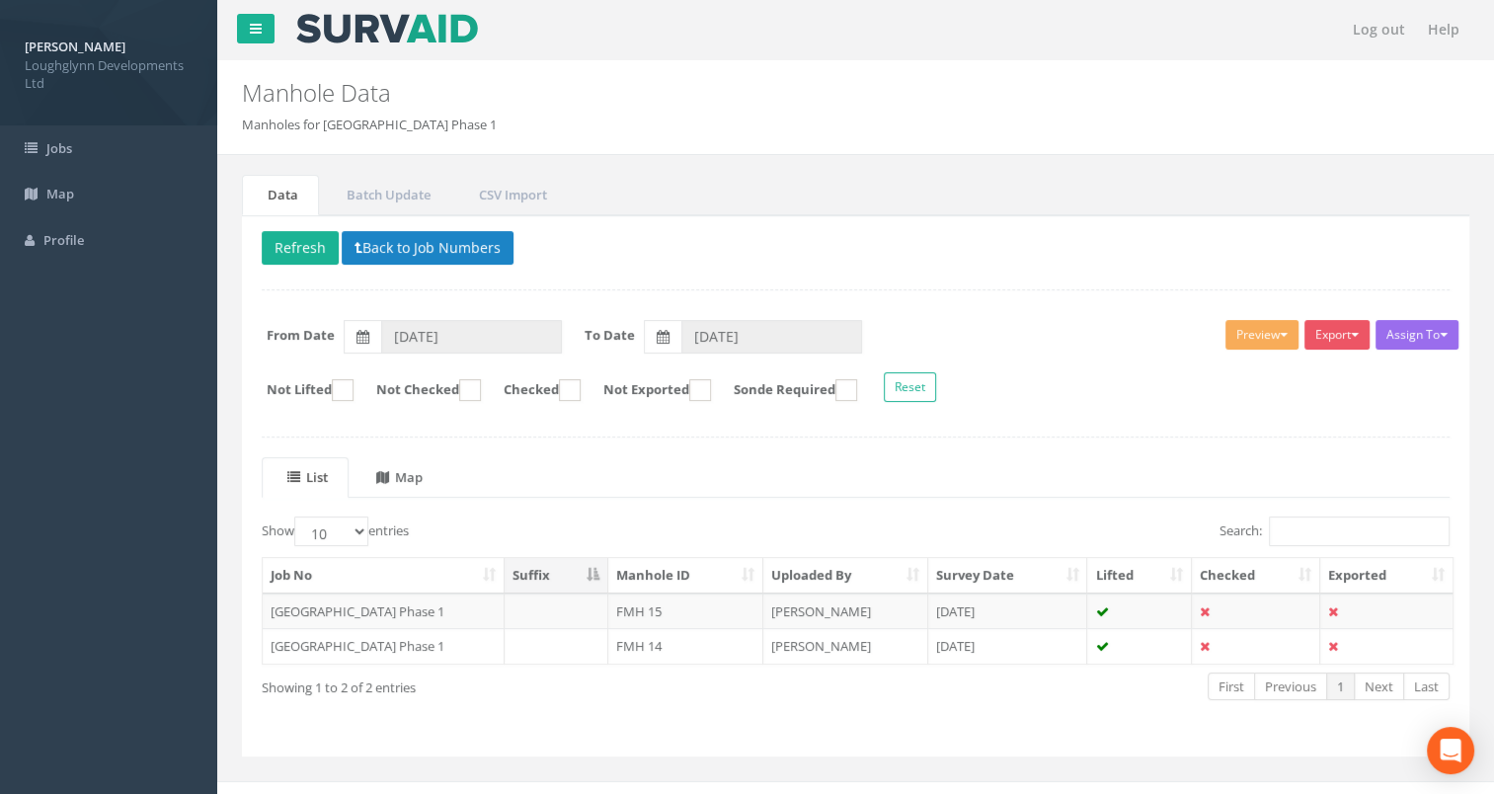
scroll to position [23, 0]
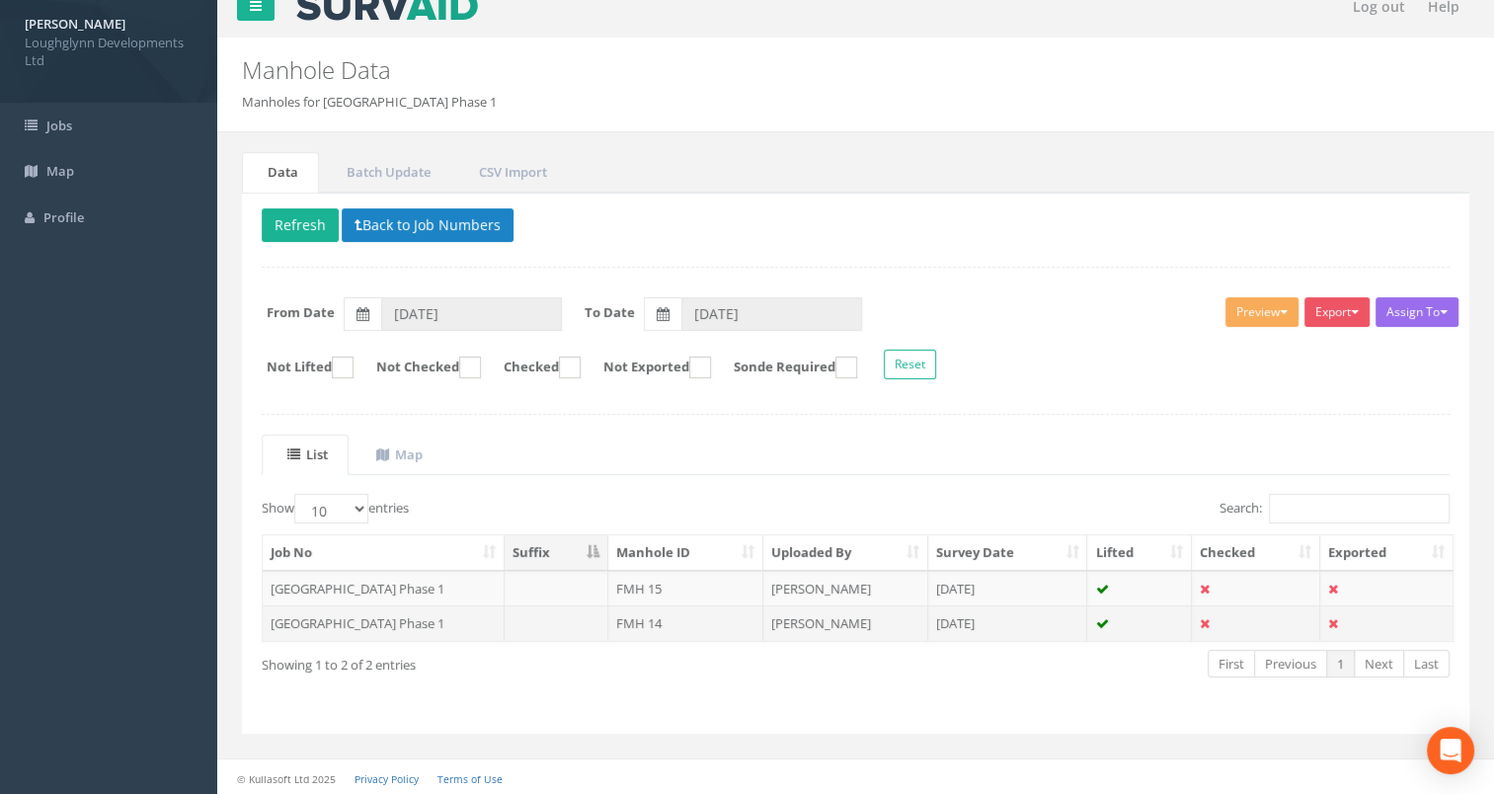
click at [434, 620] on td "[GEOGRAPHIC_DATA] Phase 1" at bounding box center [384, 623] width 242 height 36
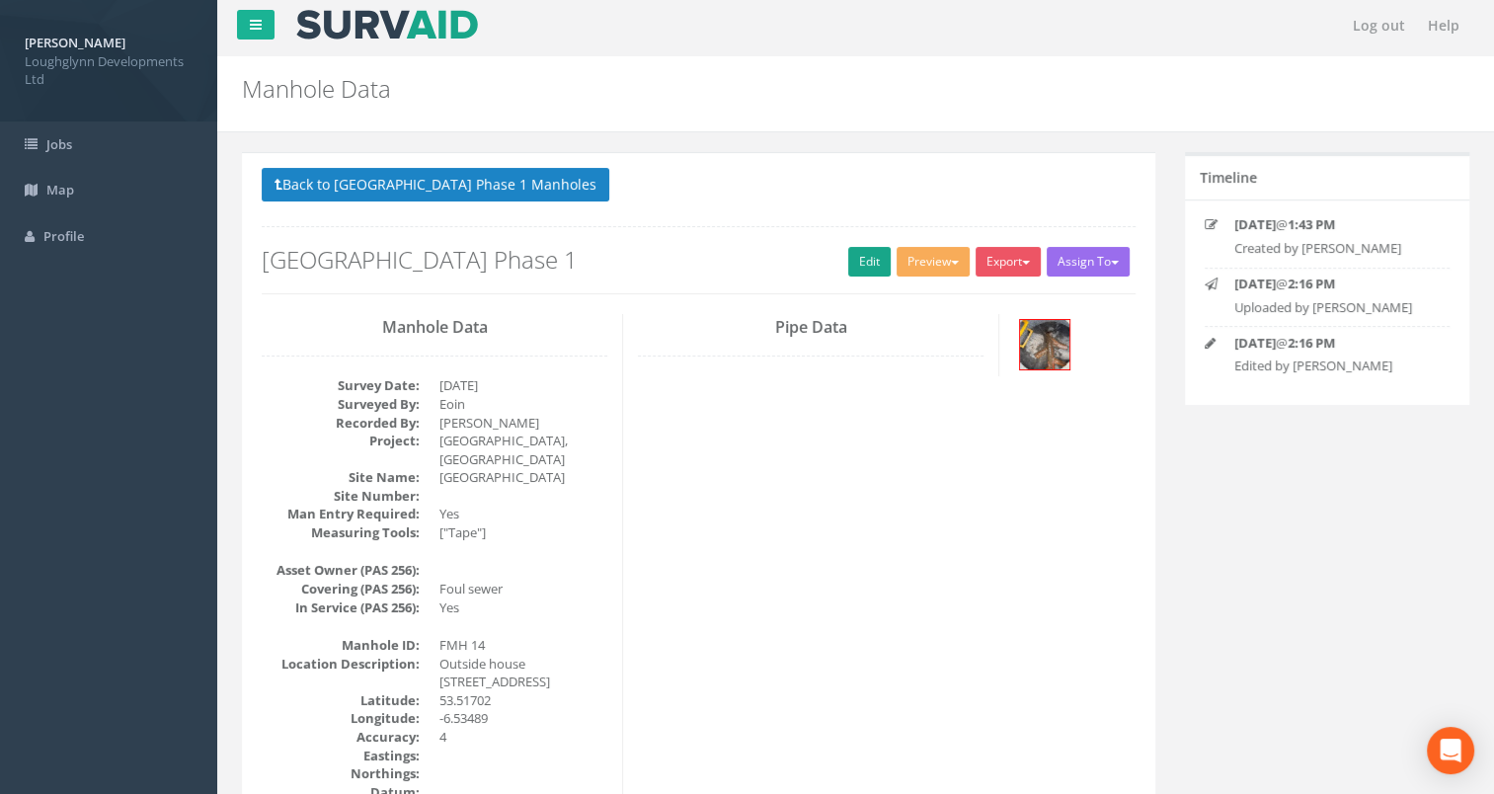
scroll to position [0, 0]
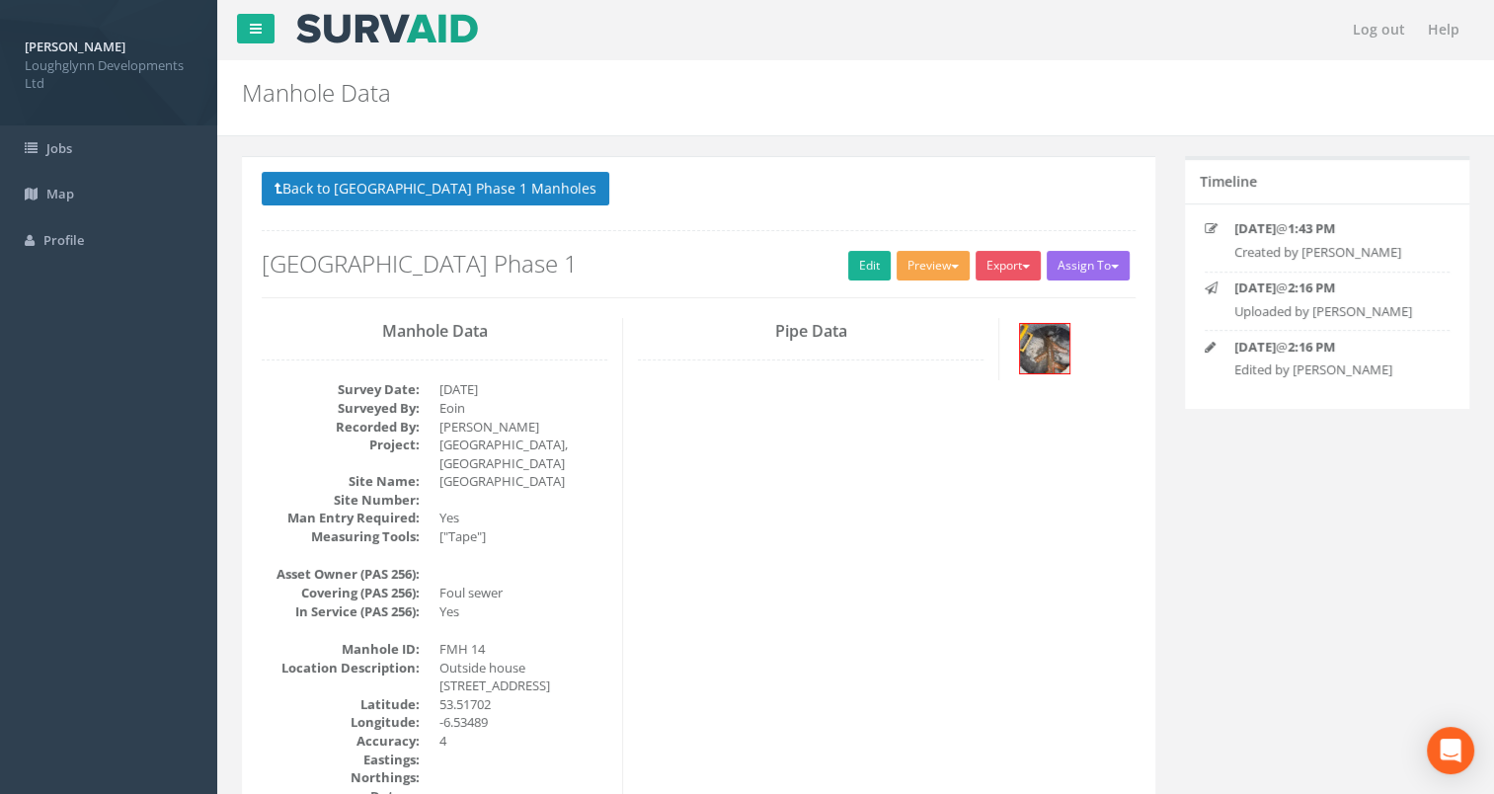
click at [949, 256] on button "Preview" at bounding box center [932, 266] width 73 height 30
click at [909, 423] on link "SurvAid Manhole" at bounding box center [896, 425] width 150 height 31
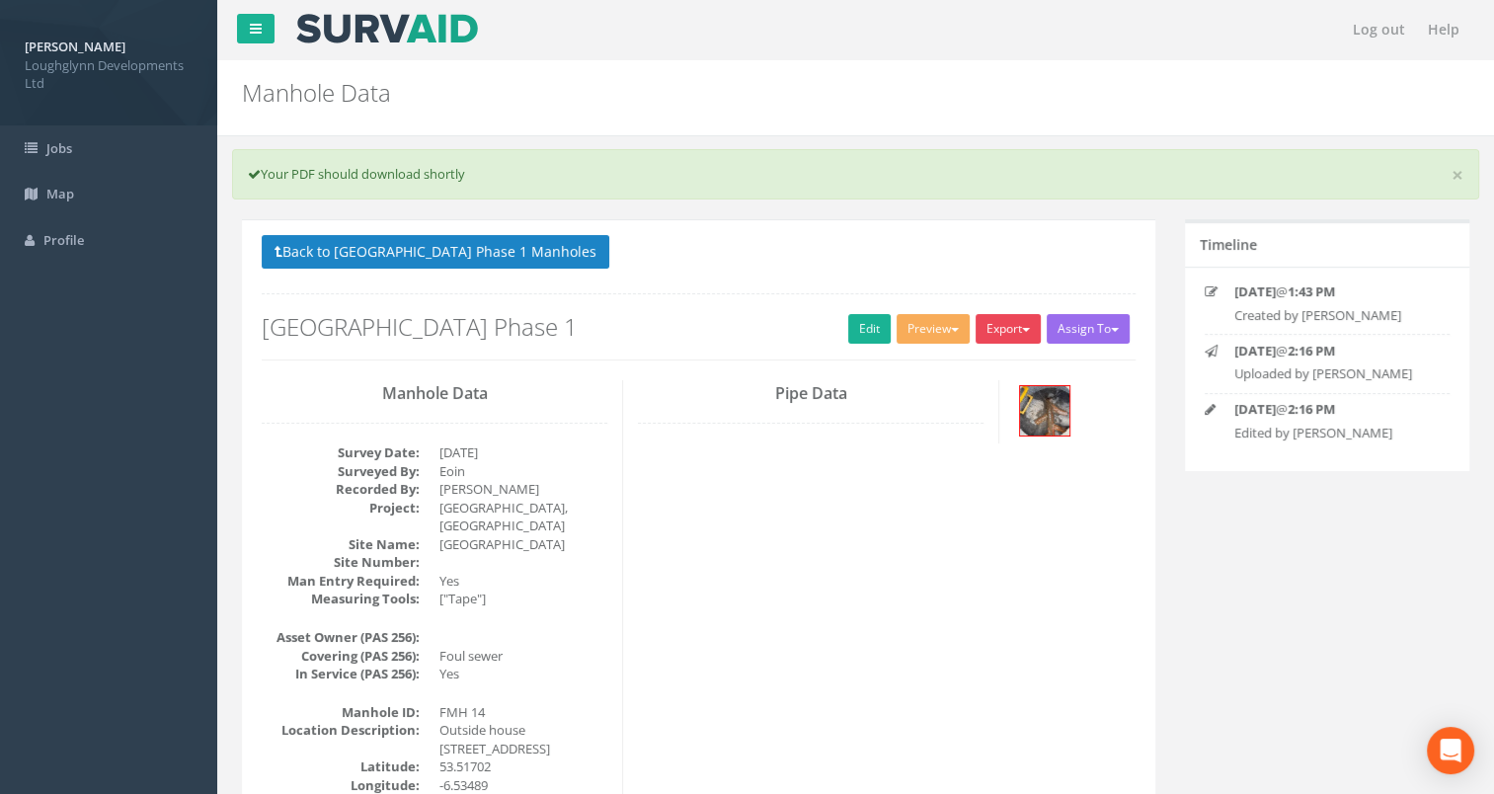
click at [1019, 330] on button "Export" at bounding box center [1007, 329] width 65 height 30
click at [987, 483] on link "SurvAid Manhole" at bounding box center [968, 488] width 150 height 31
